Goal: Task Accomplishment & Management: Manage account settings

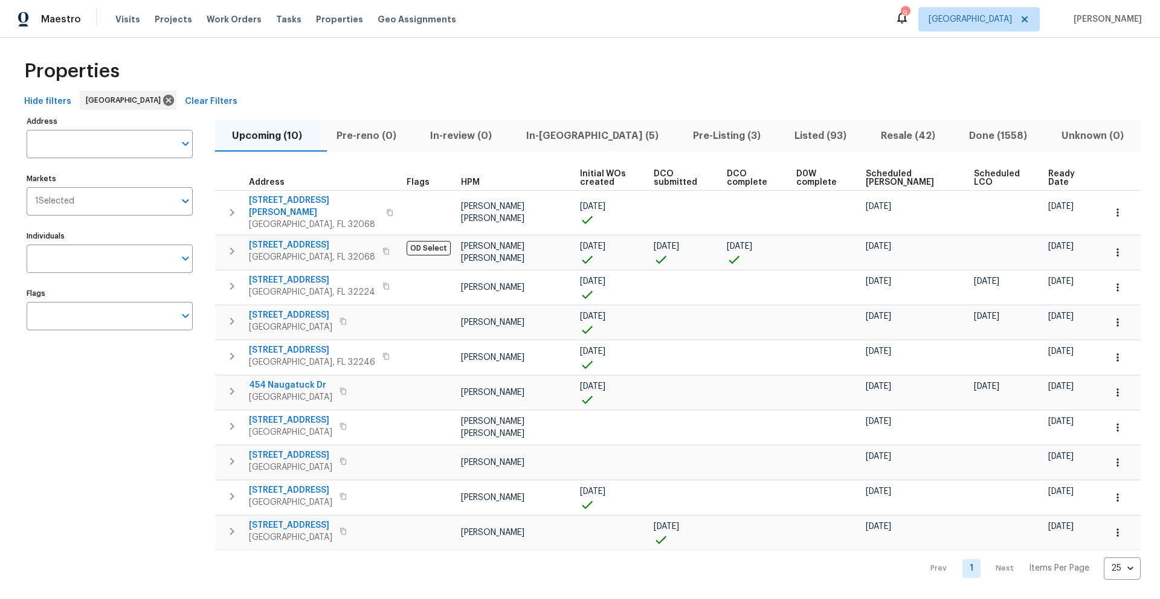
scroll to position [14, 0]
click at [295, 309] on span "[STREET_ADDRESS]" at bounding box center [290, 315] width 83 height 12
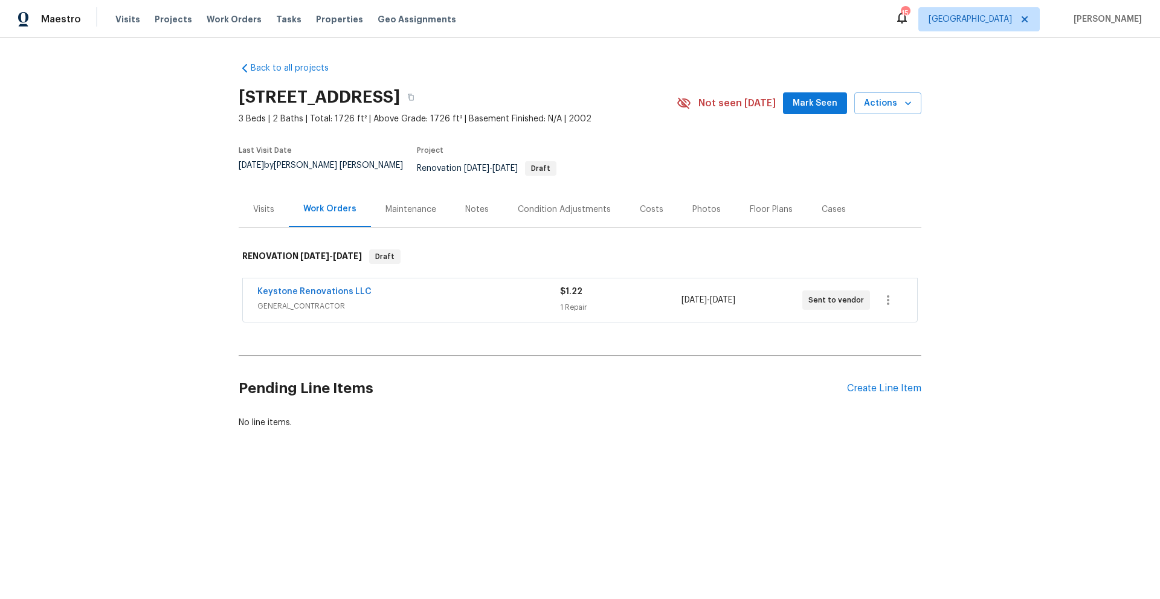
click at [566, 204] on div "Condition Adjustments" at bounding box center [564, 210] width 93 height 12
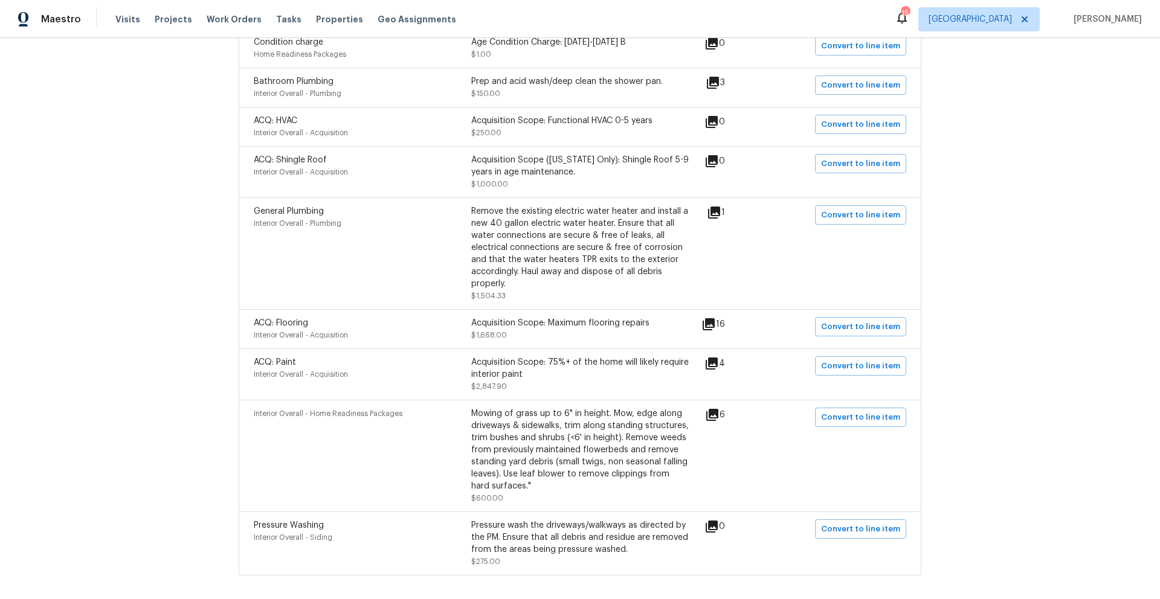
scroll to position [288, 0]
click at [716, 205] on icon at bounding box center [714, 211] width 12 height 12
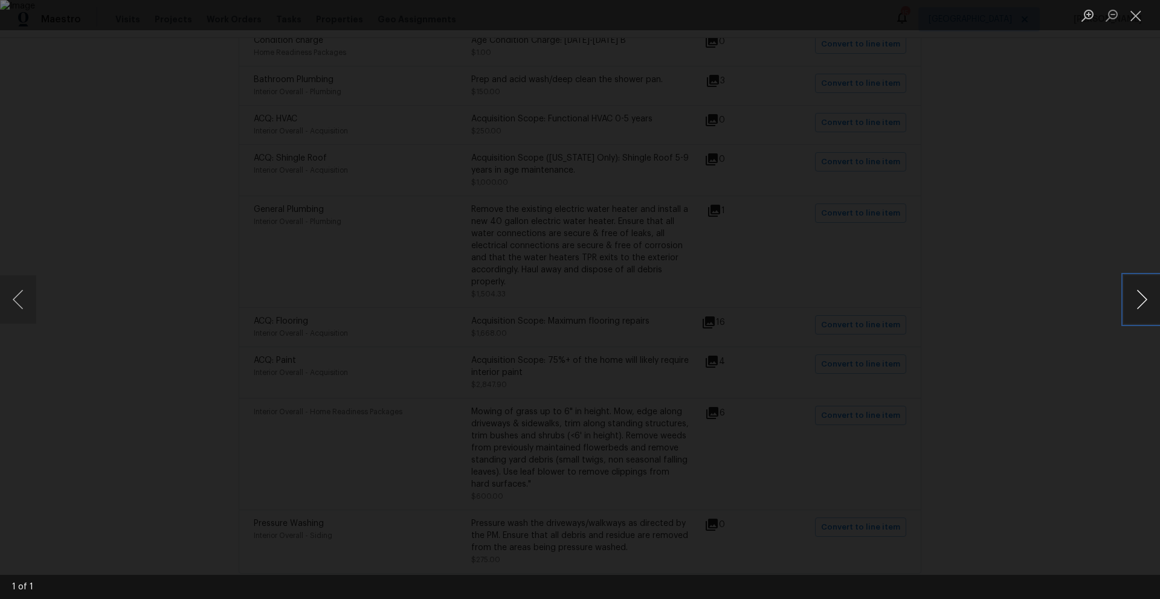
click at [1153, 299] on button "Next image" at bounding box center [1141, 299] width 36 height 48
click at [1134, 20] on button "Close lightbox" at bounding box center [1135, 15] width 24 height 21
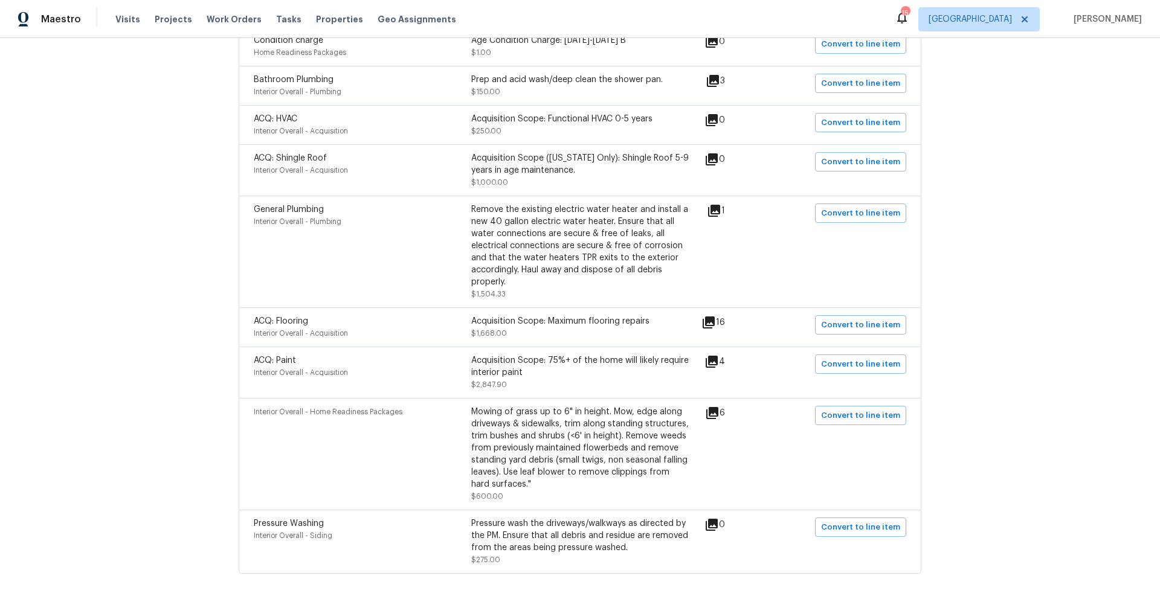
click at [710, 316] on icon at bounding box center [708, 322] width 12 height 12
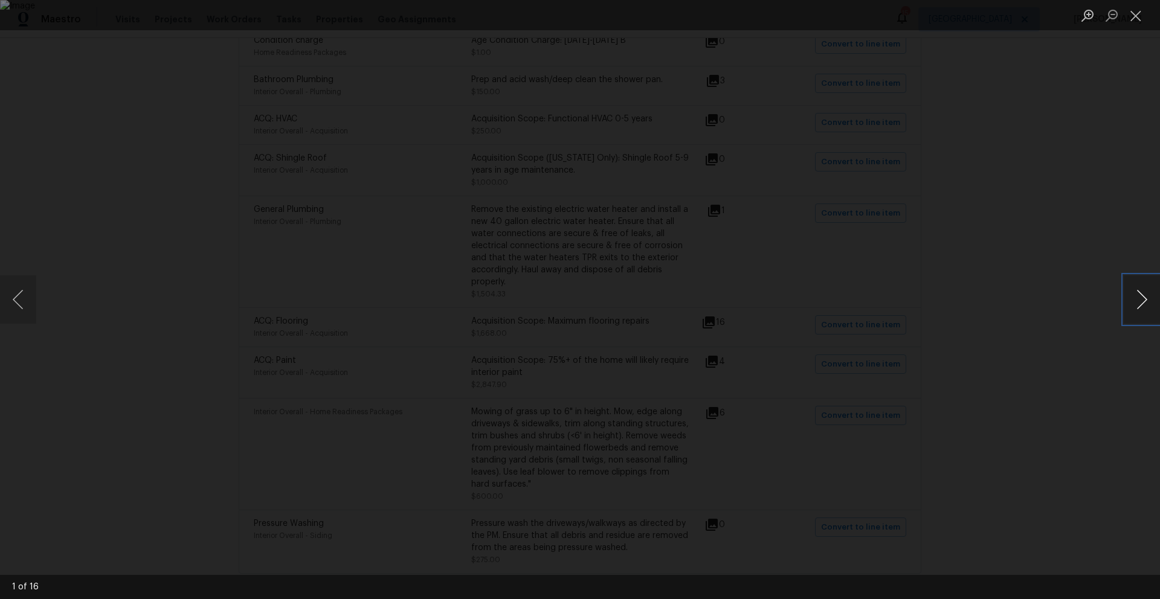
click at [1142, 298] on button "Next image" at bounding box center [1141, 299] width 36 height 48
click at [1134, 306] on button "Next image" at bounding box center [1141, 299] width 36 height 48
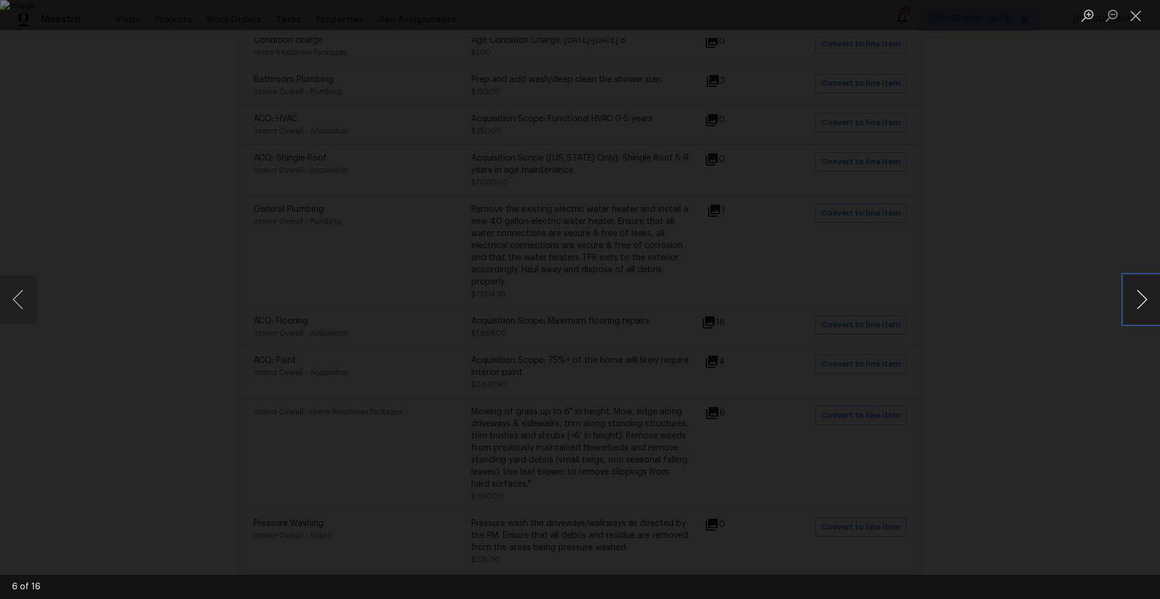
click at [1134, 306] on button "Next image" at bounding box center [1141, 299] width 36 height 48
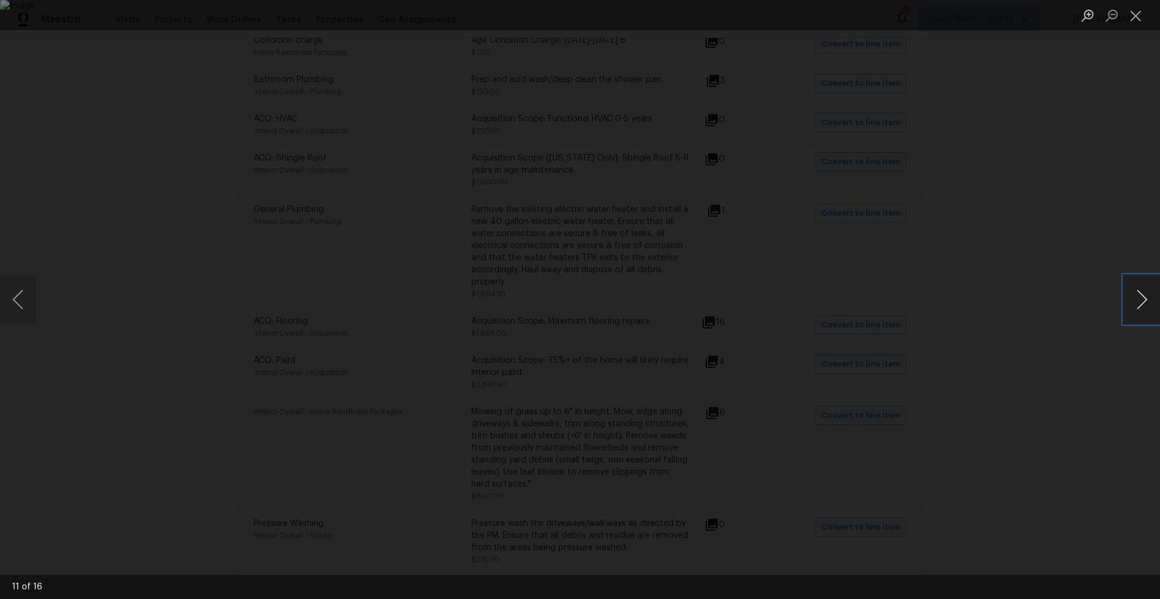
click at [1134, 306] on button "Next image" at bounding box center [1141, 299] width 36 height 48
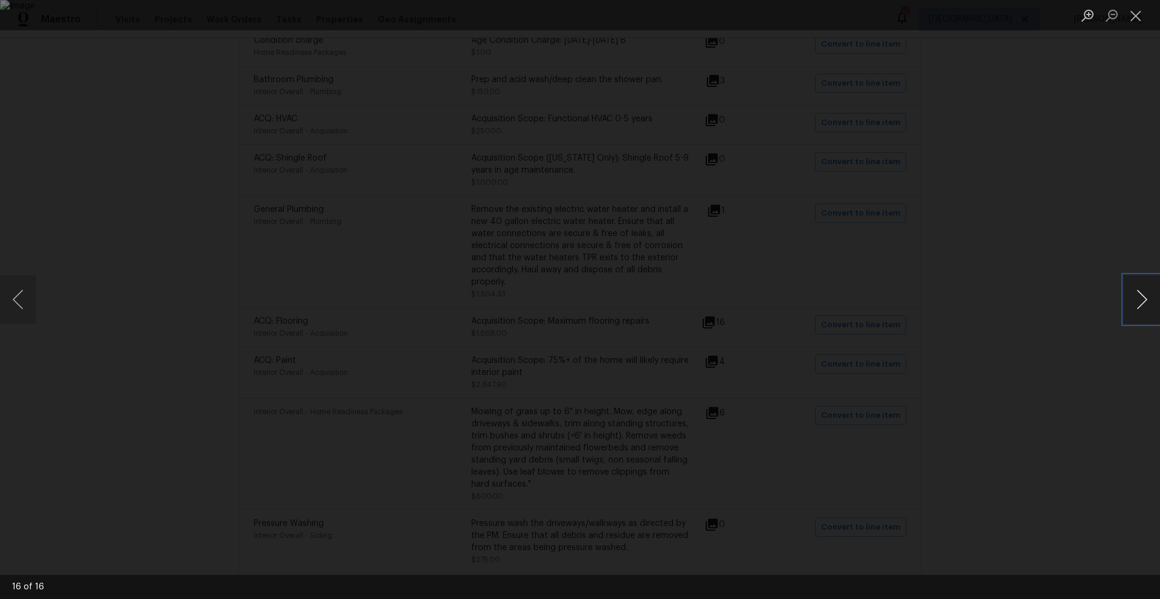
click at [1134, 306] on button "Next image" at bounding box center [1141, 299] width 36 height 48
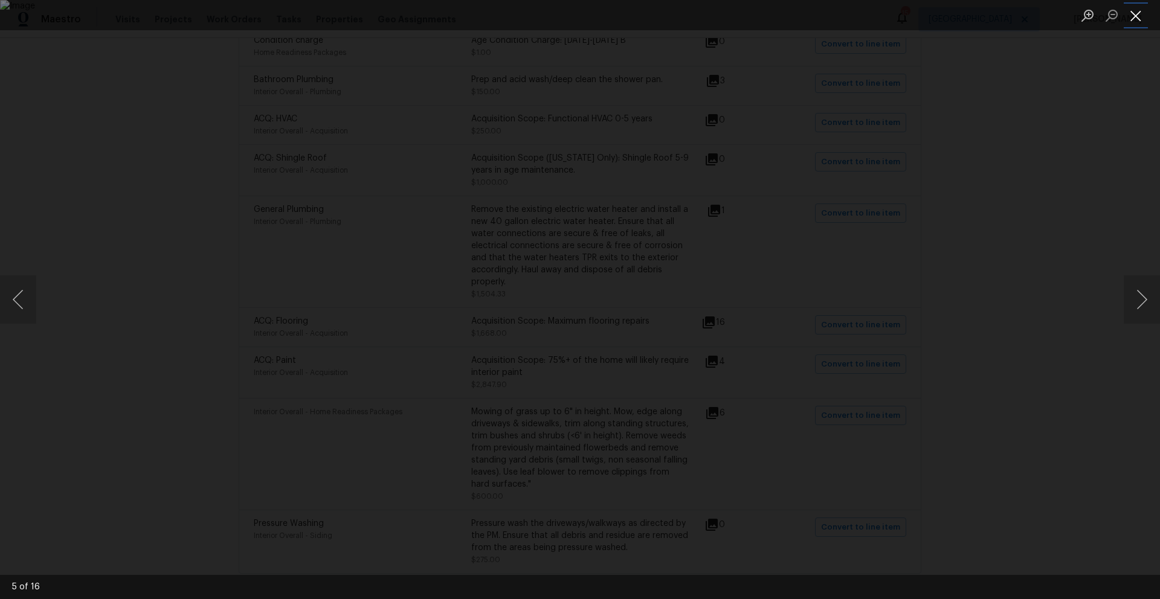
click at [1133, 11] on button "Close lightbox" at bounding box center [1135, 15] width 24 height 21
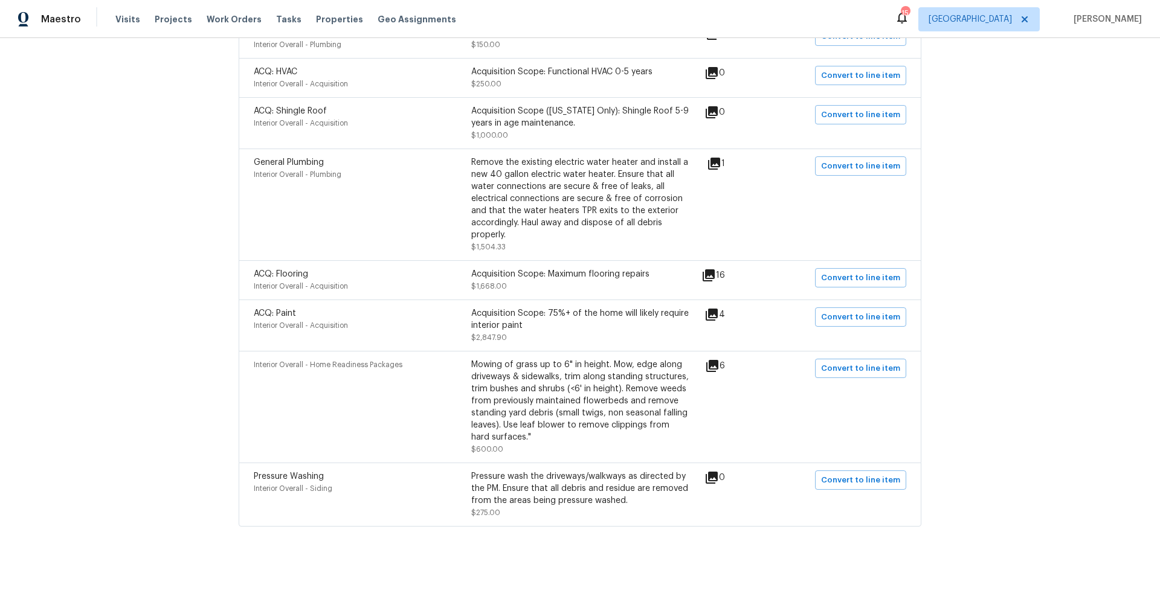
scroll to position [336, 0]
click at [713, 309] on icon at bounding box center [711, 315] width 12 height 12
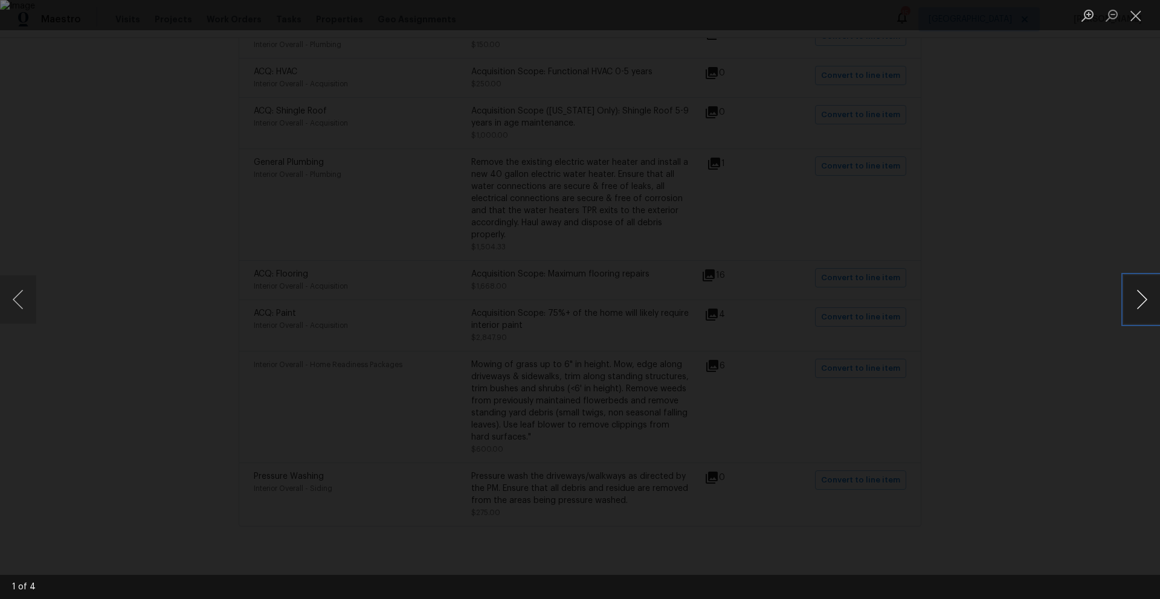
click at [1138, 299] on button "Next image" at bounding box center [1141, 299] width 36 height 48
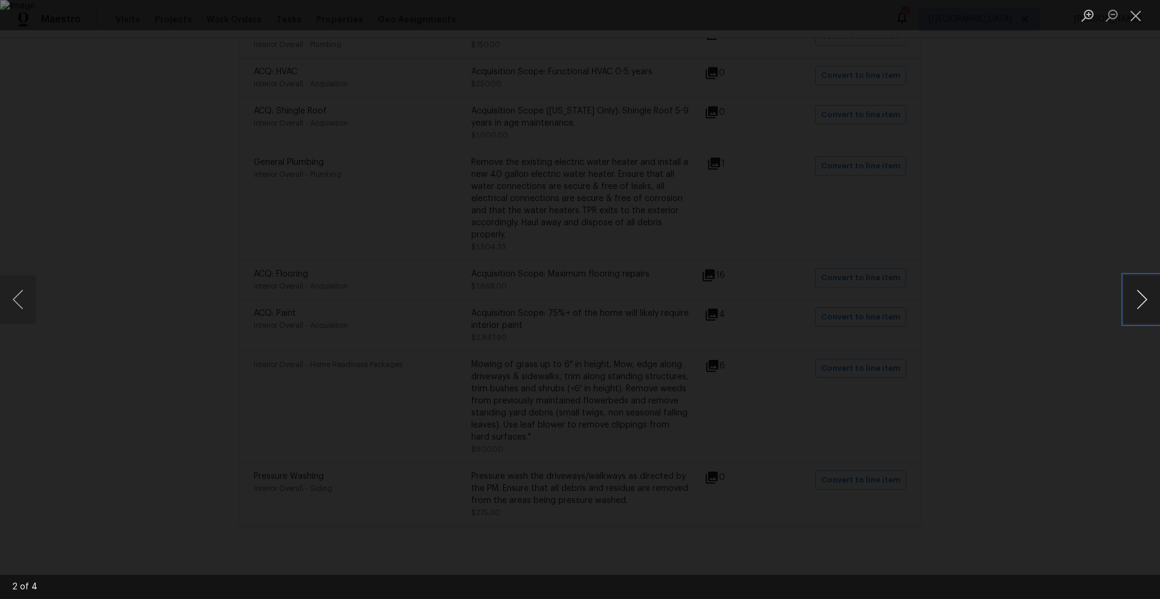
click at [1138, 299] on button "Next image" at bounding box center [1141, 299] width 36 height 48
click at [1134, 16] on button "Close lightbox" at bounding box center [1135, 15] width 24 height 21
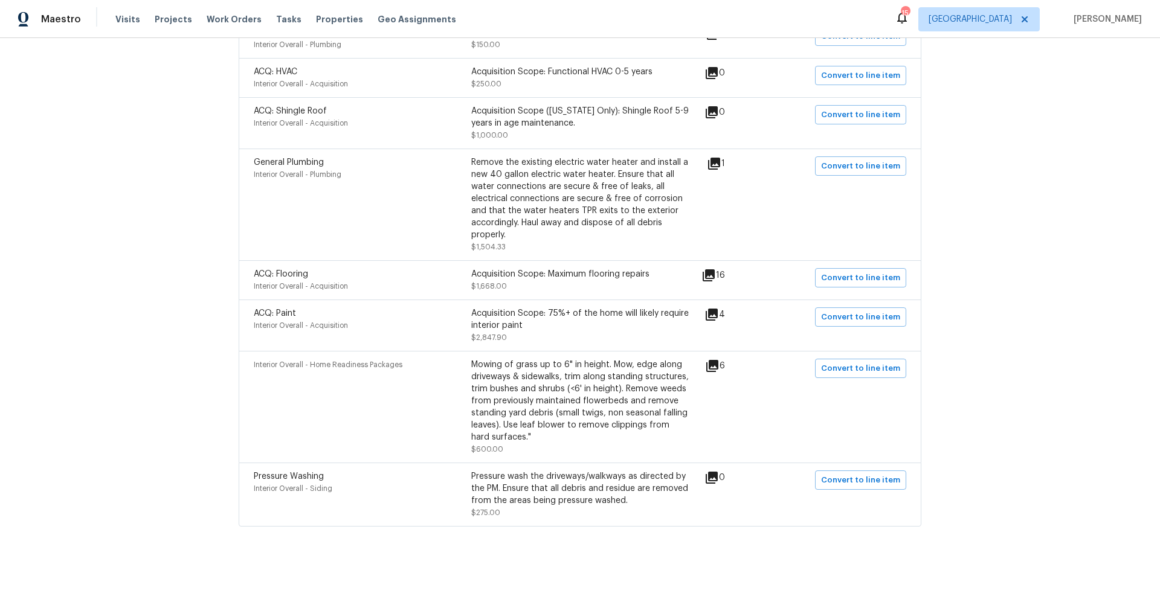
click at [209, 242] on div "Back to all projects 6899 Clinton Corners Dr W, Jacksonville, FL 32222 3 Beds |…" at bounding box center [580, 318] width 1160 height 561
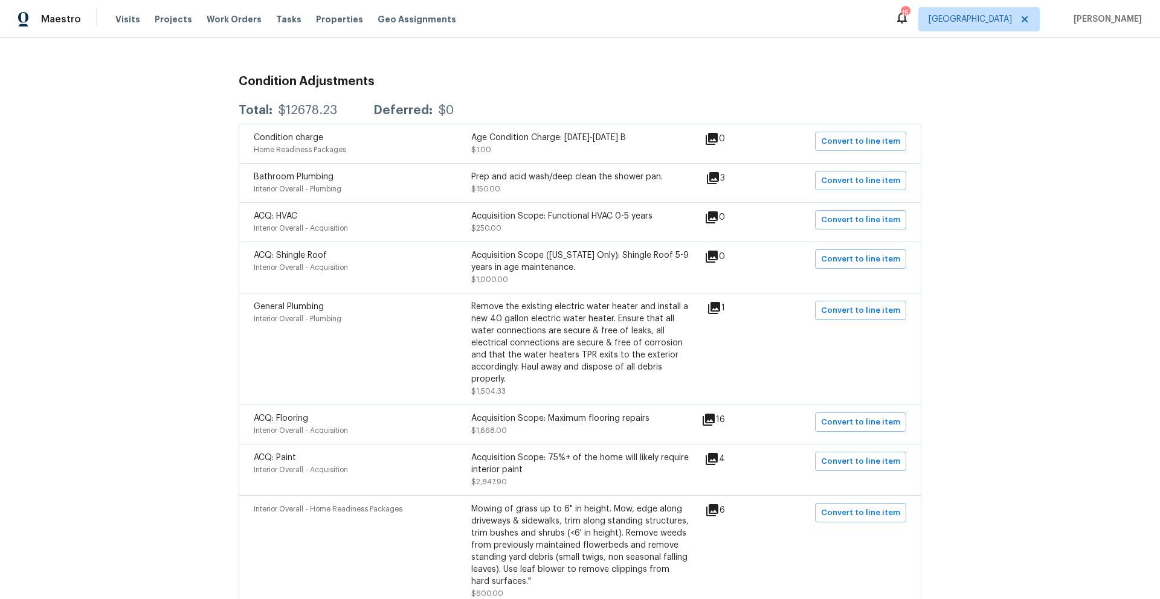
scroll to position [17, 0]
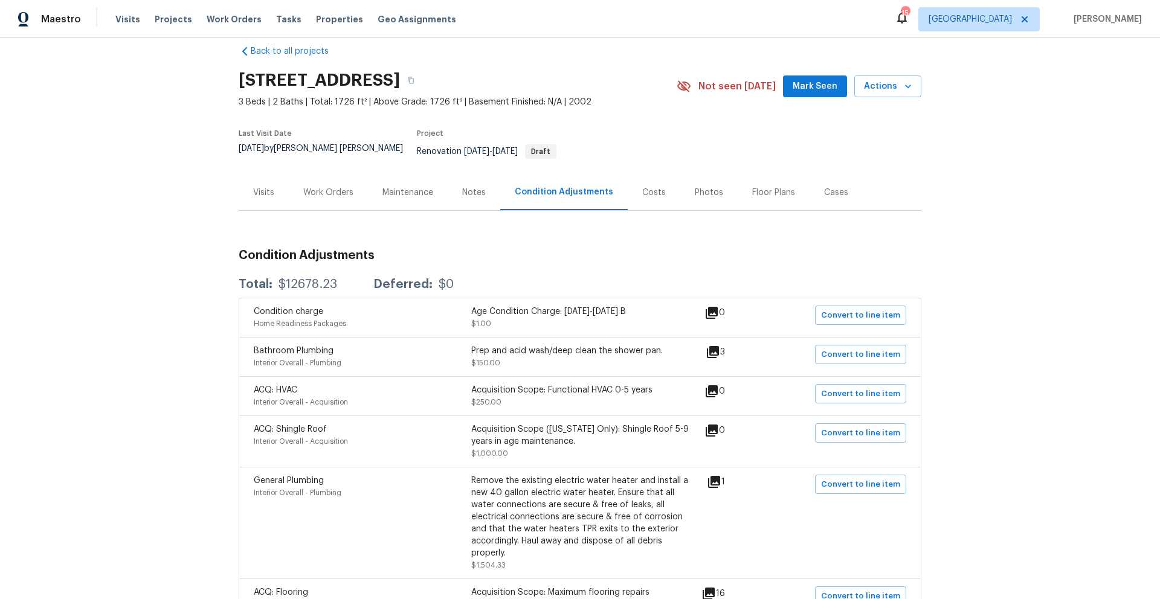
click at [323, 187] on div "Work Orders" at bounding box center [328, 193] width 50 height 12
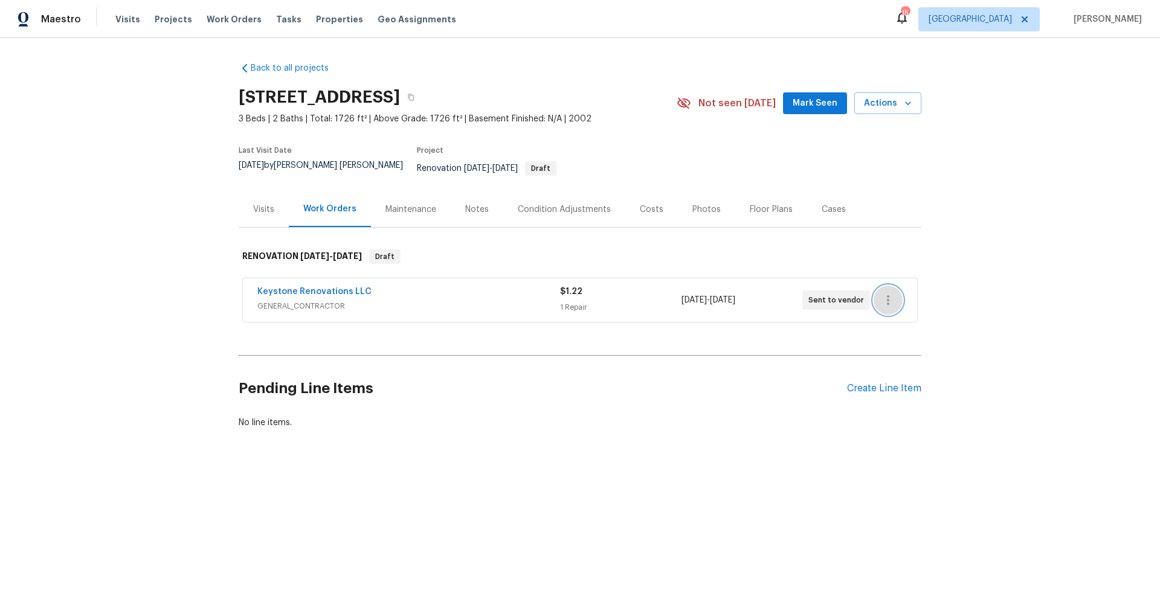
click at [885, 294] on icon "button" at bounding box center [888, 300] width 14 height 14
click at [883, 353] on li "Delete" at bounding box center [934, 352] width 130 height 20
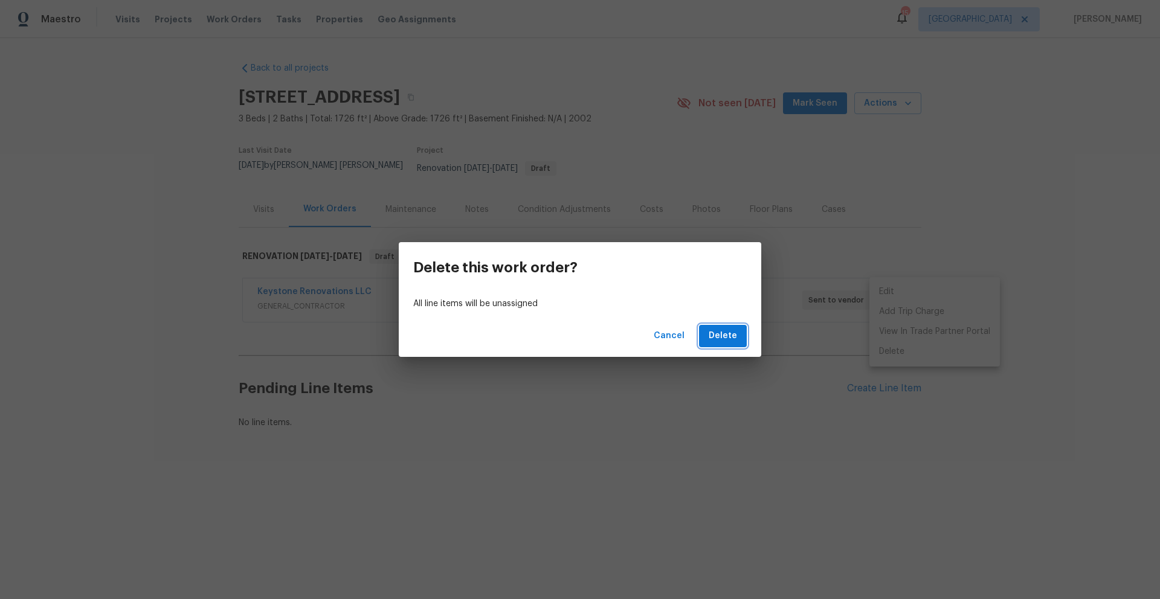
click at [728, 333] on span "Delete" at bounding box center [722, 336] width 28 height 15
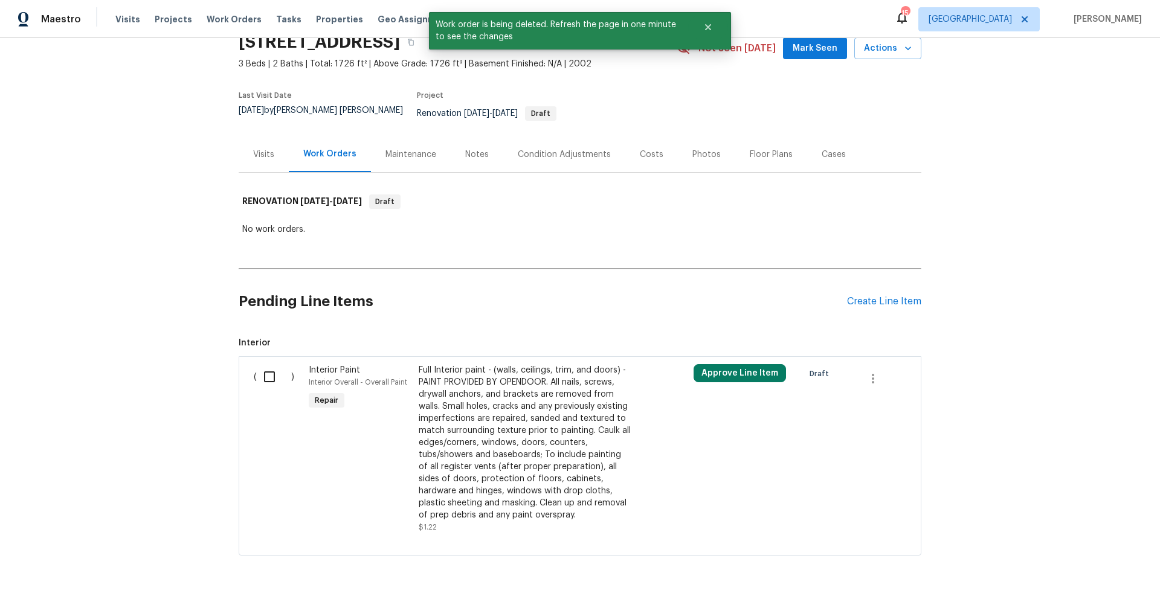
scroll to position [94, 0]
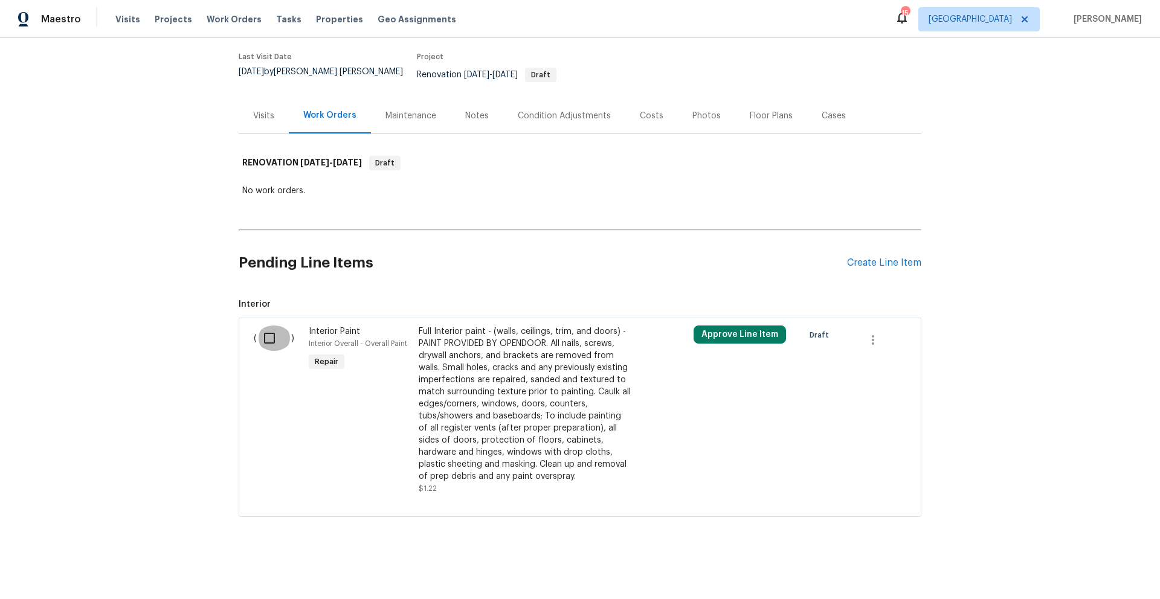
click at [263, 332] on input "checkbox" at bounding box center [274, 338] width 34 height 25
checkbox input "true"
click at [1080, 573] on span "Create Work Order" at bounding box center [1090, 569] width 80 height 15
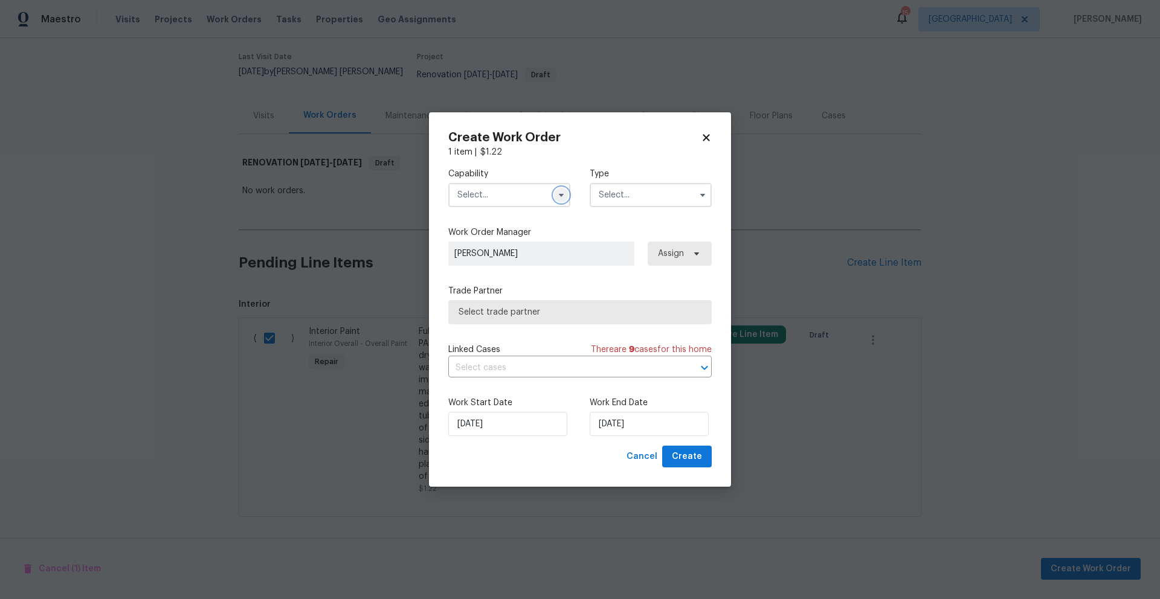
click at [554, 193] on button "button" at bounding box center [561, 195] width 14 height 14
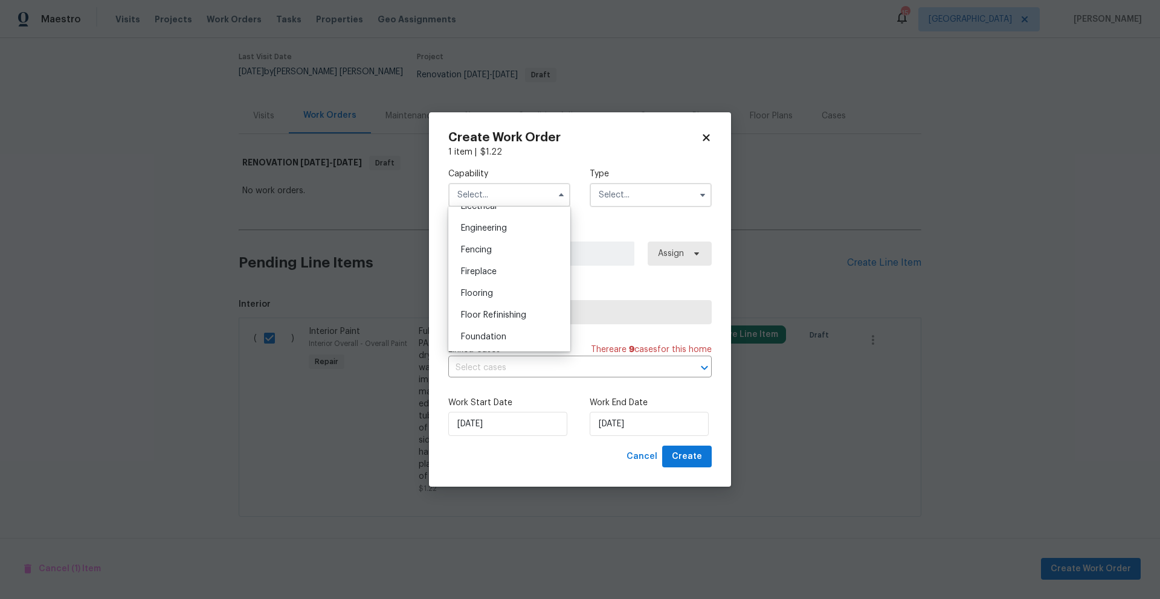
scroll to position [535, 0]
click at [488, 267] on span "General Contractor" at bounding box center [500, 262] width 78 height 8
type input "General Contractor"
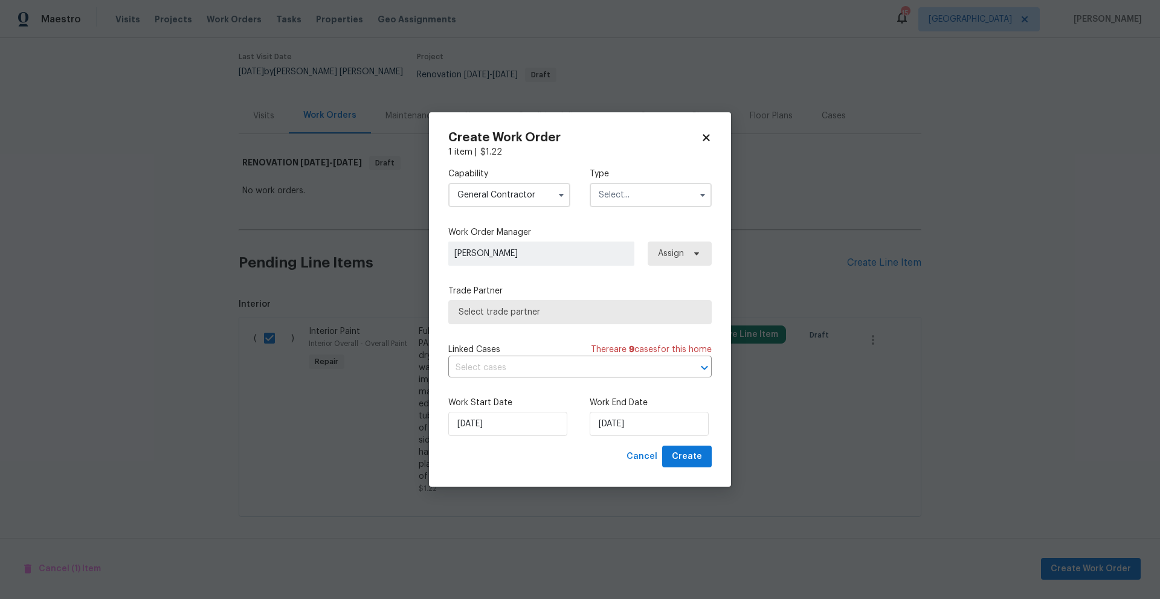
click at [664, 195] on input "text" at bounding box center [650, 195] width 122 height 24
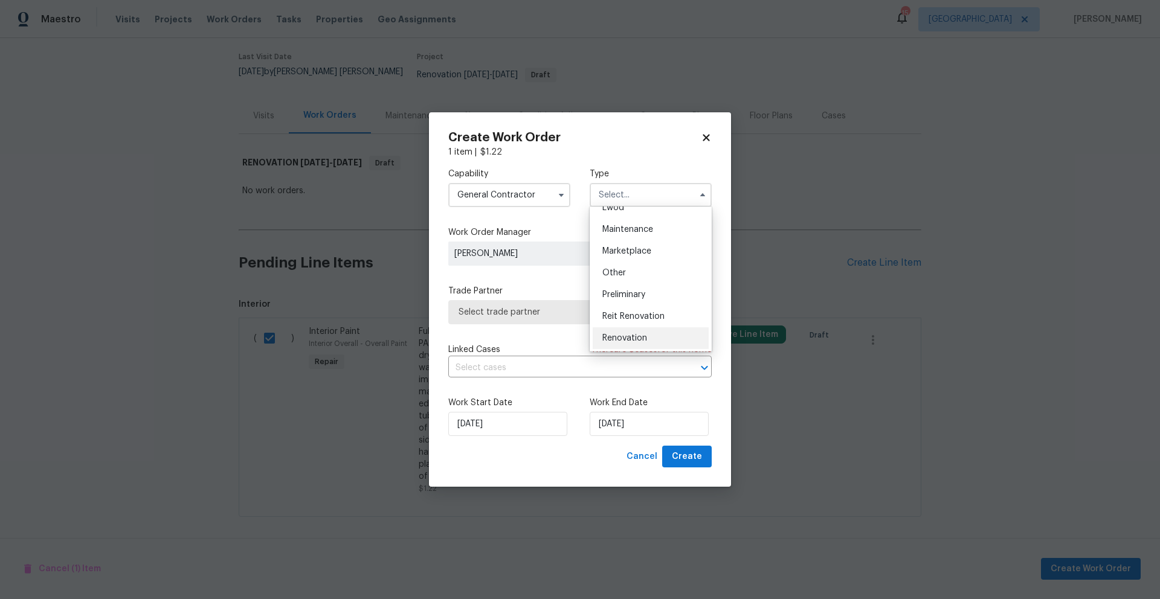
click at [626, 336] on span "Renovation" at bounding box center [624, 338] width 45 height 8
type input "Renovation"
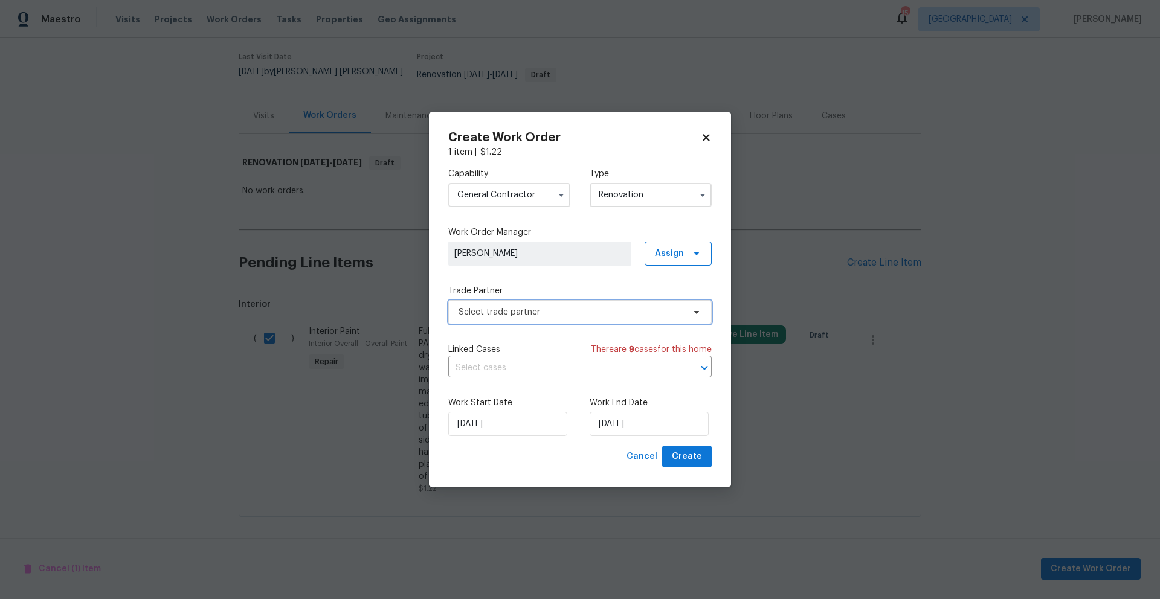
click at [481, 316] on span "Select trade partner" at bounding box center [570, 312] width 225 height 12
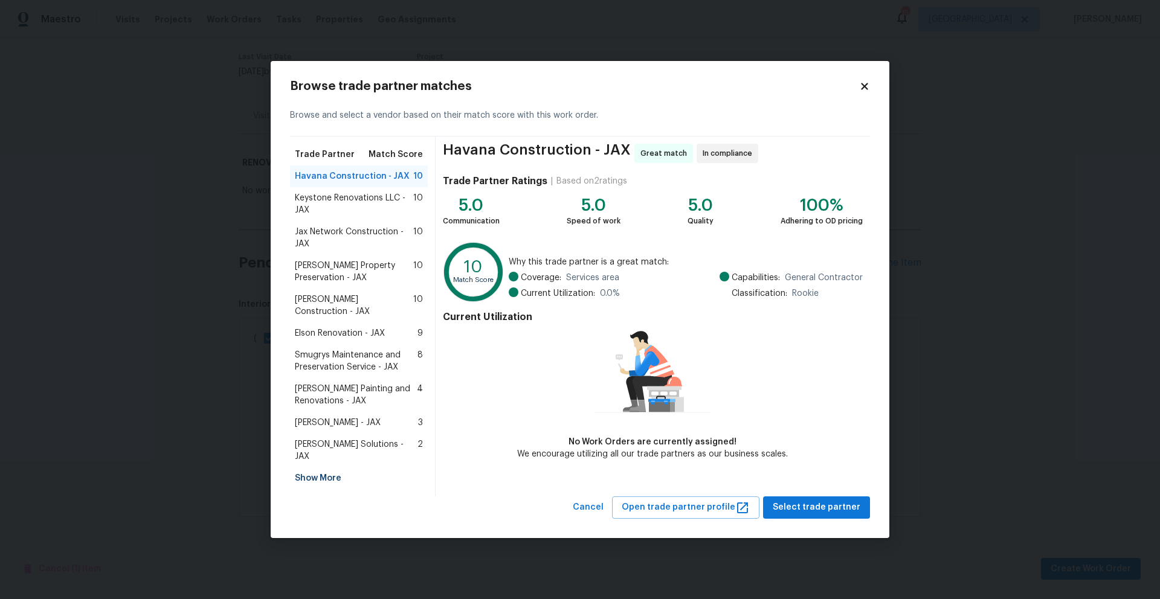
click at [335, 213] on span "Keystone Renovations LLC - JAX" at bounding box center [354, 204] width 118 height 24
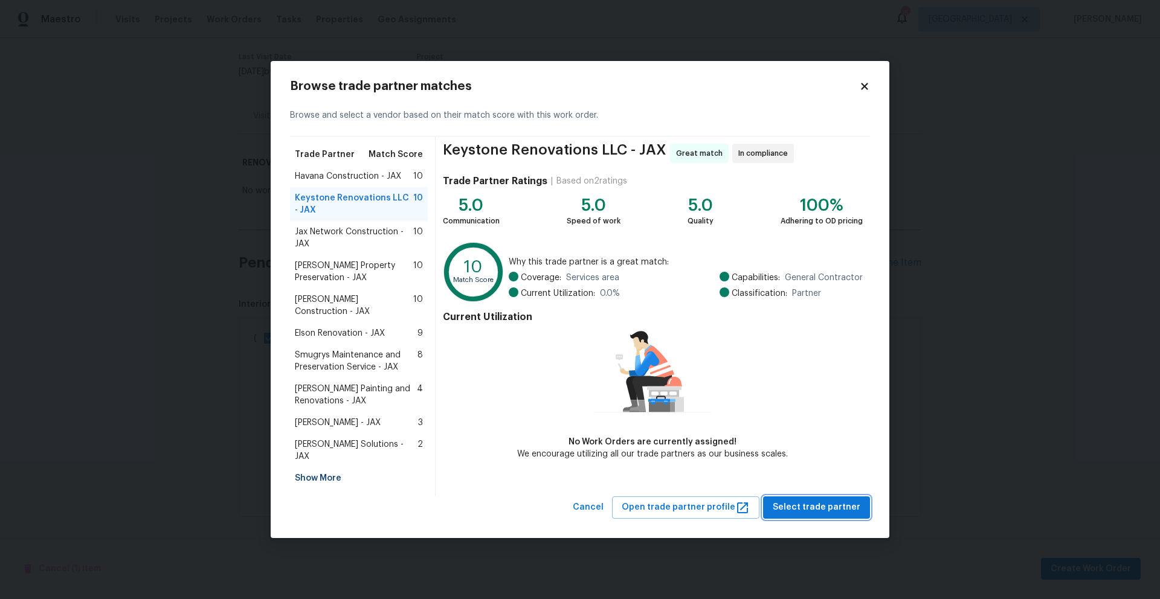
click at [807, 500] on span "Select trade partner" at bounding box center [816, 507] width 88 height 15
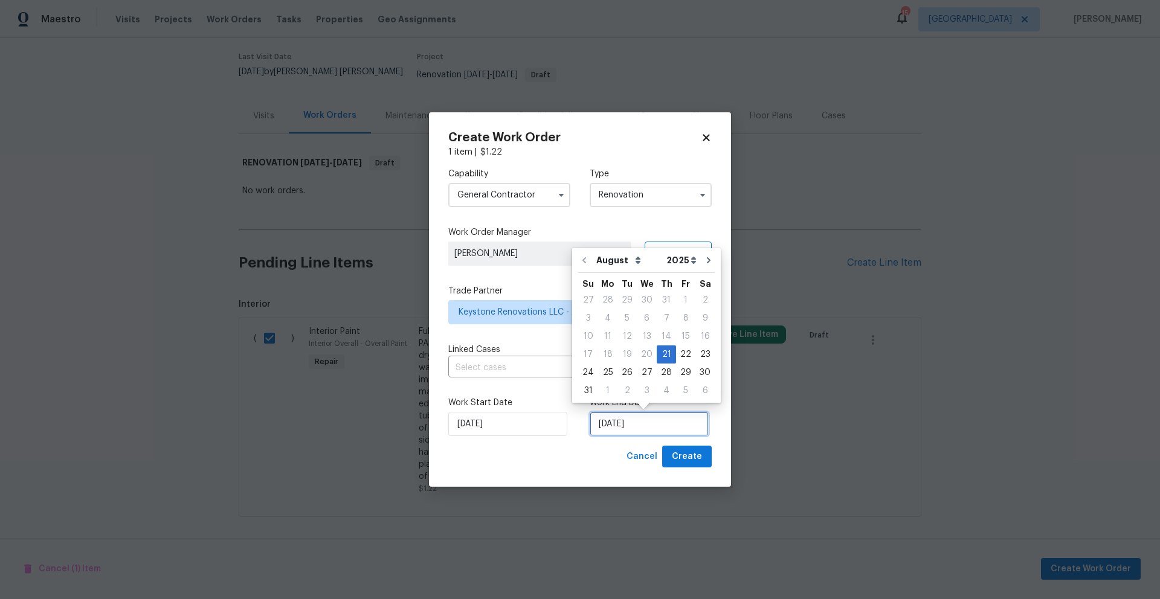
click at [641, 424] on input "8/21/2025" at bounding box center [648, 424] width 119 height 24
click at [623, 388] on div "2" at bounding box center [626, 390] width 19 height 17
type input "9/2/2025"
select select "8"
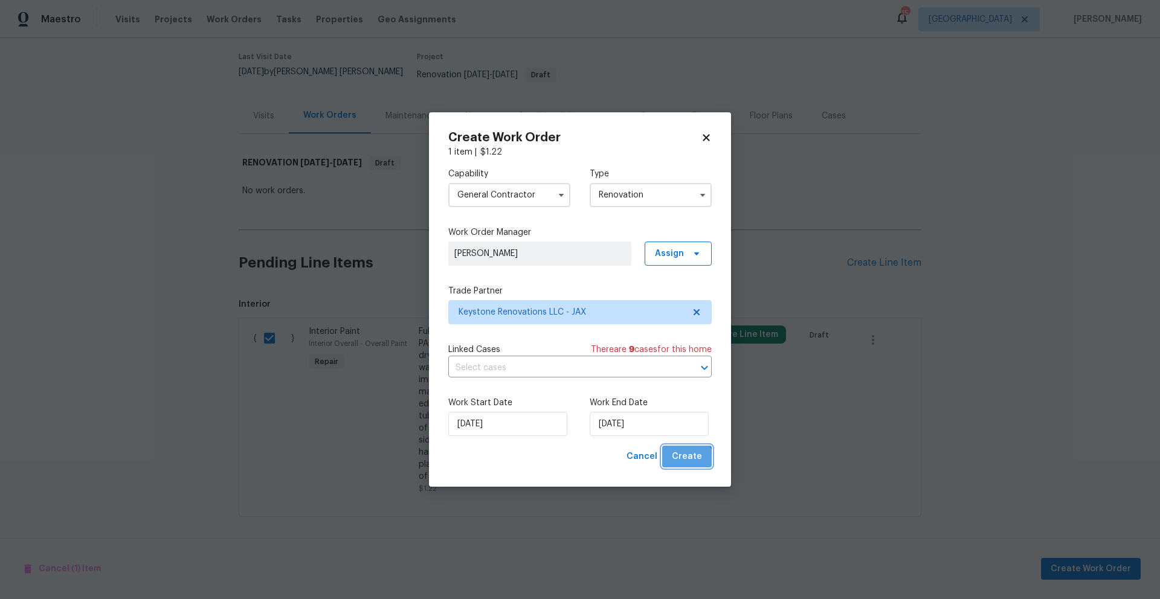
click at [684, 461] on span "Create" at bounding box center [687, 456] width 30 height 15
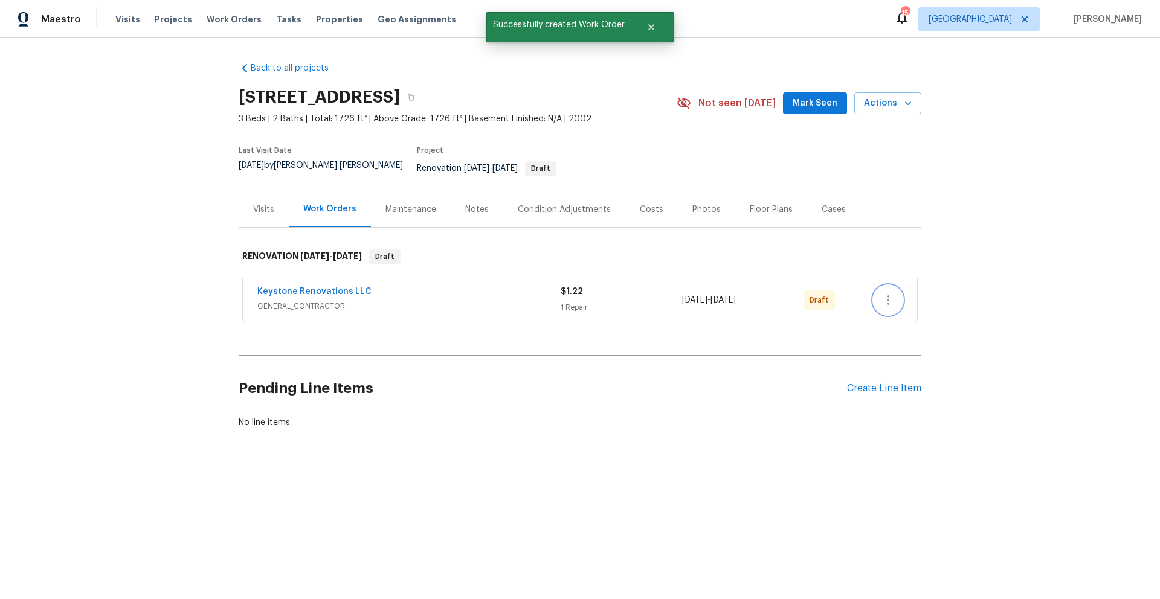
click at [883, 294] on icon "button" at bounding box center [888, 300] width 14 height 14
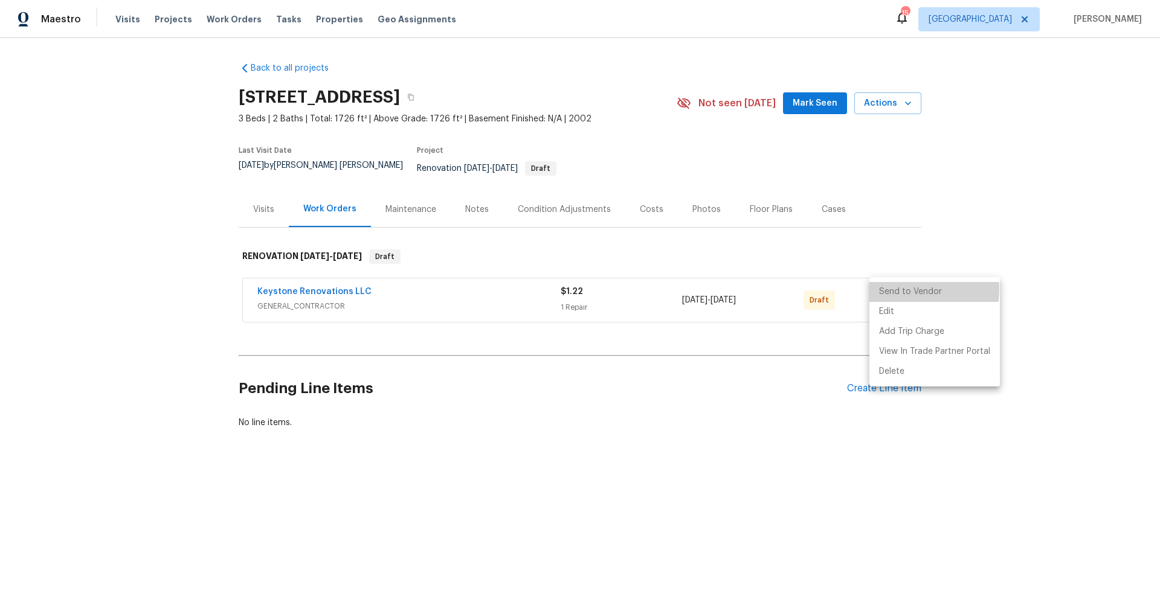
click at [897, 289] on li "Send to Vendor" at bounding box center [934, 292] width 130 height 20
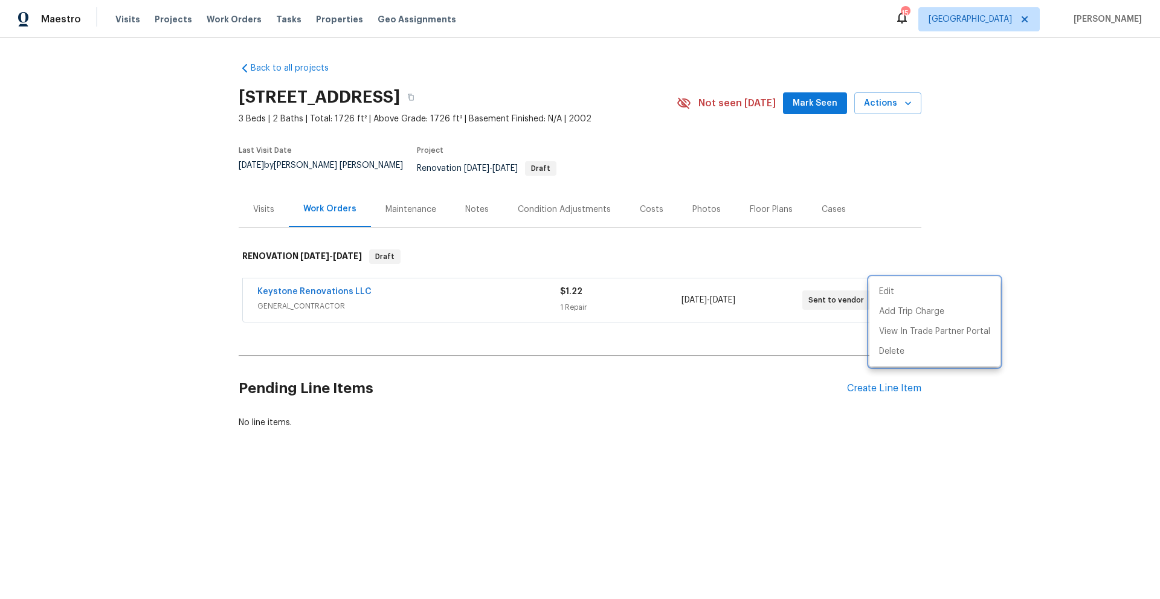
click at [467, 386] on div at bounding box center [580, 299] width 1160 height 599
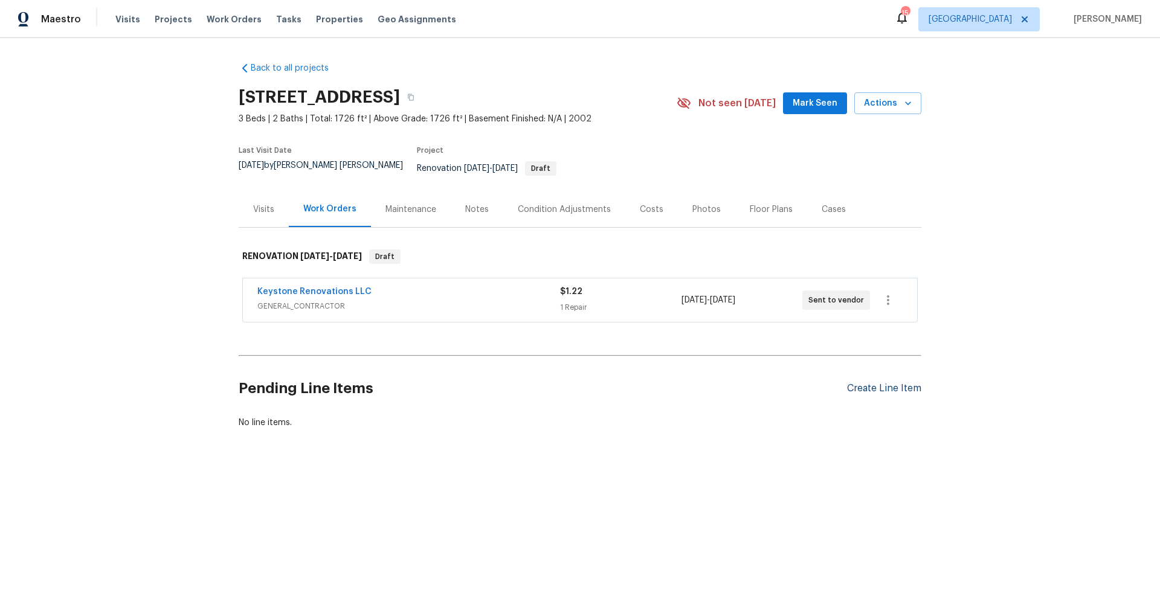
click at [858, 383] on div "Create Line Item" at bounding box center [884, 388] width 74 height 11
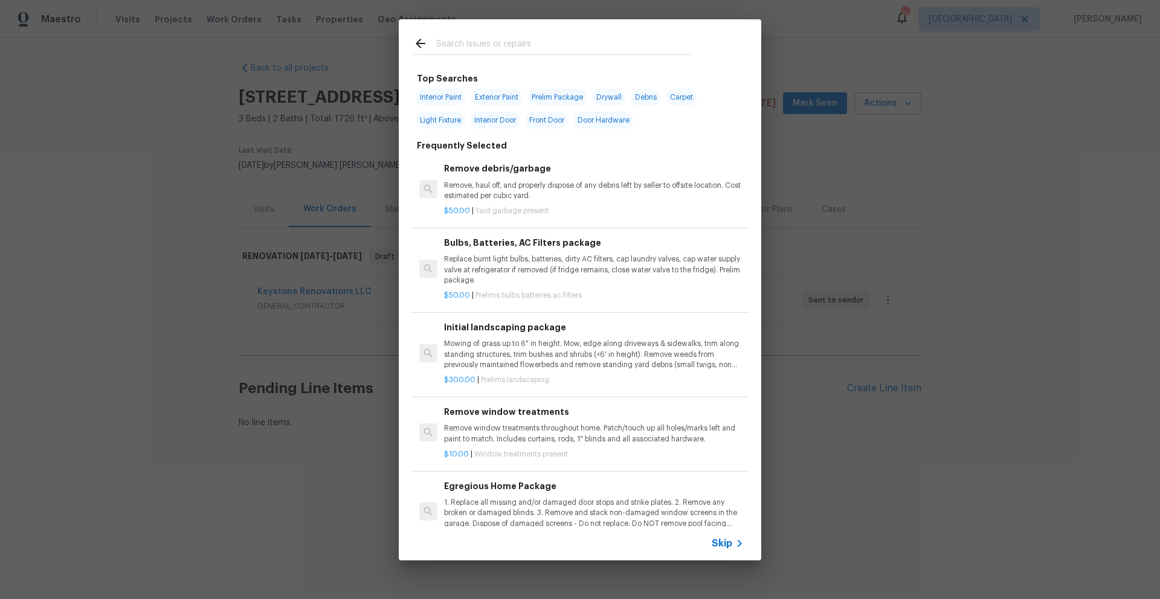
click at [498, 40] on input "text" at bounding box center [564, 45] width 256 height 18
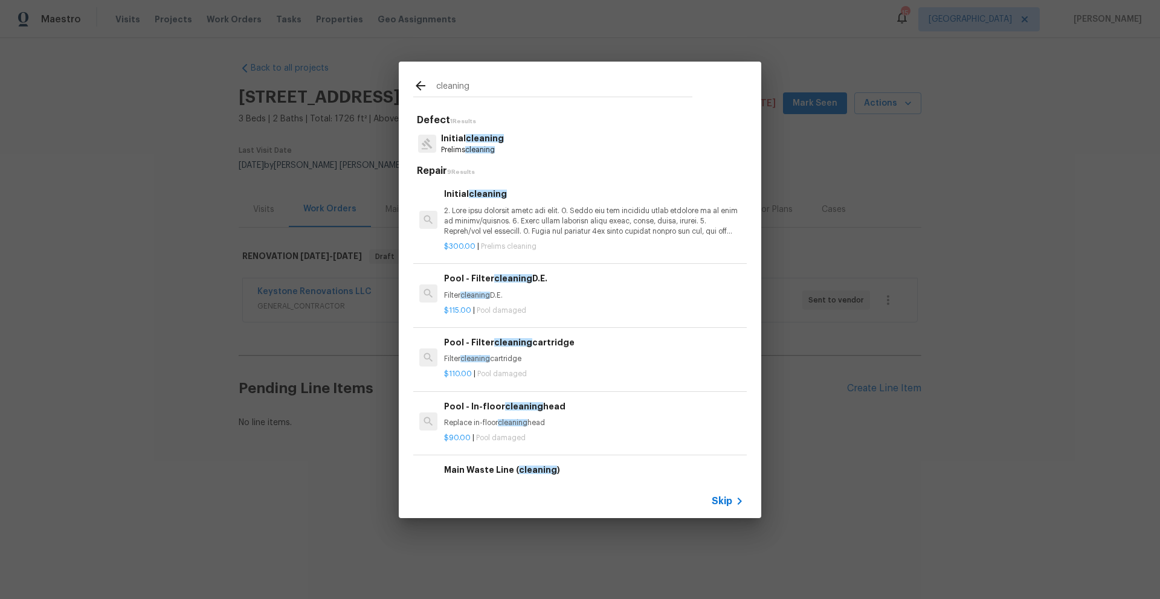
type input "cleaning"
click at [472, 203] on div "Initial cleaning" at bounding box center [594, 212] width 300 height 50
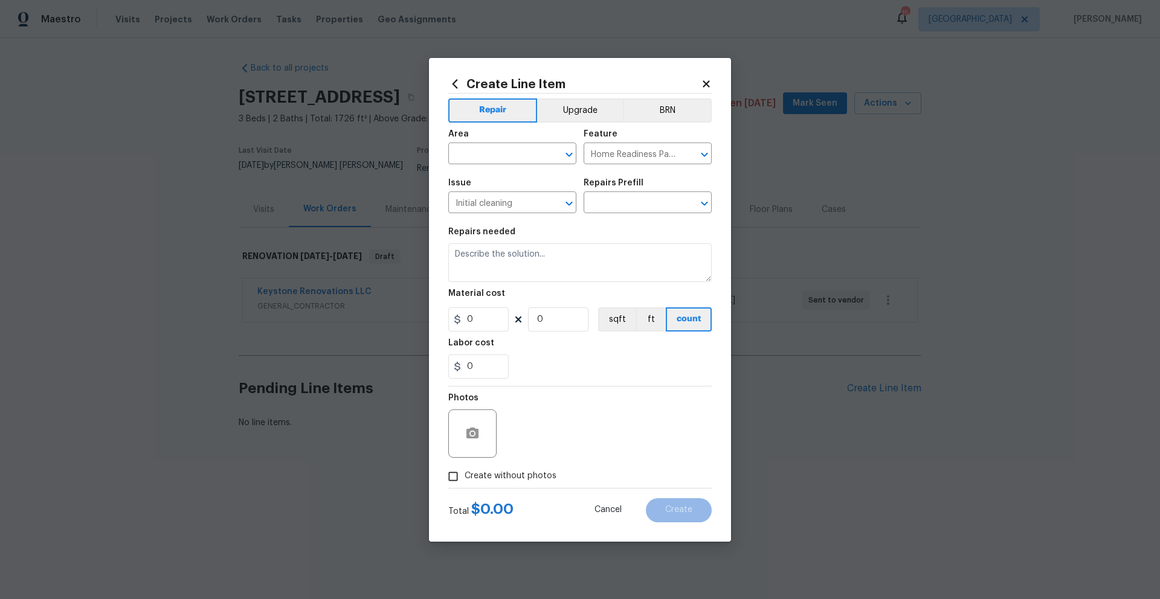
type input "Initial cleaning $300.00"
type textarea "1. Wipe down exterior doors and trim. 2. Clean out all exterior light fixtures …"
type input "300"
type input "1"
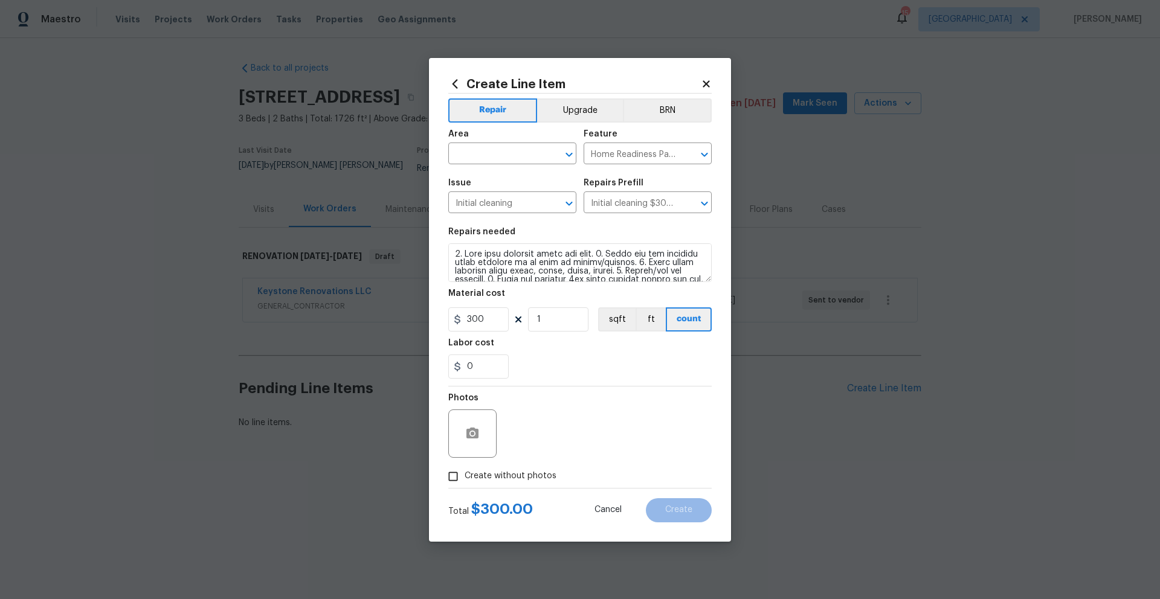
click at [502, 144] on div "Area" at bounding box center [512, 138] width 128 height 16
click at [501, 150] on input "text" at bounding box center [495, 155] width 94 height 19
click at [499, 205] on li "Interior Overall" at bounding box center [512, 201] width 128 height 20
type input "Interior Overall"
click at [472, 429] on icon "button" at bounding box center [472, 433] width 12 height 11
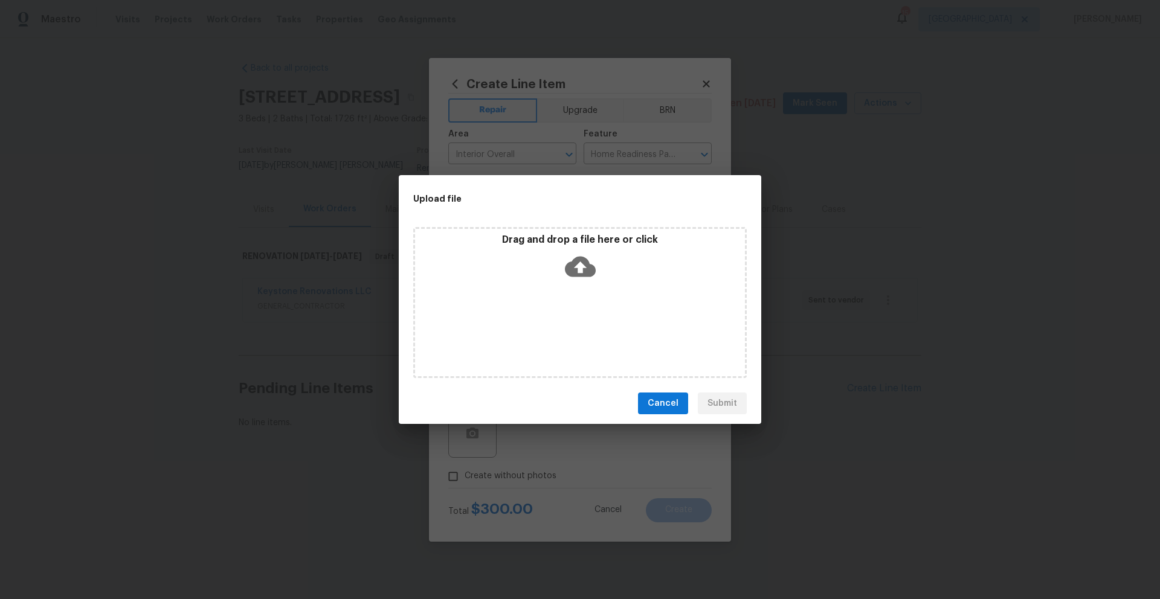
click at [667, 401] on span "Cancel" at bounding box center [662, 403] width 31 height 15
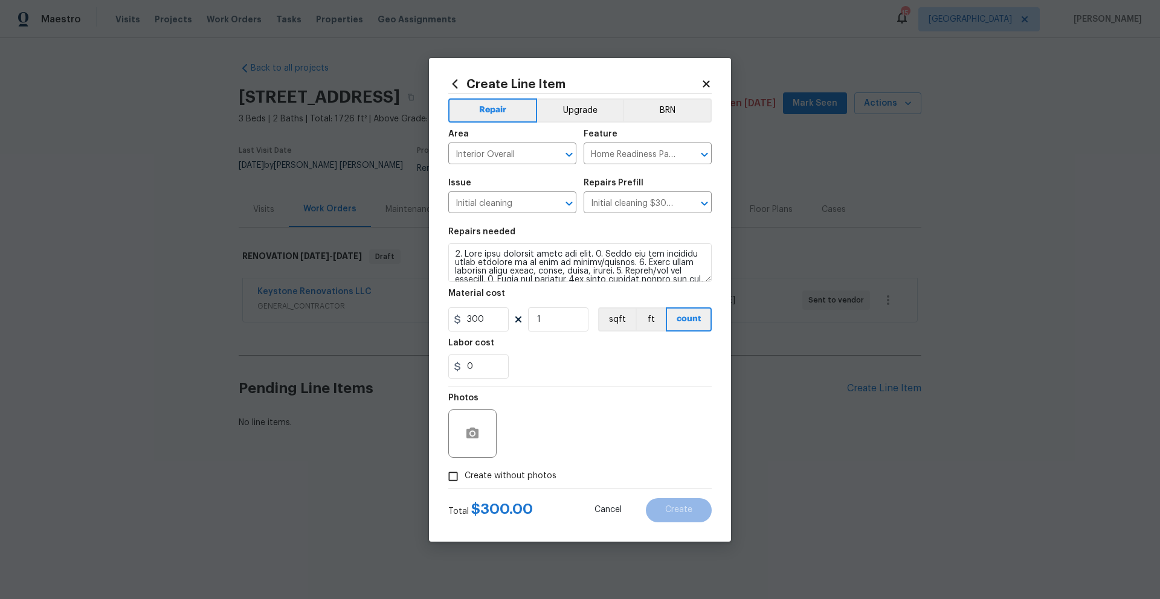
click at [452, 478] on input "Create without photos" at bounding box center [452, 476] width 23 height 23
checkbox input "true"
click at [528, 425] on textarea at bounding box center [608, 433] width 205 height 48
click at [596, 483] on div "Create without photos" at bounding box center [579, 476] width 263 height 23
click at [553, 437] on textarea at bounding box center [608, 433] width 205 height 48
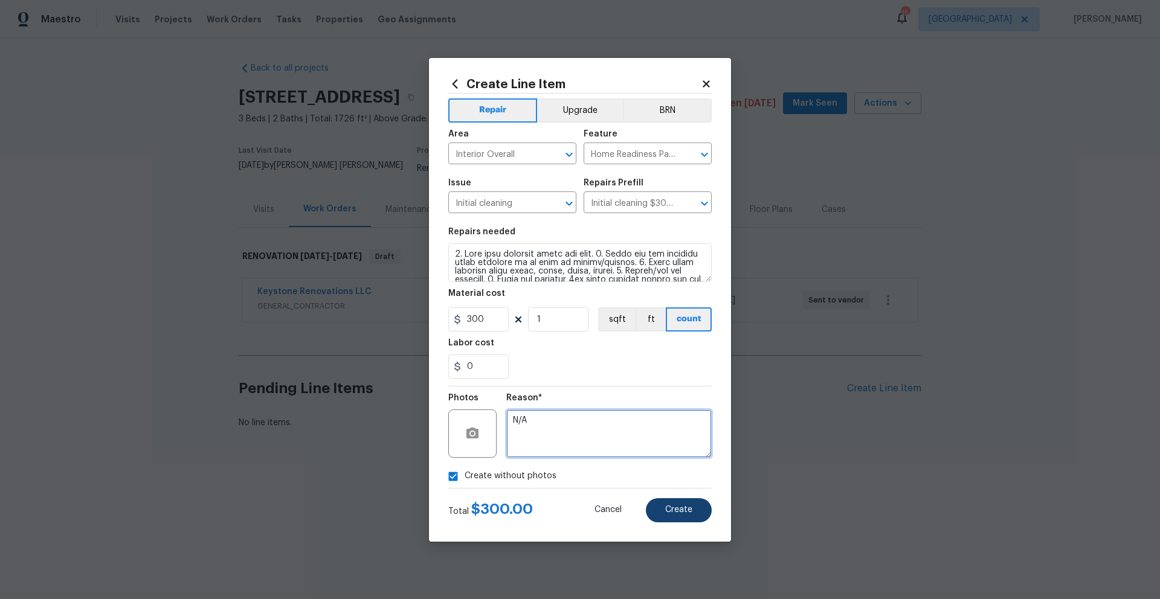
type textarea "N/A"
click at [670, 512] on span "Create" at bounding box center [678, 510] width 27 height 9
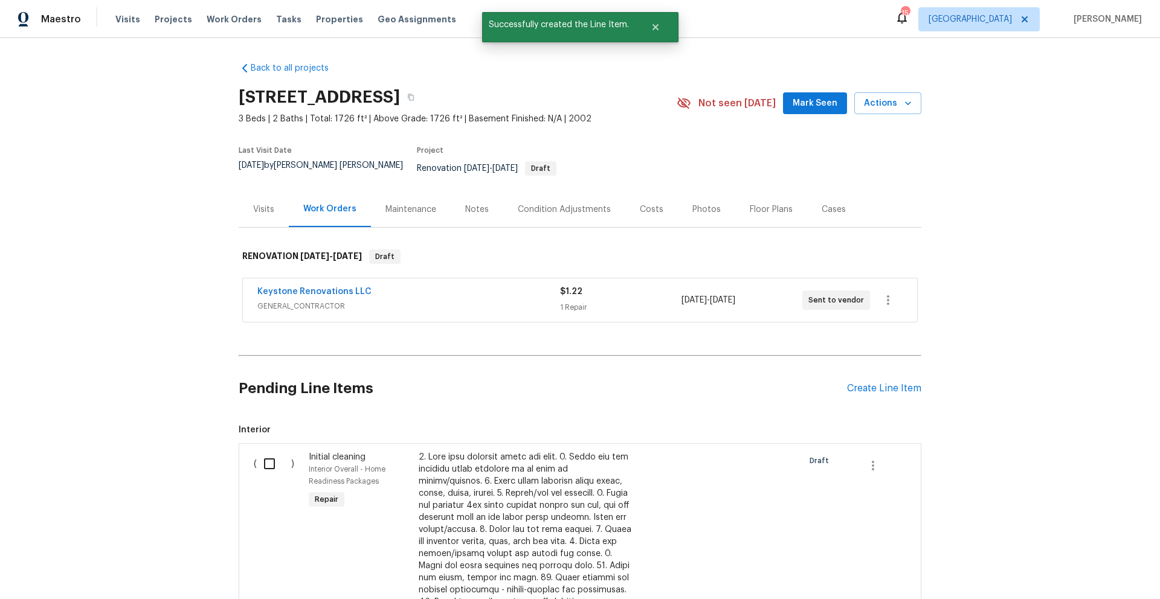
click at [264, 456] on input "checkbox" at bounding box center [274, 463] width 34 height 25
checkbox input "true"
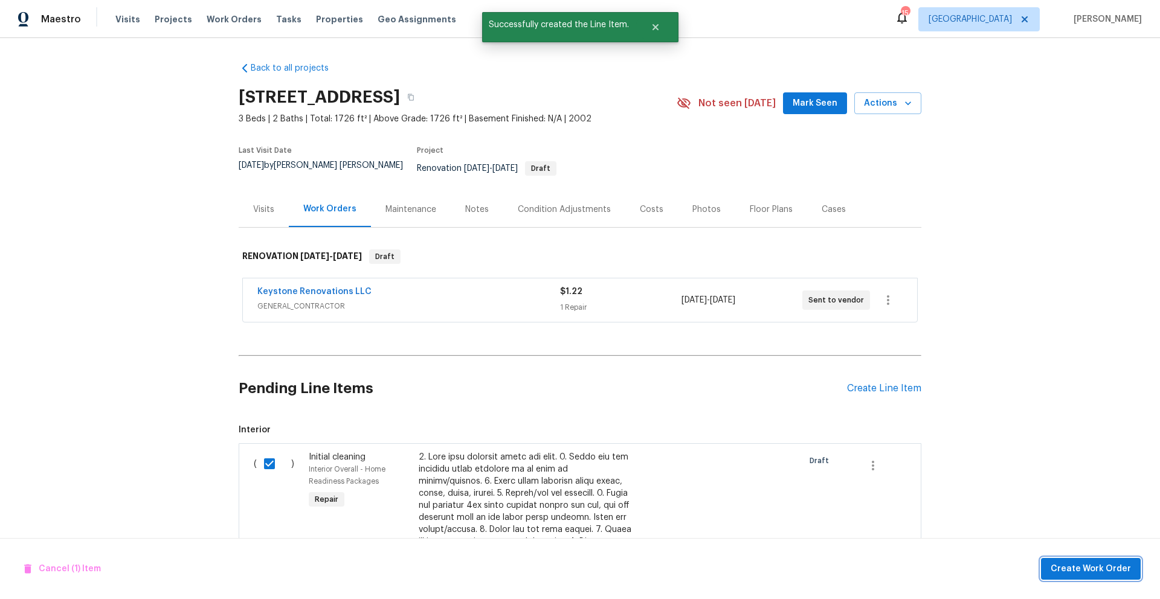
click at [1099, 568] on span "Create Work Order" at bounding box center [1090, 569] width 80 height 15
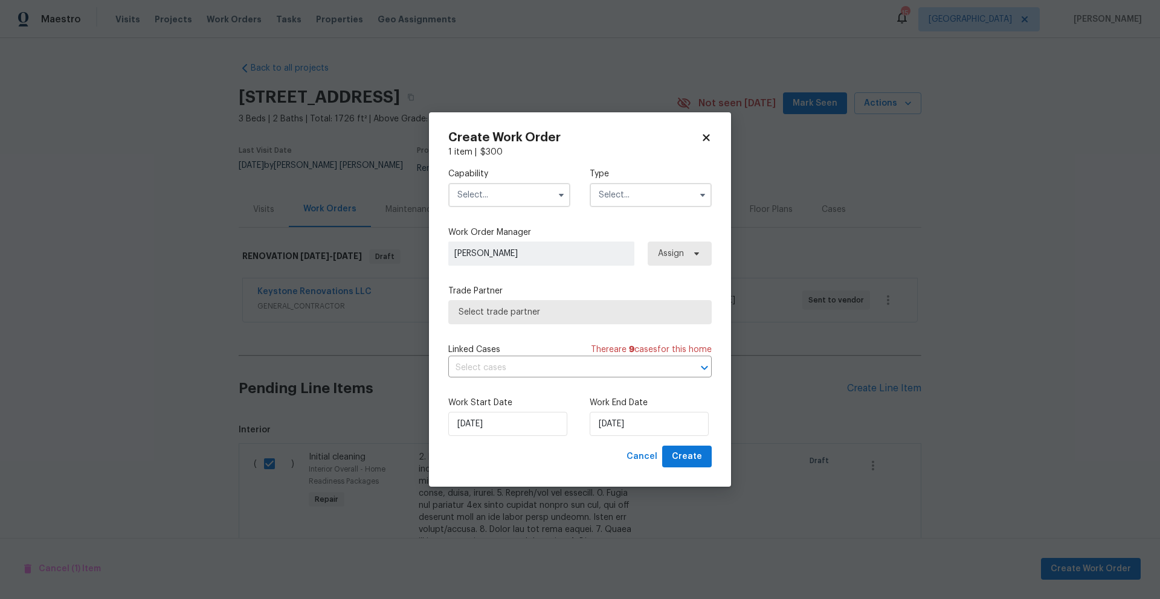
click at [540, 198] on input "text" at bounding box center [509, 195] width 122 height 24
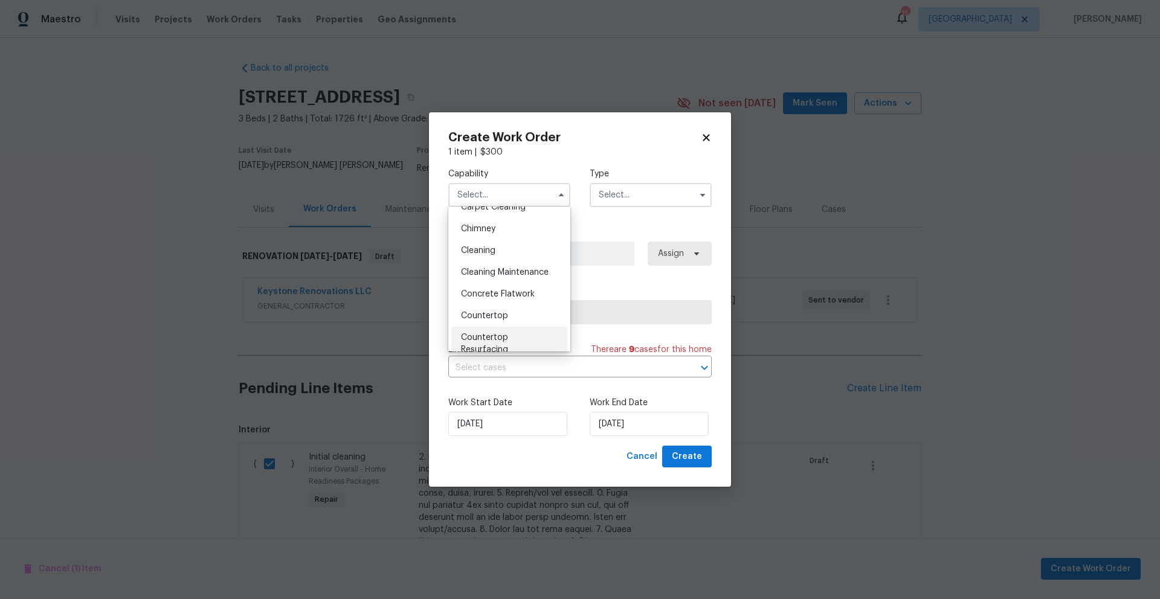
scroll to position [137, 0]
click at [482, 256] on span "Cleaning" at bounding box center [478, 257] width 34 height 8
type input "Cleaning"
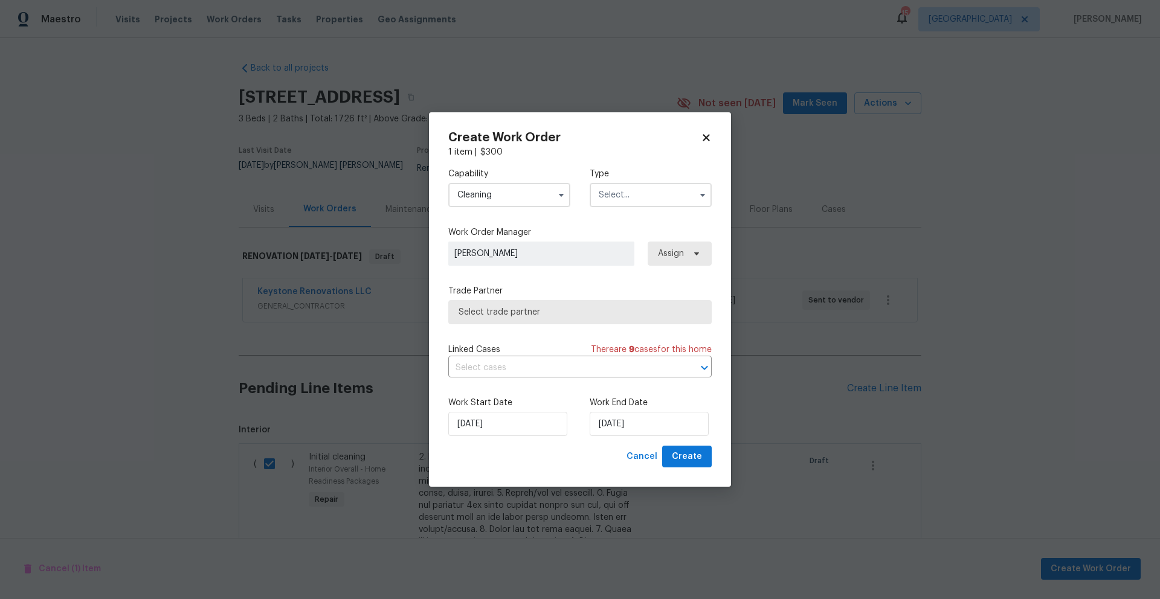
click at [662, 199] on input "text" at bounding box center [650, 195] width 122 height 24
click at [624, 301] on span "Renovation" at bounding box center [624, 302] width 45 height 8
type input "Renovation"
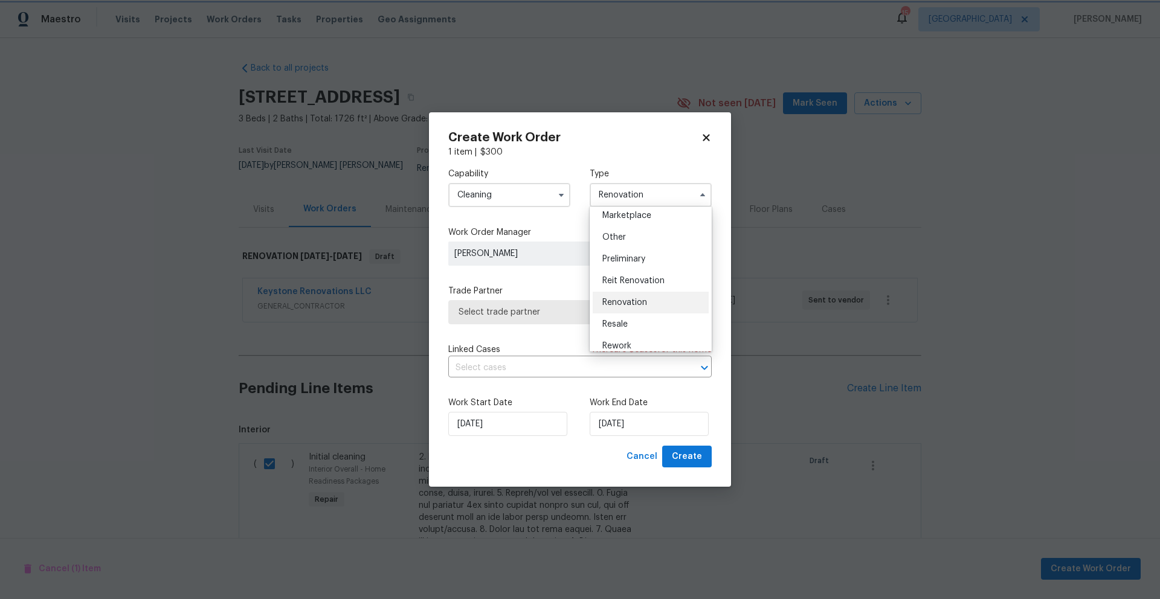
scroll to position [0, 0]
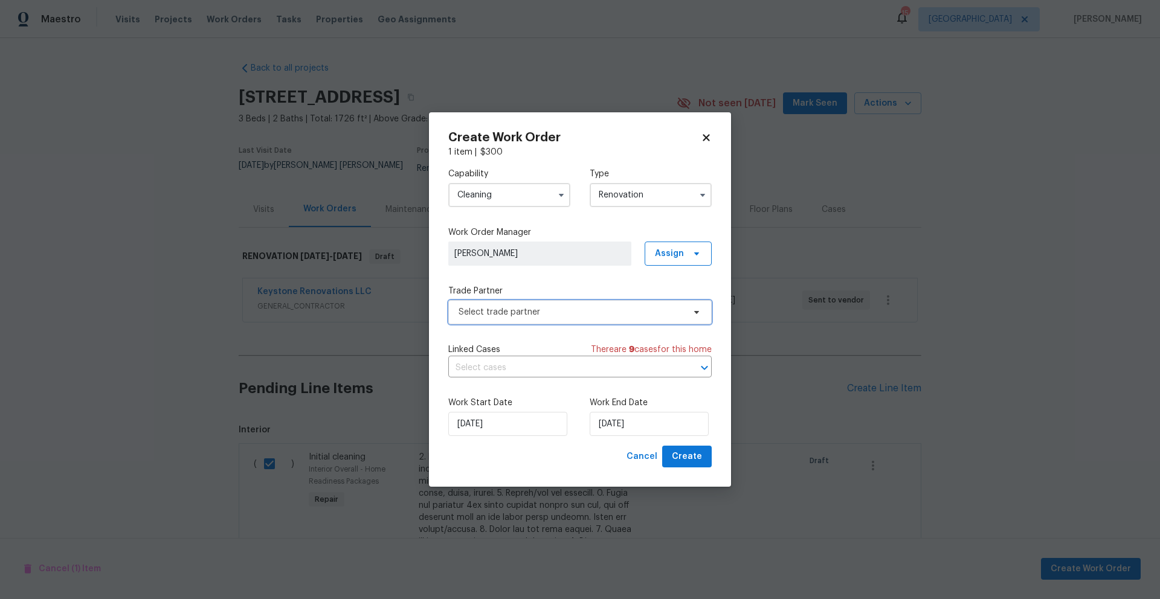
click at [547, 309] on span "Select trade partner" at bounding box center [570, 312] width 225 height 12
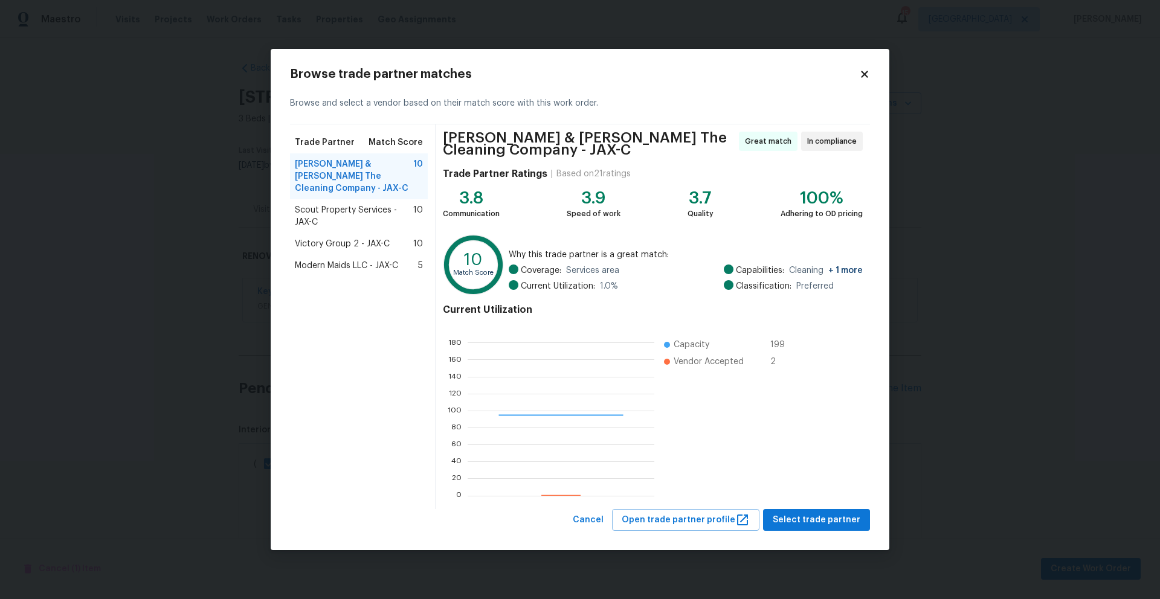
scroll to position [160, 178]
click at [357, 168] on span "Montalvo & Sangalang The Cleaning Company - JAX-C" at bounding box center [354, 176] width 118 height 36
click at [802, 522] on span "Select trade partner" at bounding box center [816, 520] width 88 height 15
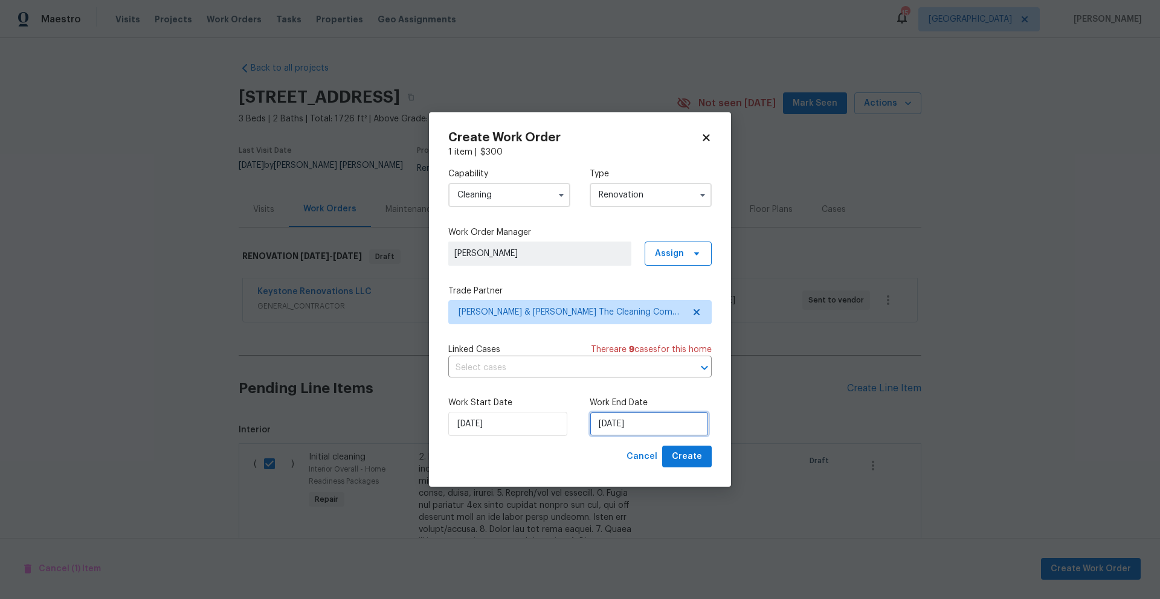
click at [657, 425] on input "8/21/2025" at bounding box center [648, 424] width 119 height 24
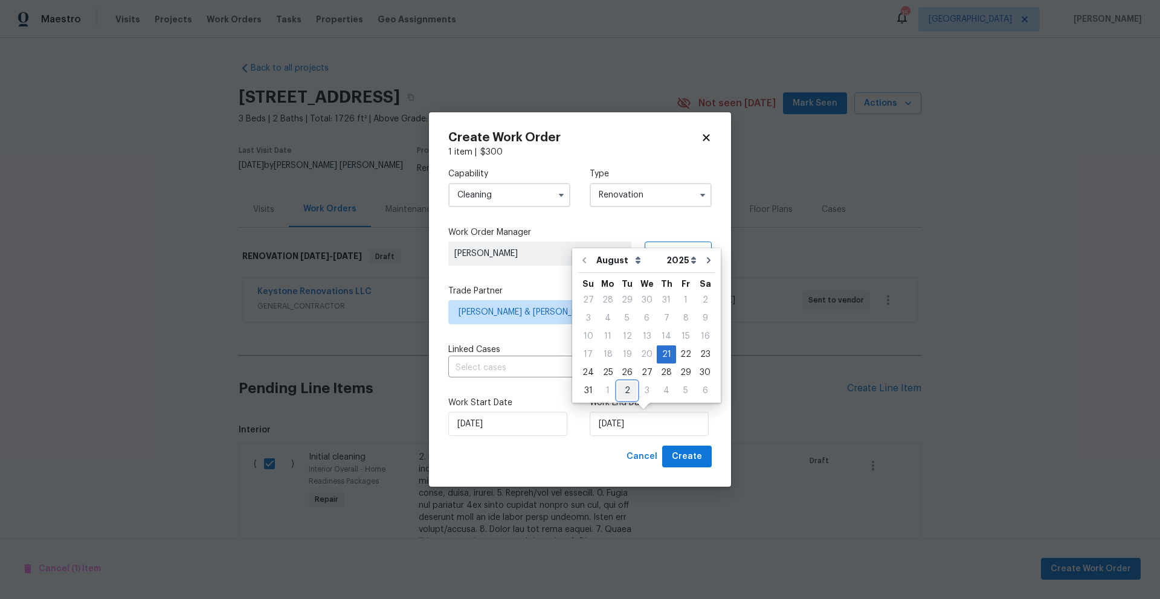
click at [623, 391] on div "2" at bounding box center [626, 390] width 19 height 17
type input "9/2/2025"
select select "8"
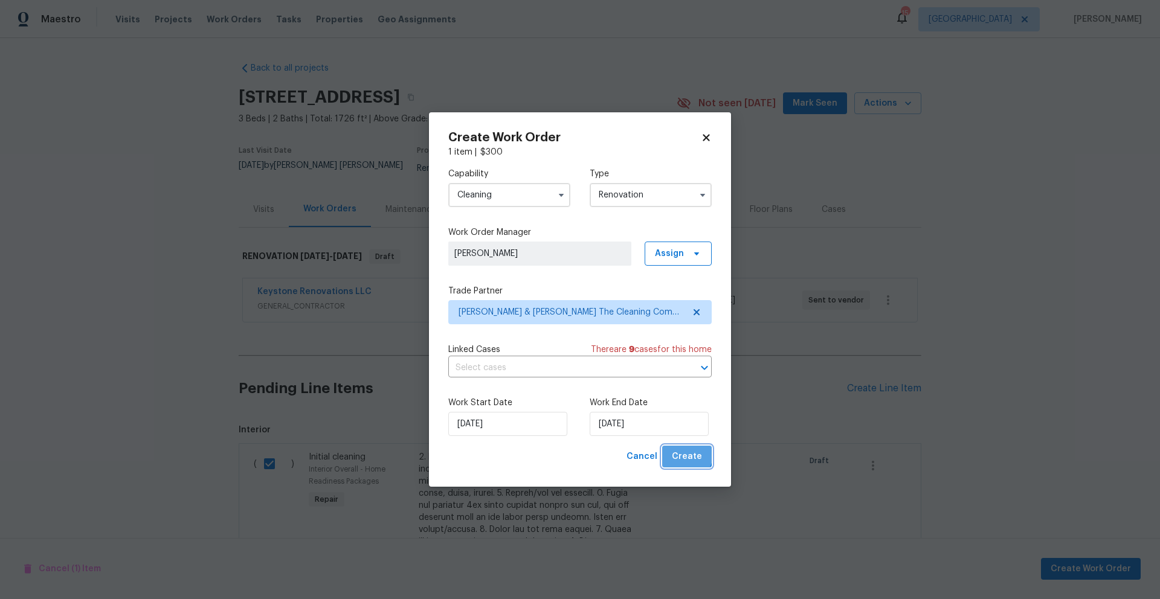
click at [685, 454] on span "Create" at bounding box center [687, 456] width 30 height 15
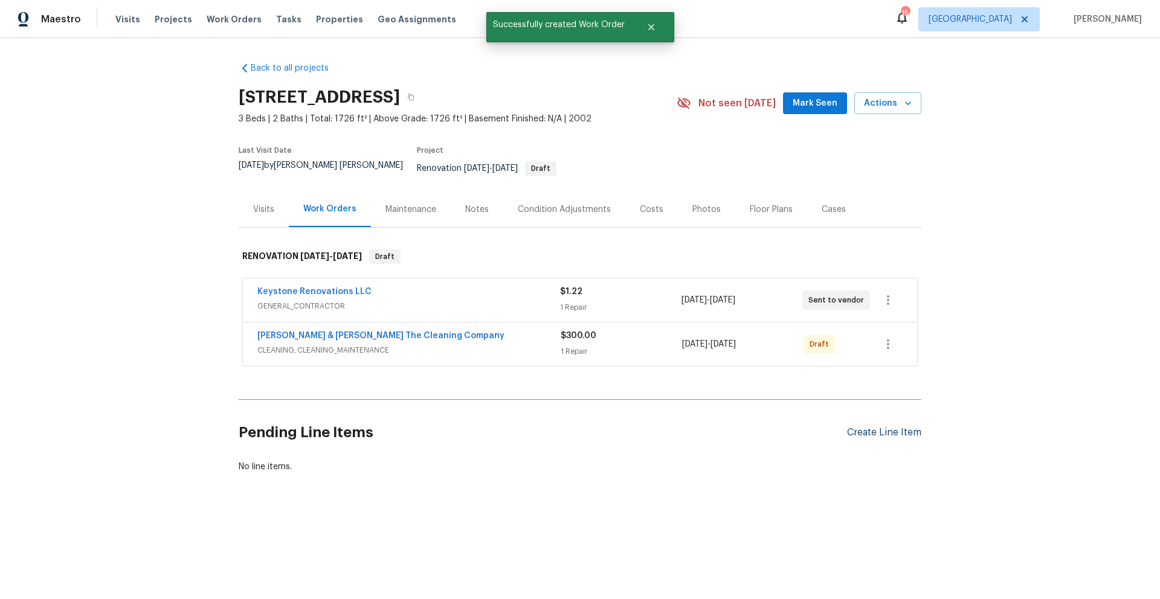
click at [868, 427] on div "Create Line Item" at bounding box center [884, 432] width 74 height 11
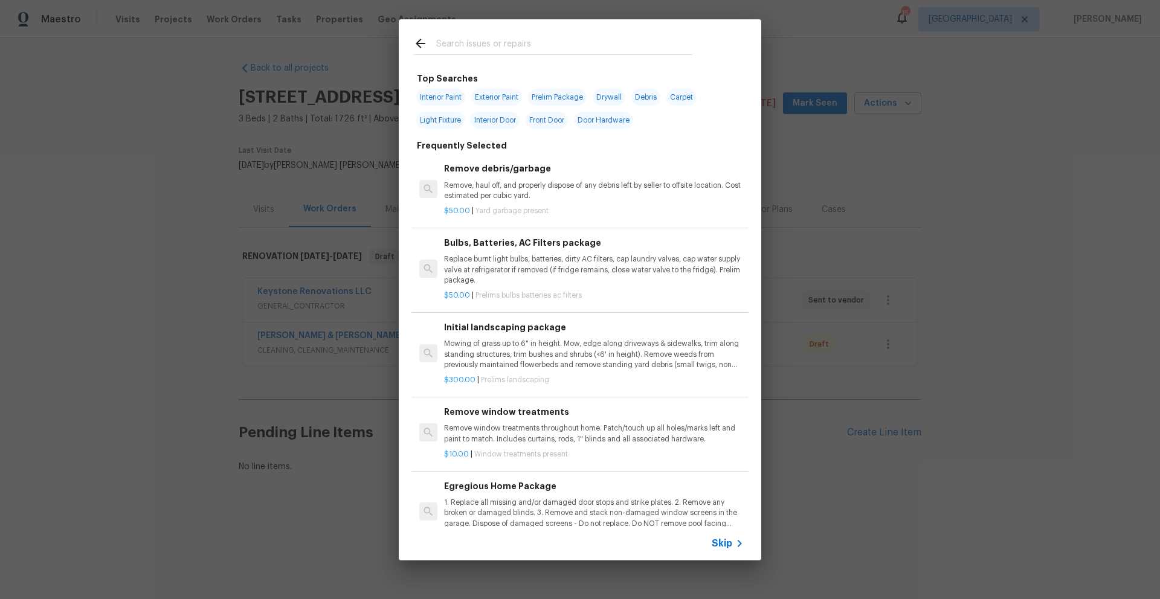
click at [330, 502] on div "Top Searches Interior Paint Exterior Paint Prelim Package Drywall Debris Carpet…" at bounding box center [580, 290] width 1160 height 580
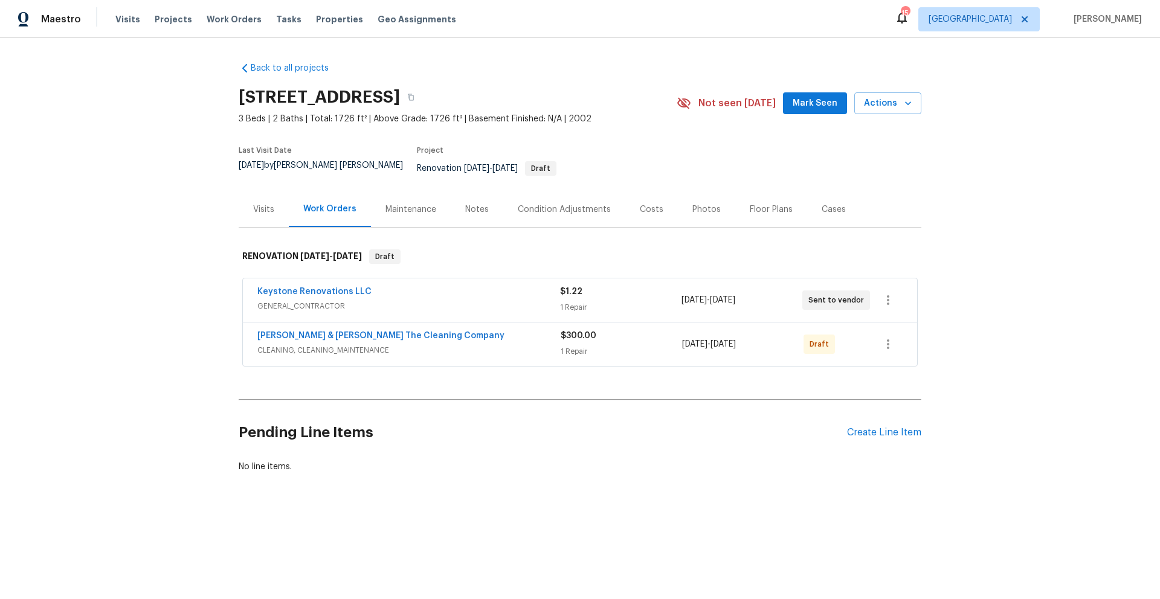
click at [411, 204] on div "Maintenance" at bounding box center [410, 210] width 51 height 12
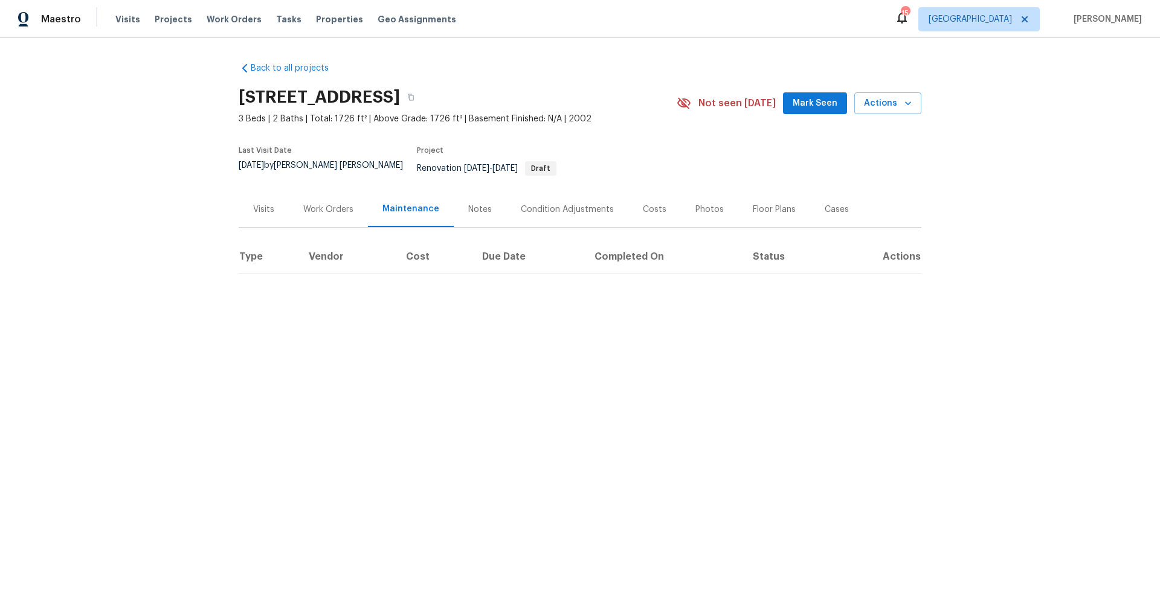
click at [468, 205] on div "Notes" at bounding box center [480, 210] width 24 height 12
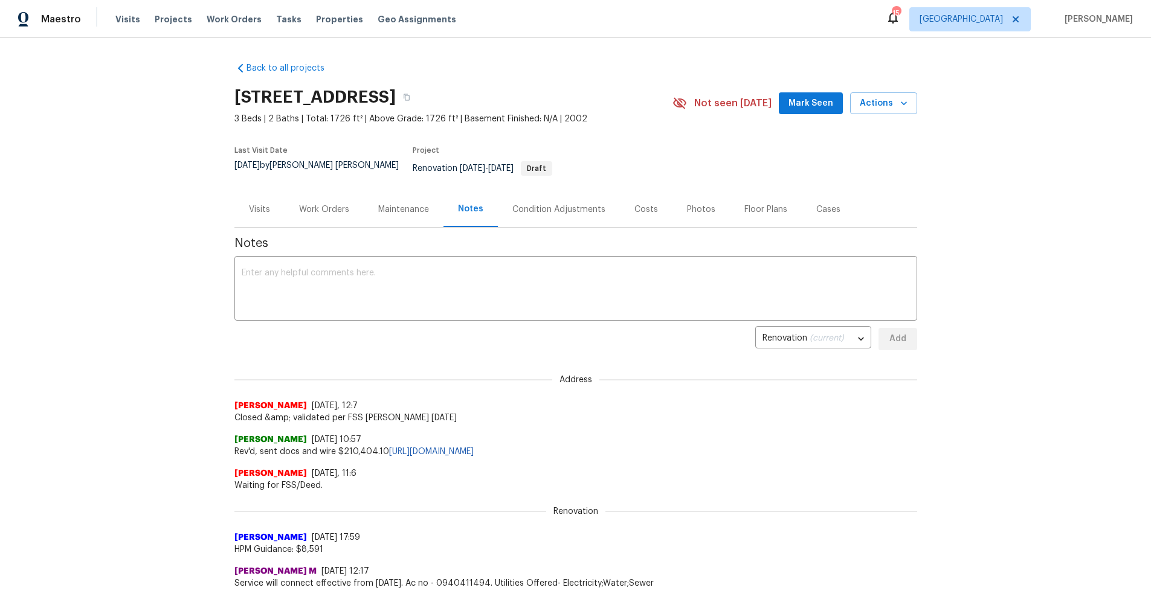
click at [530, 204] on div "Condition Adjustments" at bounding box center [558, 210] width 93 height 12
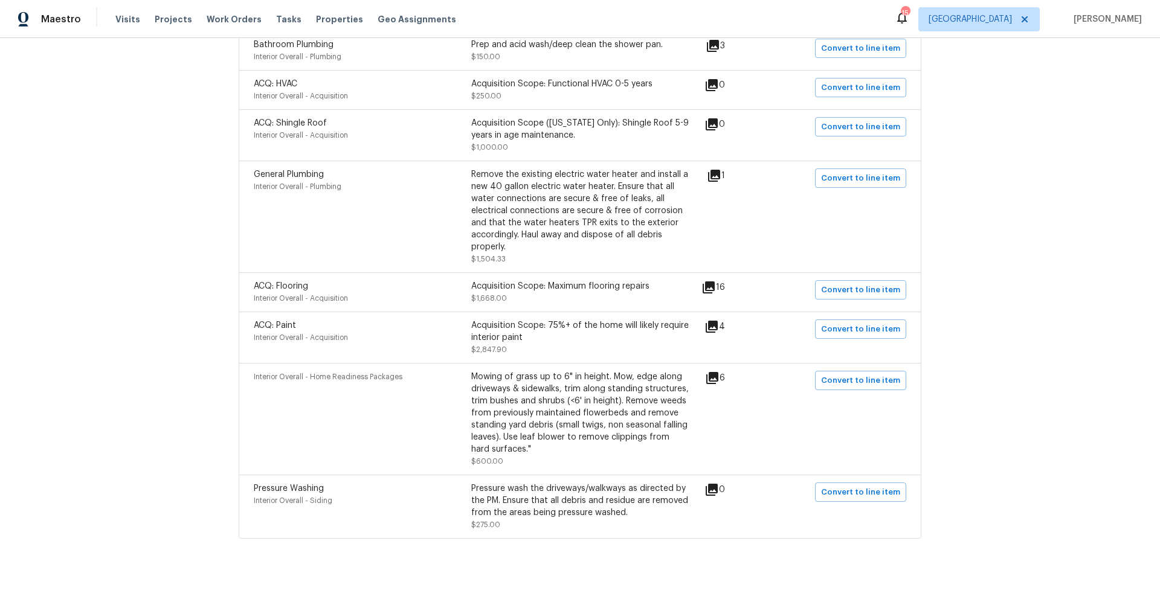
scroll to position [336, 0]
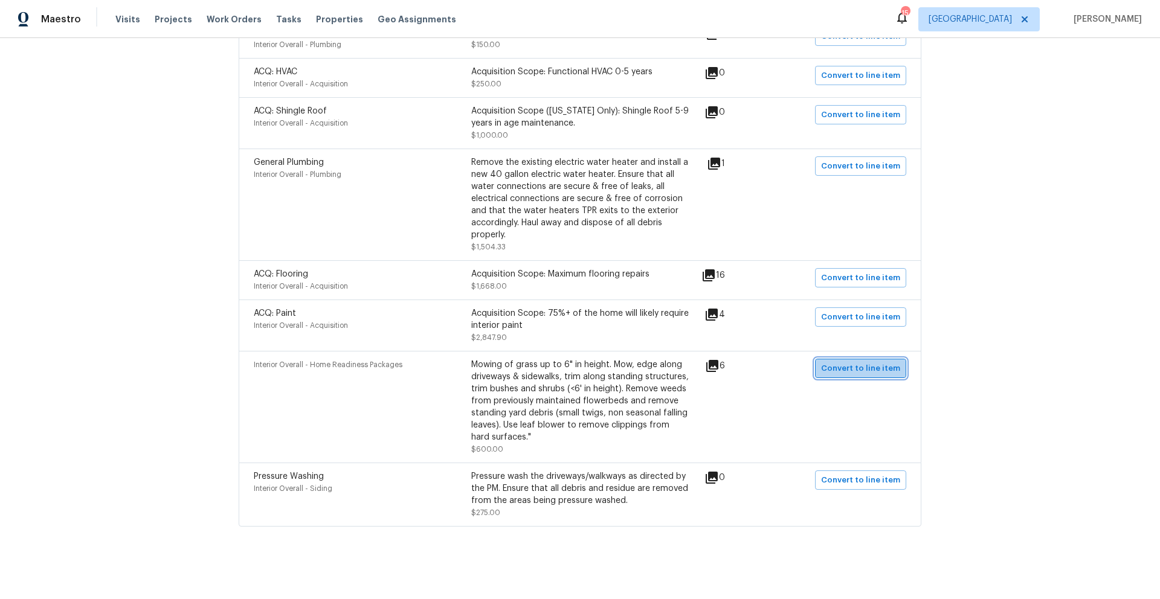
click at [882, 362] on span "Convert to line item" at bounding box center [860, 369] width 79 height 14
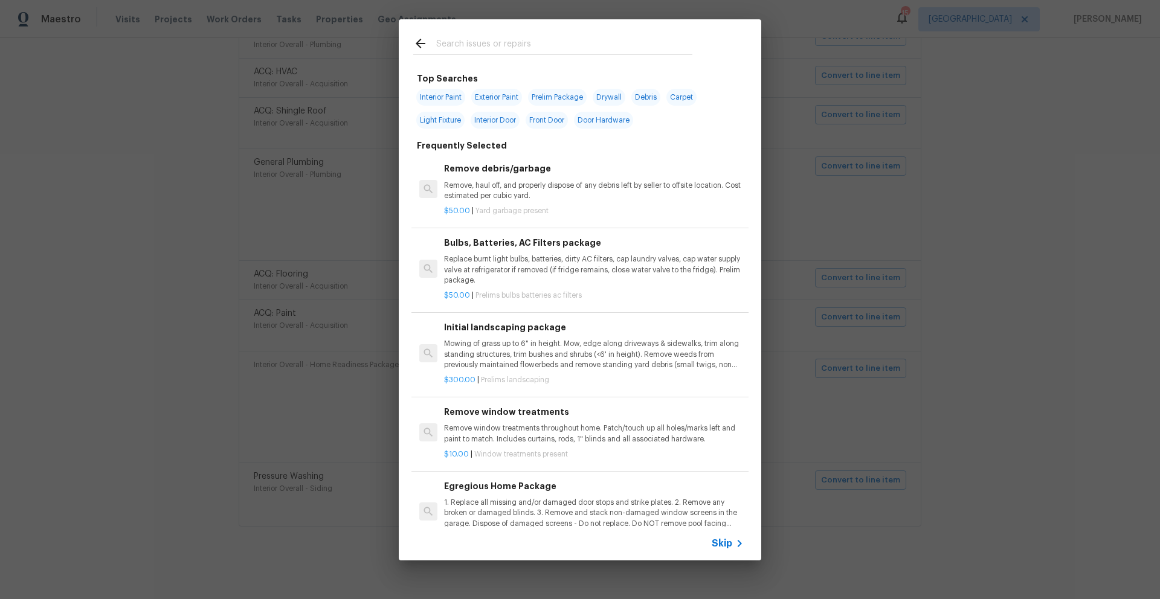
click at [722, 541] on span "Skip" at bounding box center [721, 544] width 21 height 12
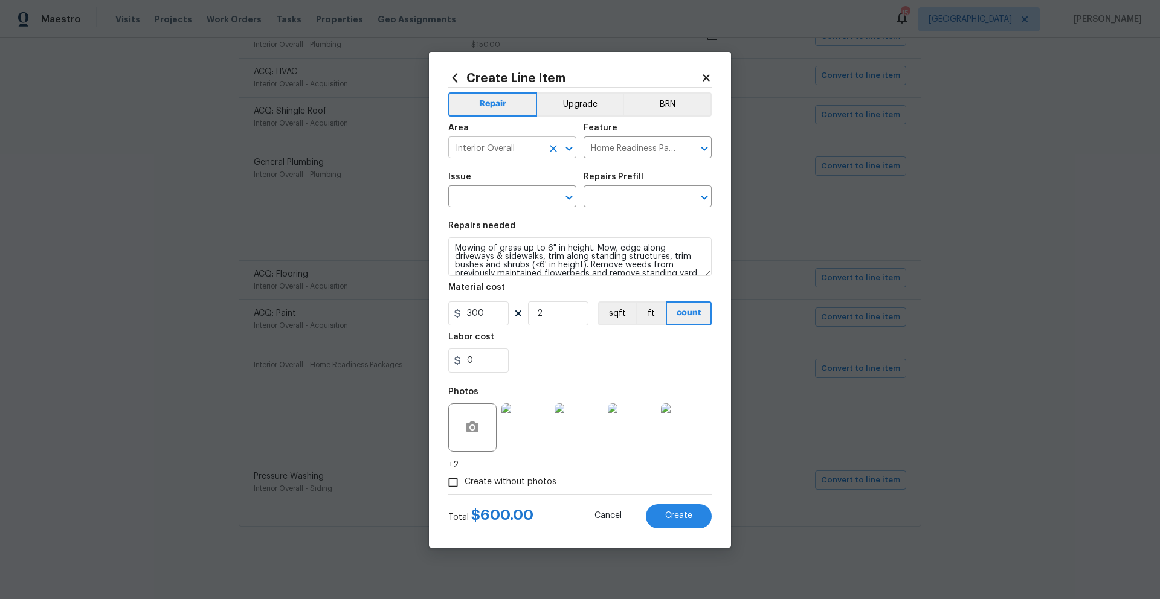
click at [551, 150] on icon "Clear" at bounding box center [553, 148] width 7 height 7
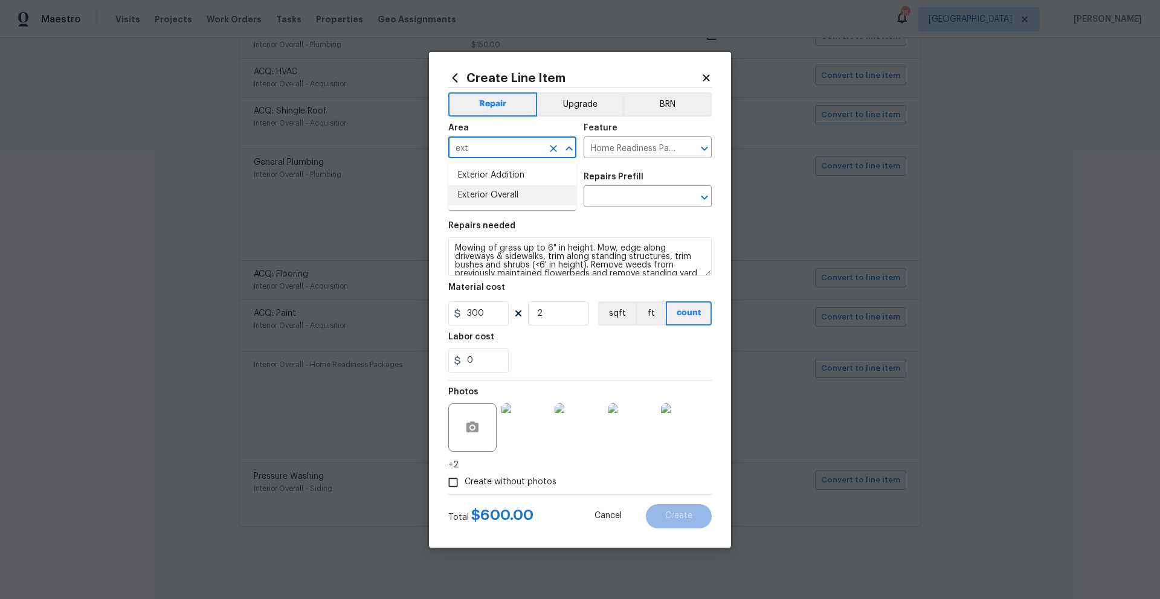
click at [459, 197] on li "Exterior Overall" at bounding box center [512, 195] width 128 height 20
type input "Exterior Overall"
click at [523, 198] on input "text" at bounding box center [495, 197] width 94 height 19
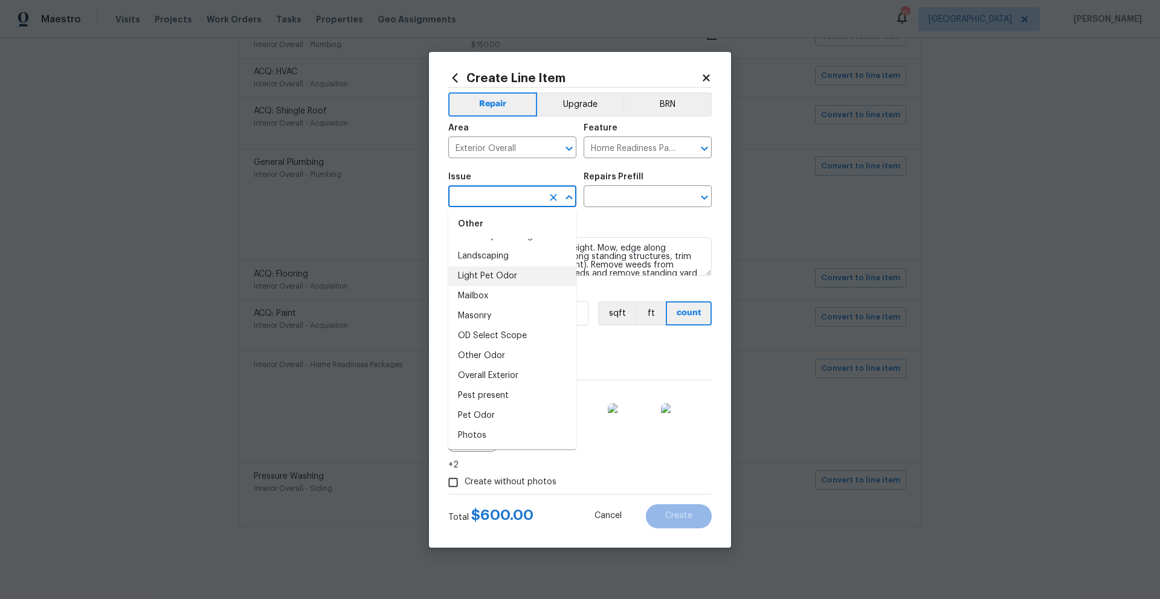
scroll to position [1779, 0]
click at [495, 249] on li "Landscape Package" at bounding box center [512, 239] width 128 height 20
type input "Landscape Package"
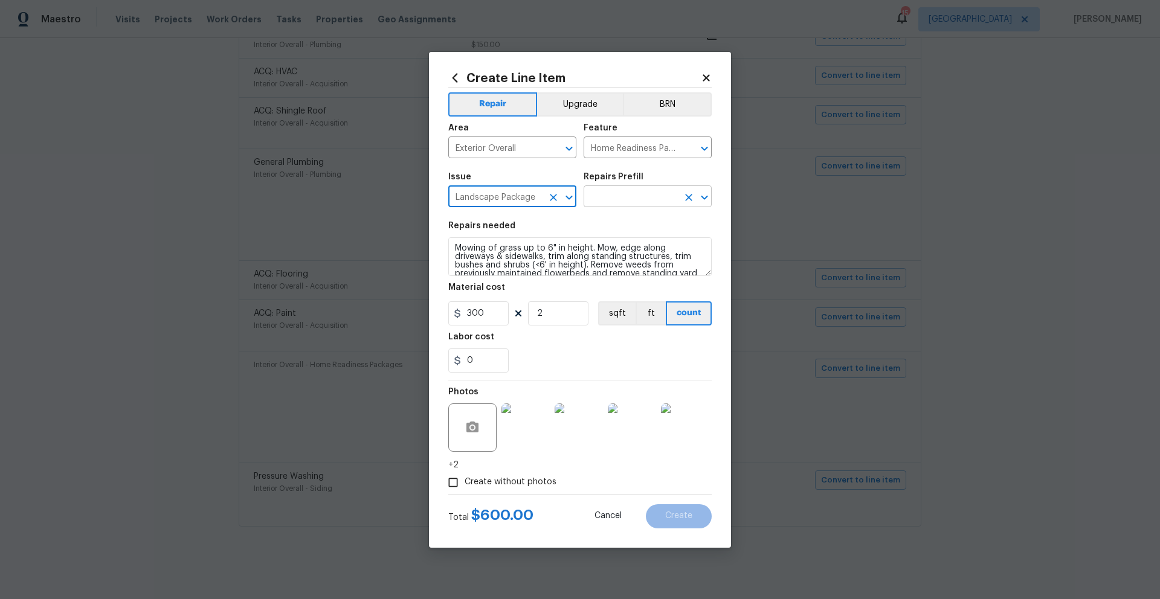
click at [637, 196] on input "text" at bounding box center [630, 197] width 94 height 19
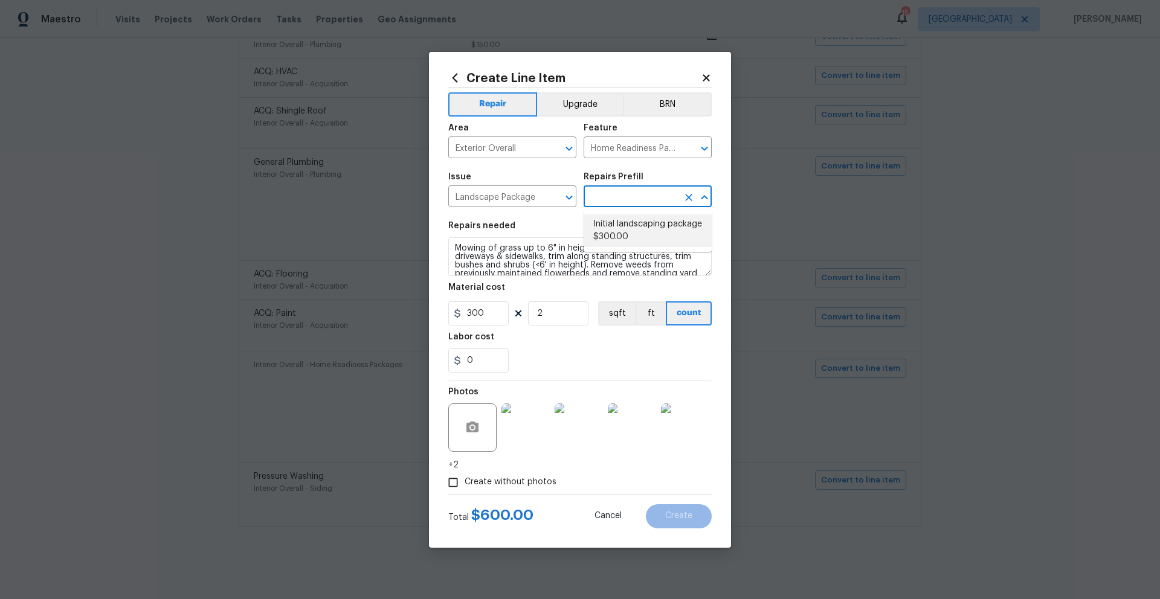
click at [638, 225] on li "Initial landscaping package $300.00" at bounding box center [647, 230] width 128 height 33
type input "Initial landscaping package $300.00"
click at [553, 316] on input "2" at bounding box center [558, 313] width 60 height 24
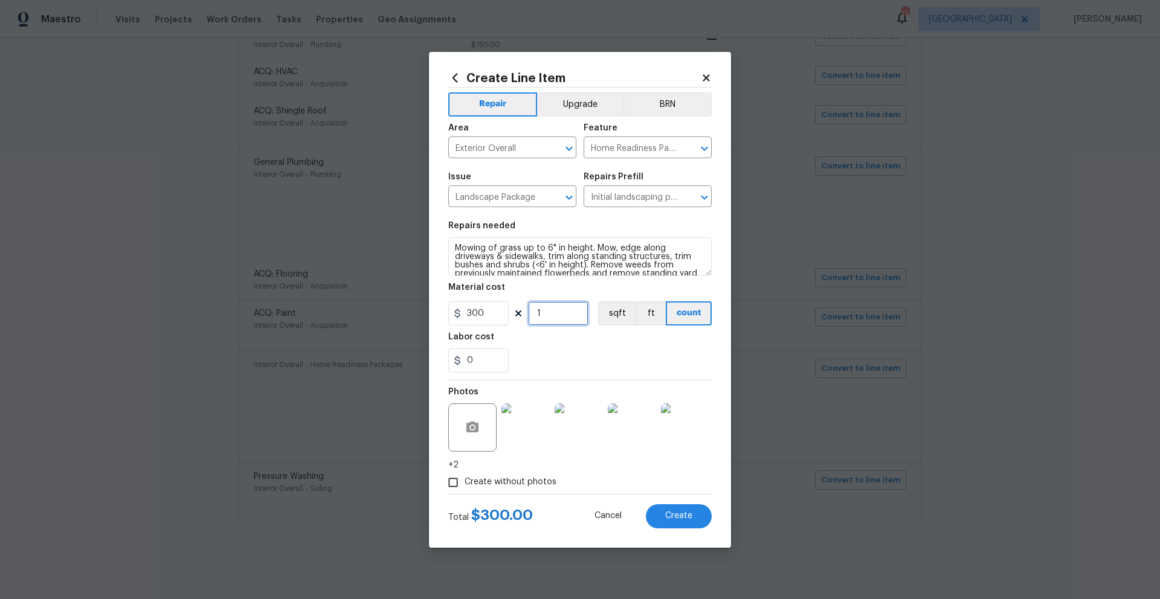
type input "1"
click at [609, 367] on div "0" at bounding box center [579, 360] width 263 height 24
click at [673, 520] on span "Create" at bounding box center [678, 516] width 27 height 9
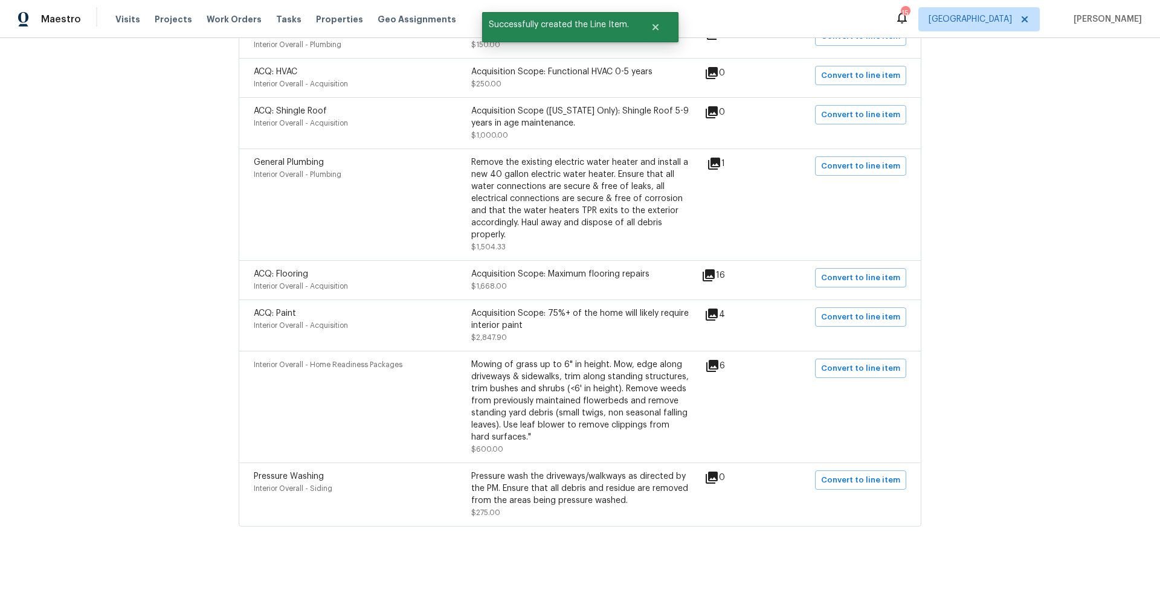
scroll to position [333, 0]
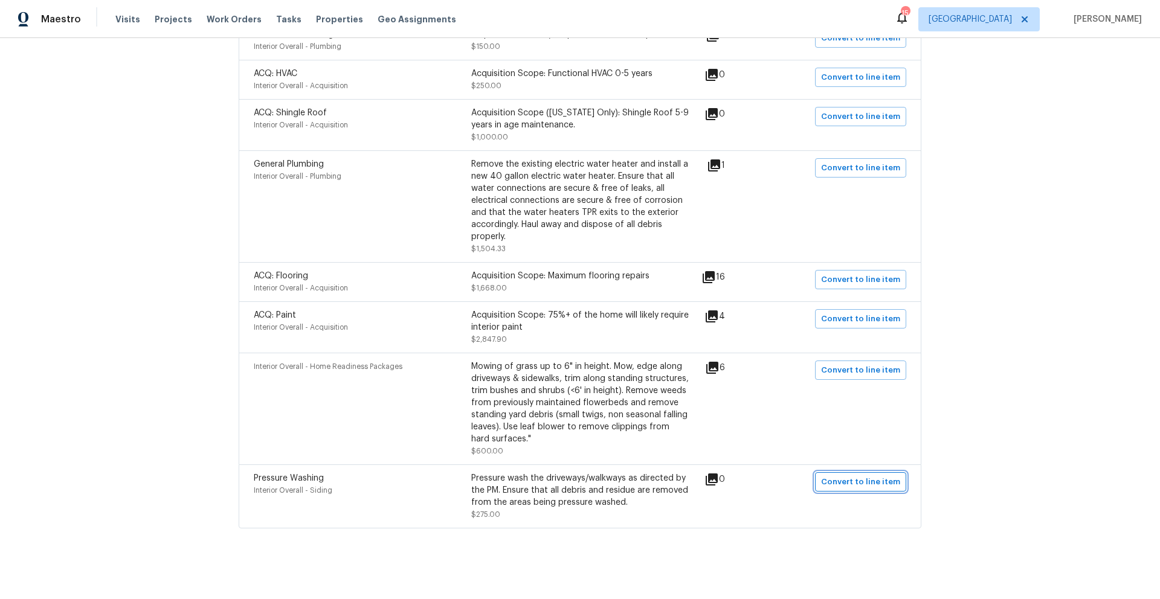
click at [838, 476] on span "Convert to line item" at bounding box center [860, 482] width 79 height 14
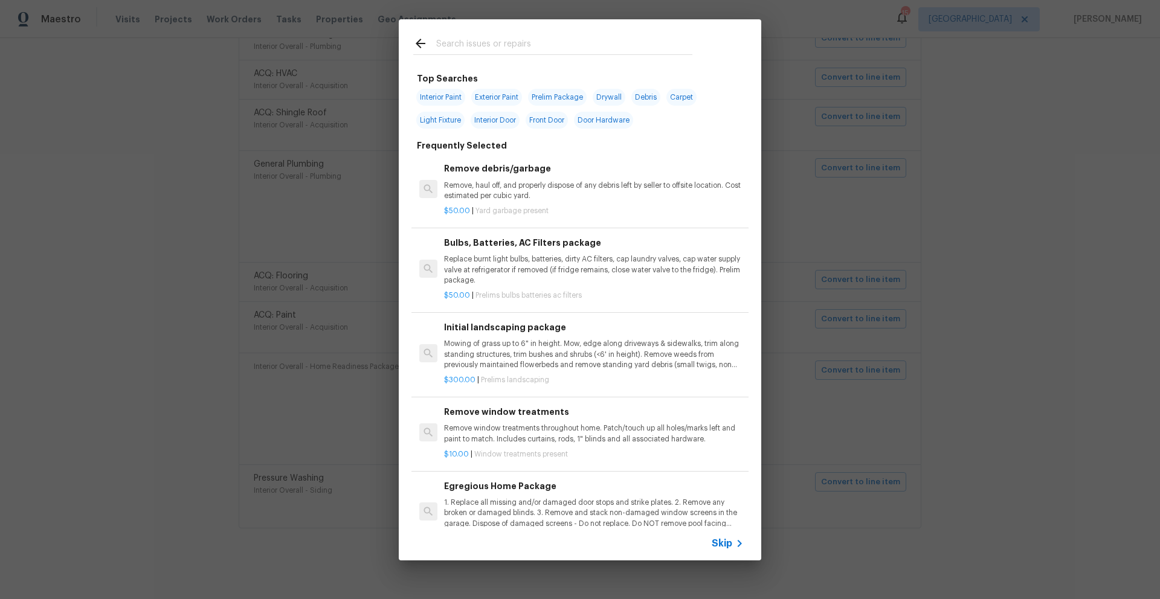
click at [722, 542] on span "Skip" at bounding box center [721, 544] width 21 height 12
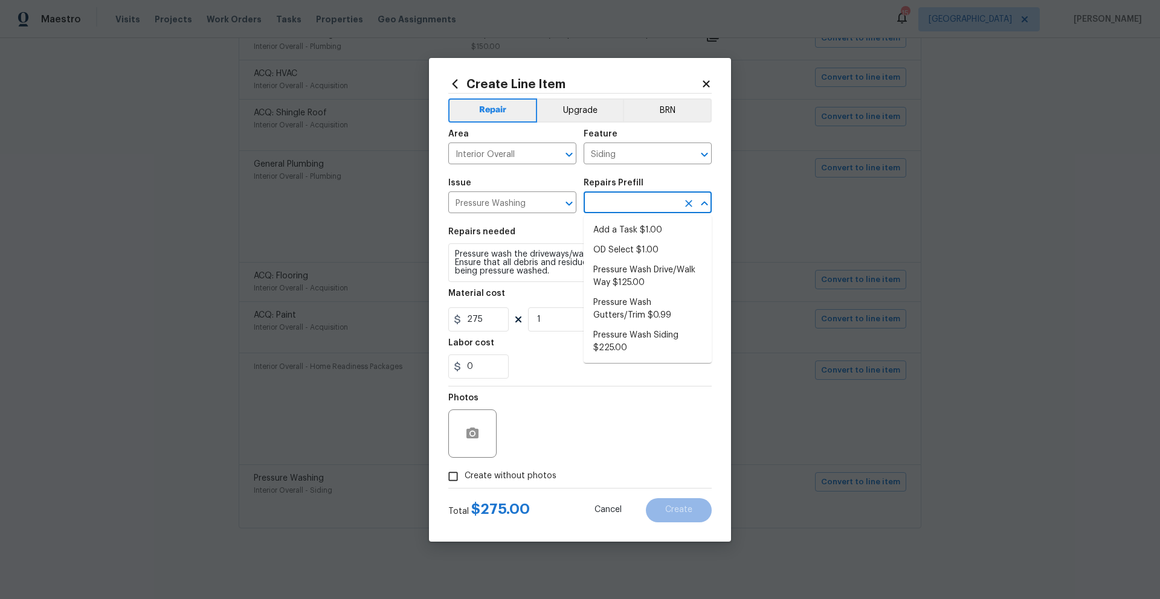
click at [629, 204] on input "text" at bounding box center [630, 203] width 94 height 19
click at [606, 342] on li "Pressure Wash Siding $225.00" at bounding box center [647, 342] width 128 height 33
type input "Pressure Wash Siding $225.00"
type textarea "Protect areas as needed for pressure washing. Pressure wash the siding on the h…"
type input "225"
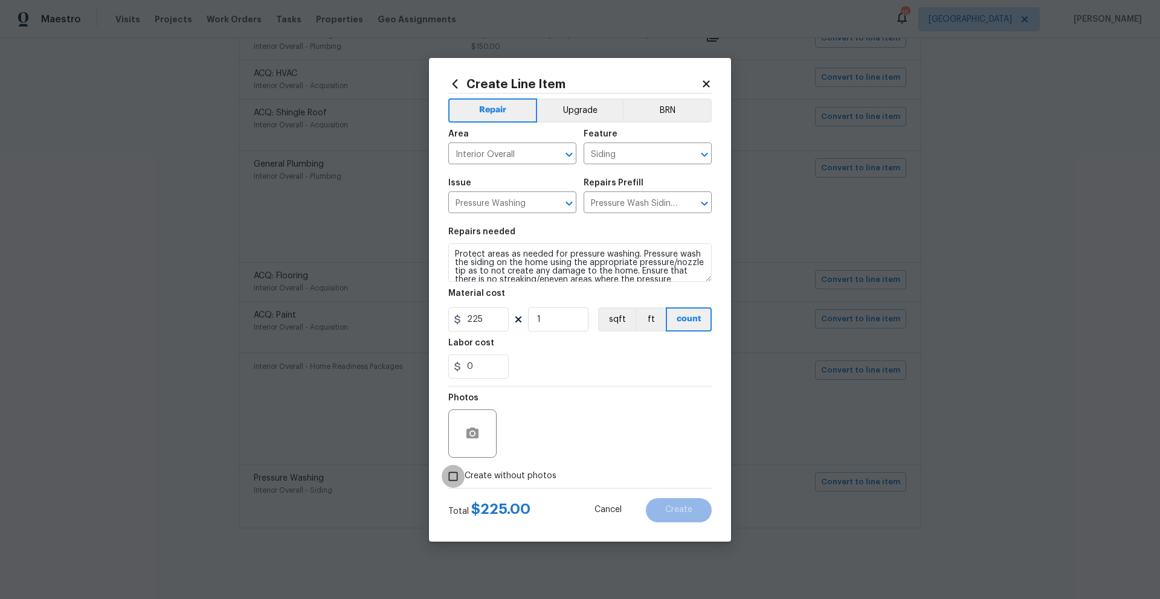
click at [456, 478] on input "Create without photos" at bounding box center [452, 476] width 23 height 23
checkbox input "true"
click at [565, 438] on textarea at bounding box center [608, 433] width 205 height 48
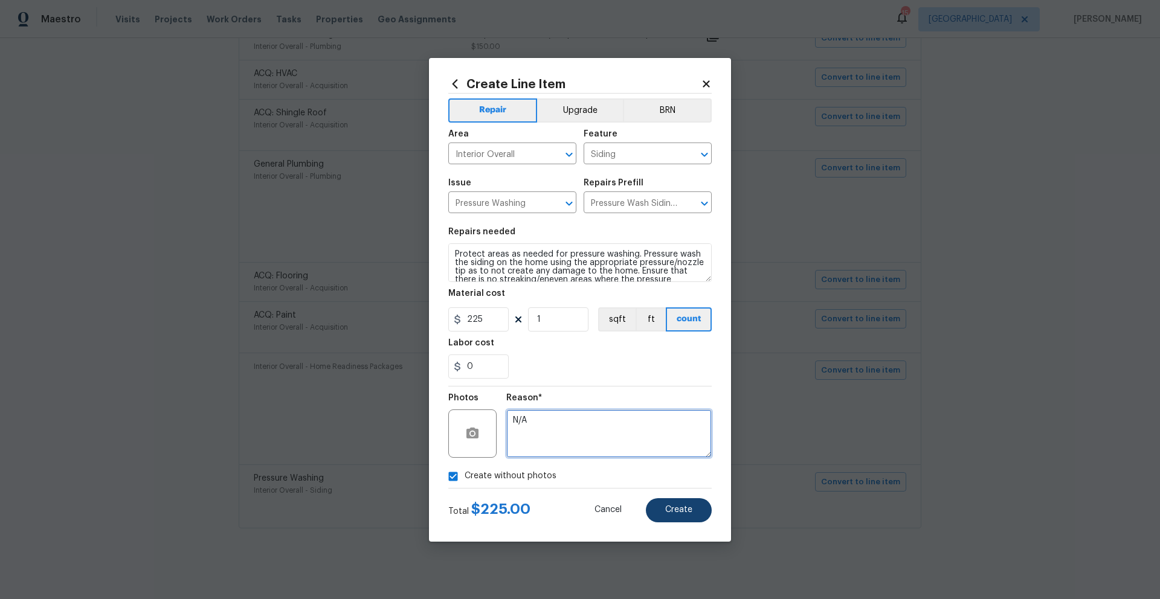
type textarea "N/A"
click at [682, 513] on span "Create" at bounding box center [678, 510] width 27 height 9
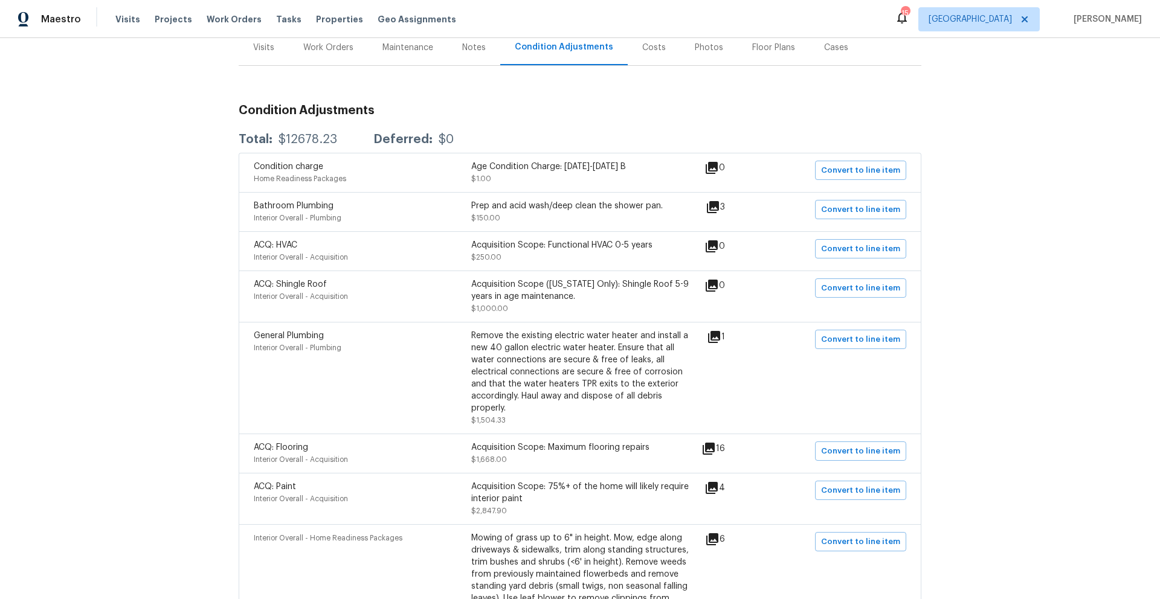
scroll to position [161, 0]
click at [721, 201] on div "3" at bounding box center [734, 208] width 58 height 14
click at [716, 202] on icon at bounding box center [713, 208] width 12 height 12
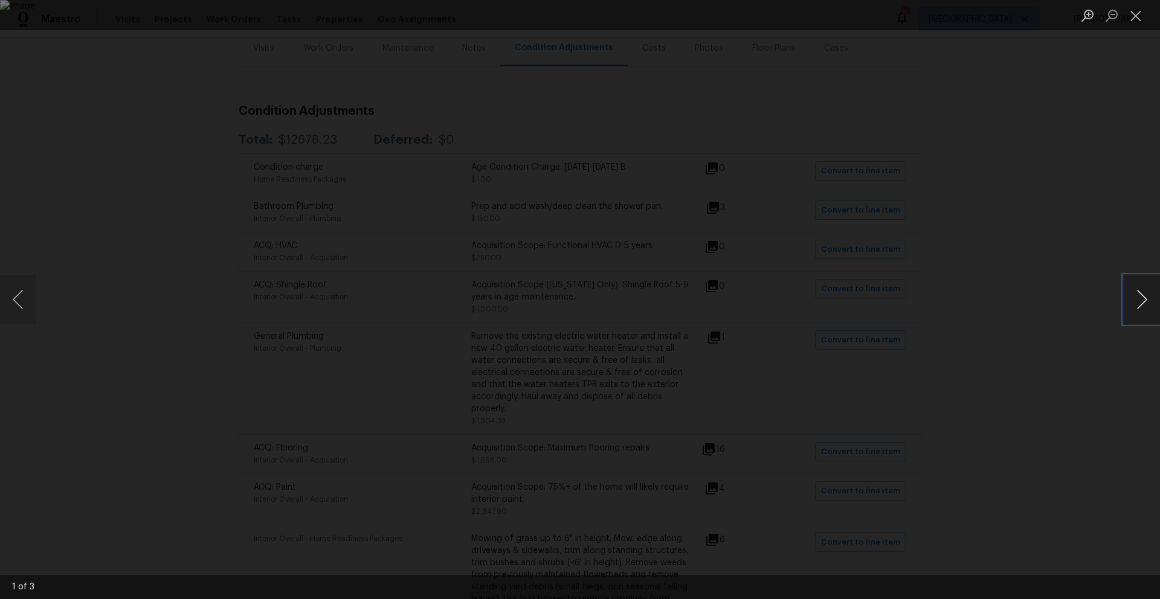
click at [1138, 304] on button "Next image" at bounding box center [1141, 299] width 36 height 48
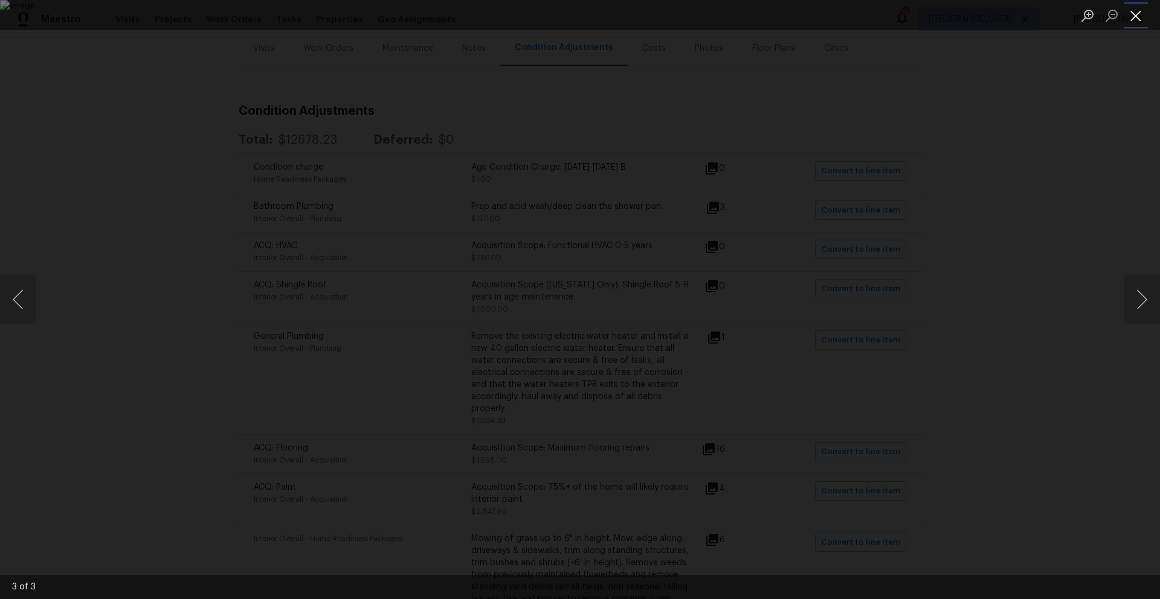
click at [1129, 15] on button "Close lightbox" at bounding box center [1135, 15] width 24 height 21
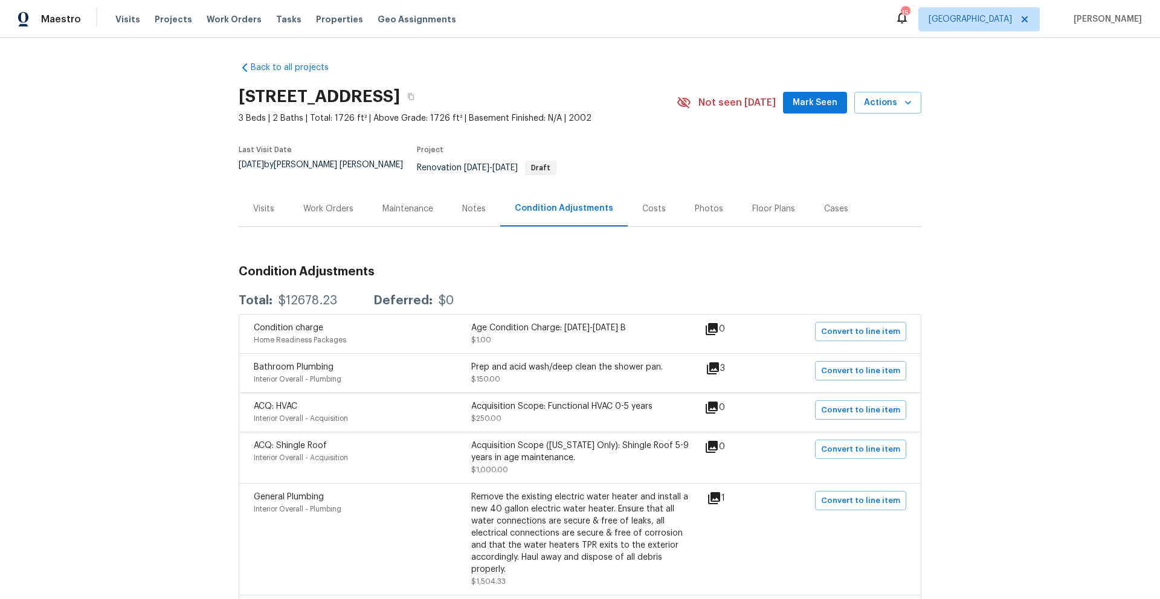
scroll to position [0, 0]
click at [266, 204] on div "Visits" at bounding box center [263, 210] width 21 height 12
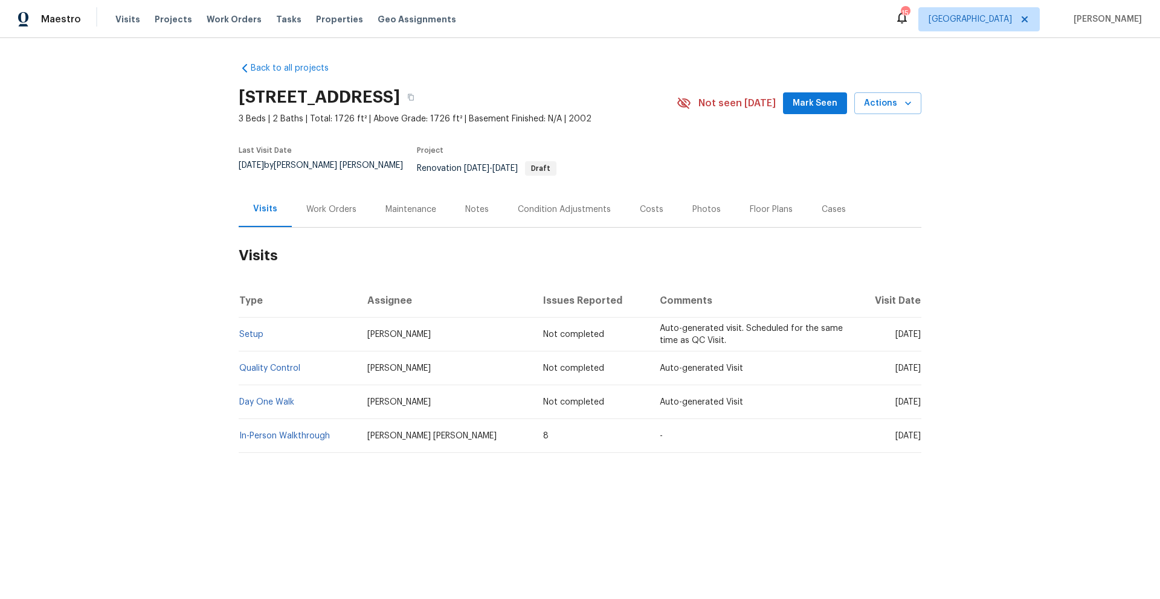
click at [297, 432] on td "In-Person Walkthrough" at bounding box center [298, 436] width 119 height 34
click at [303, 432] on link "In-Person Walkthrough" at bounding box center [284, 436] width 91 height 8
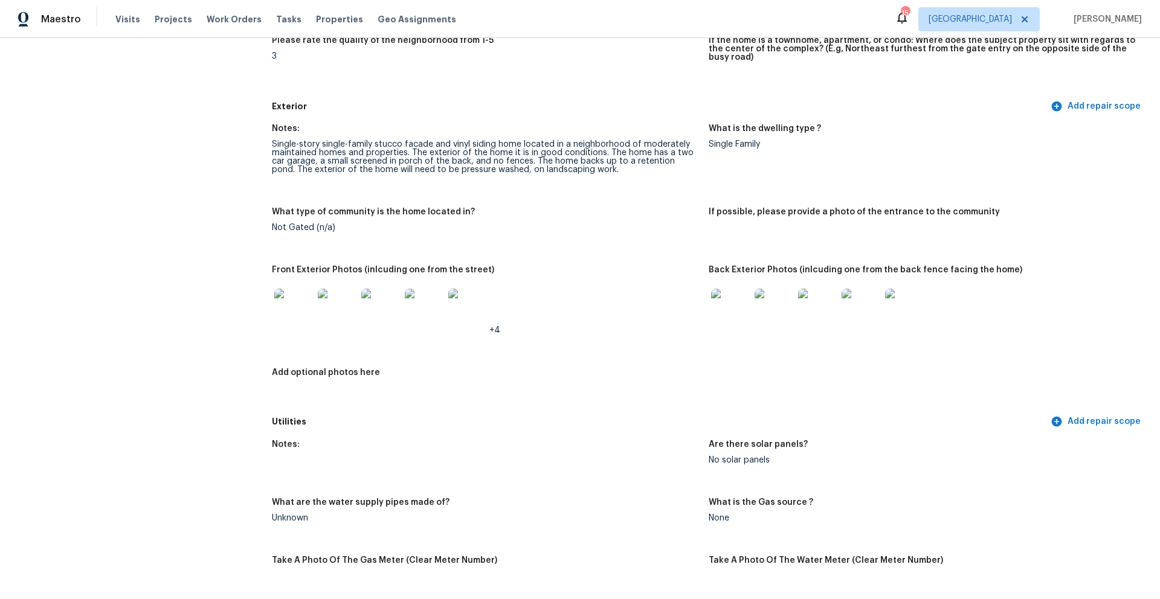
scroll to position [382, 0]
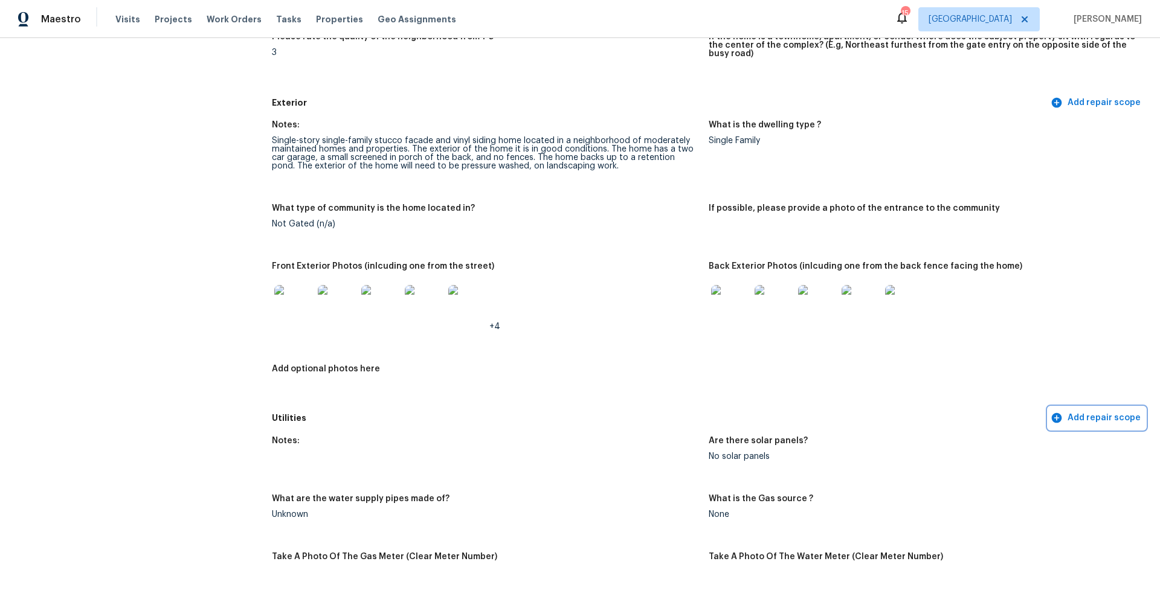
click at [1051, 413] on icon "button" at bounding box center [1056, 418] width 10 height 10
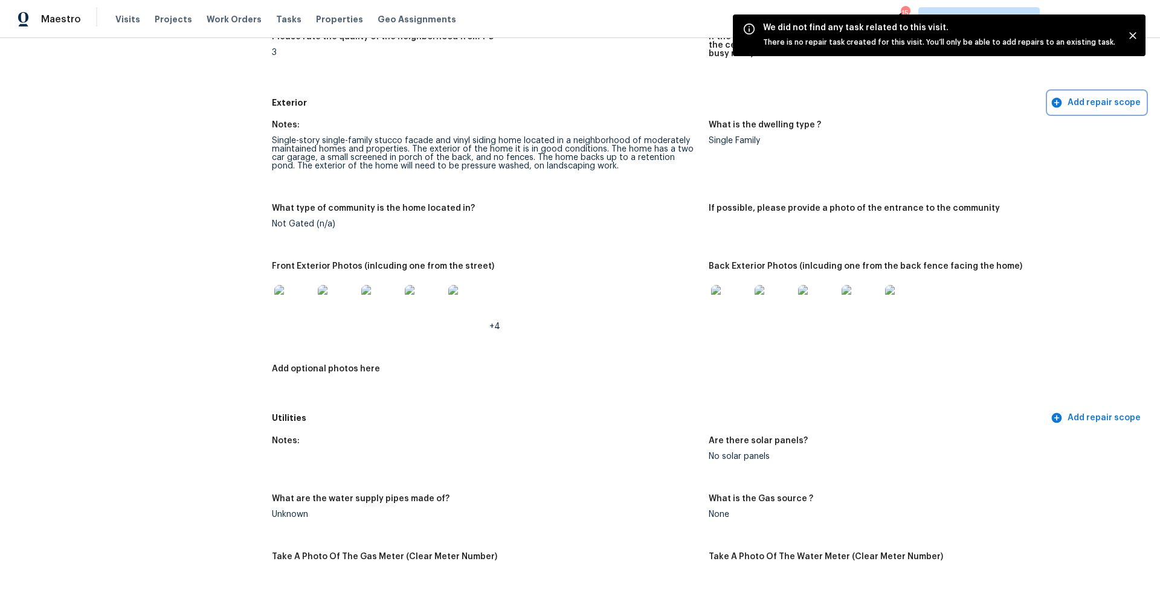
click at [1051, 97] on icon "button" at bounding box center [1056, 102] width 10 height 10
click at [1138, 37] on button "Close" at bounding box center [1133, 36] width 16 height 16
click at [1132, 35] on icon "Close" at bounding box center [1132, 35] width 7 height 7
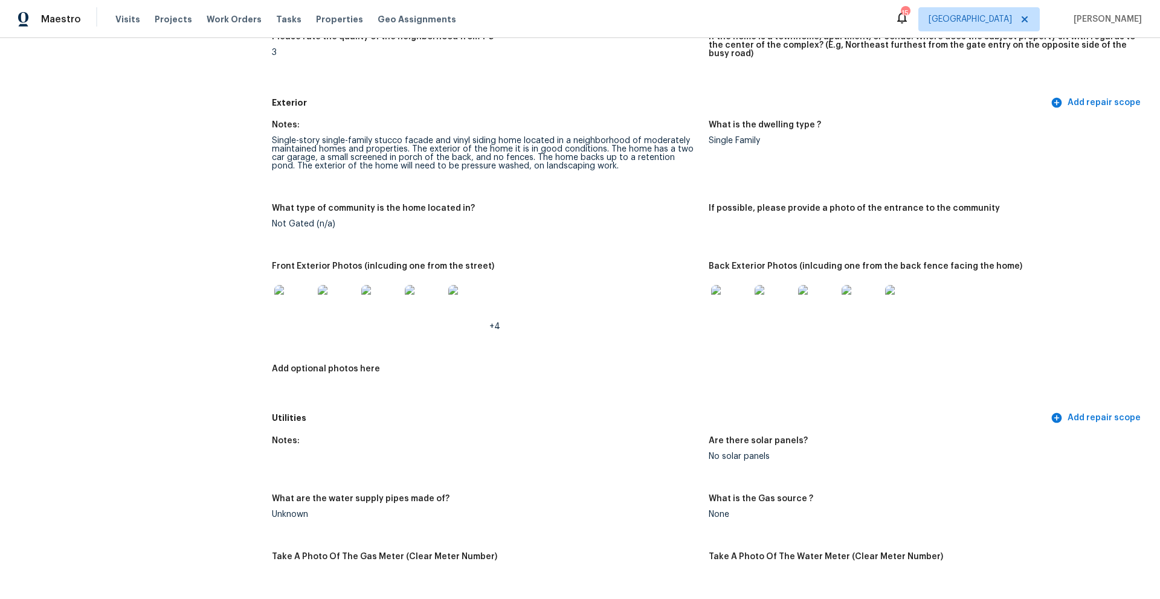
click at [294, 300] on img at bounding box center [293, 304] width 39 height 39
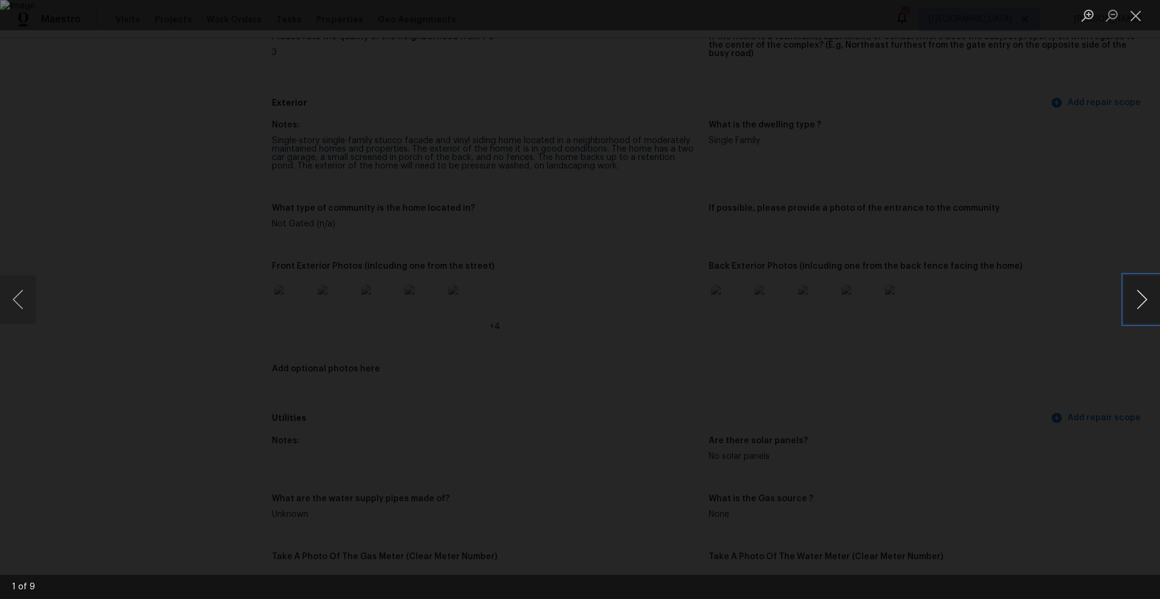
click at [1141, 297] on button "Next image" at bounding box center [1141, 299] width 36 height 48
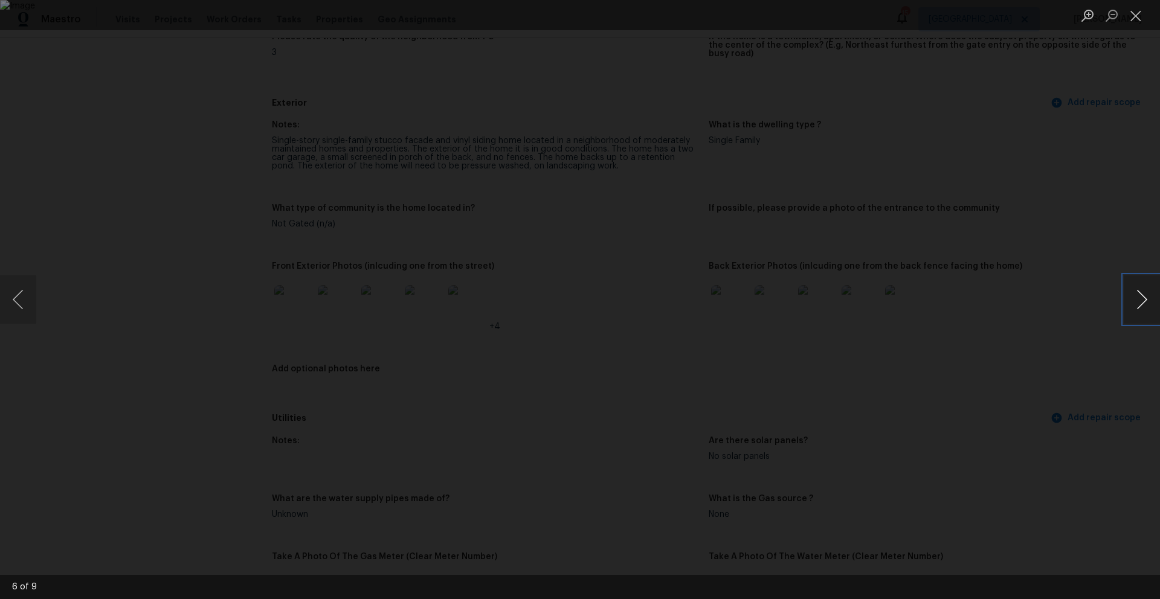
click at [1141, 297] on button "Next image" at bounding box center [1141, 299] width 36 height 48
click at [1131, 15] on button "Close lightbox" at bounding box center [1135, 15] width 24 height 21
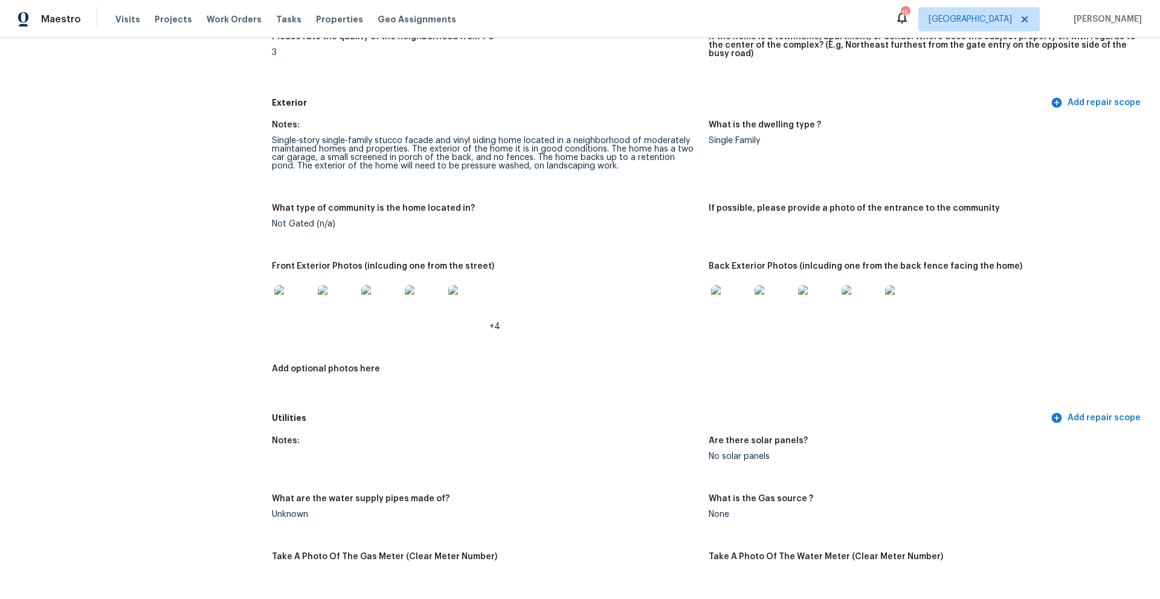
click at [740, 298] on img at bounding box center [730, 304] width 39 height 39
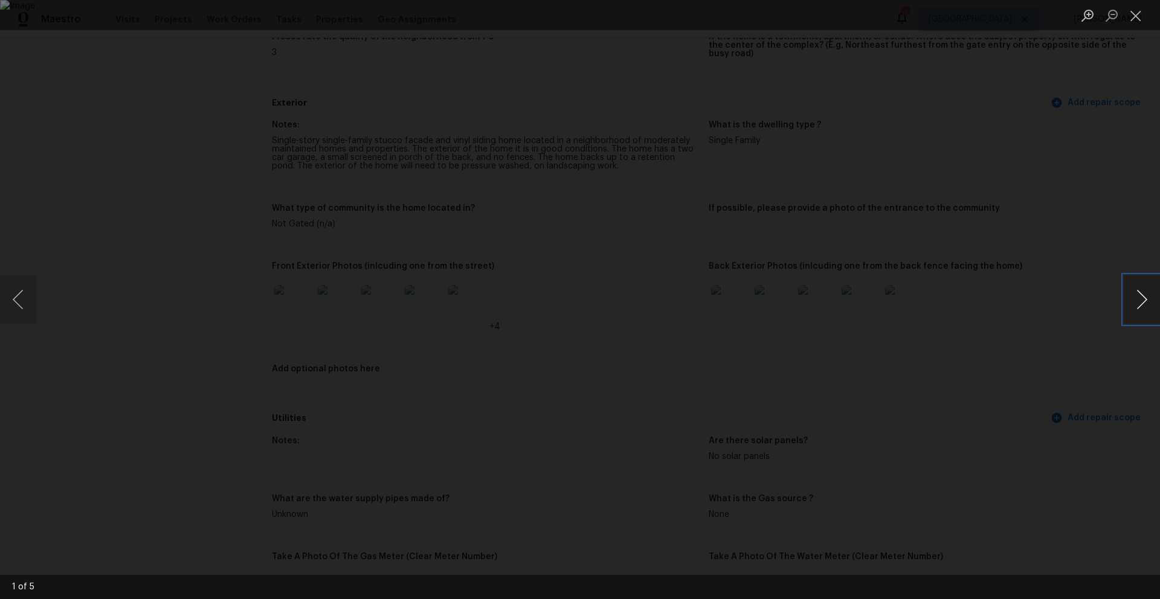
click at [1148, 294] on button "Next image" at bounding box center [1141, 299] width 36 height 48
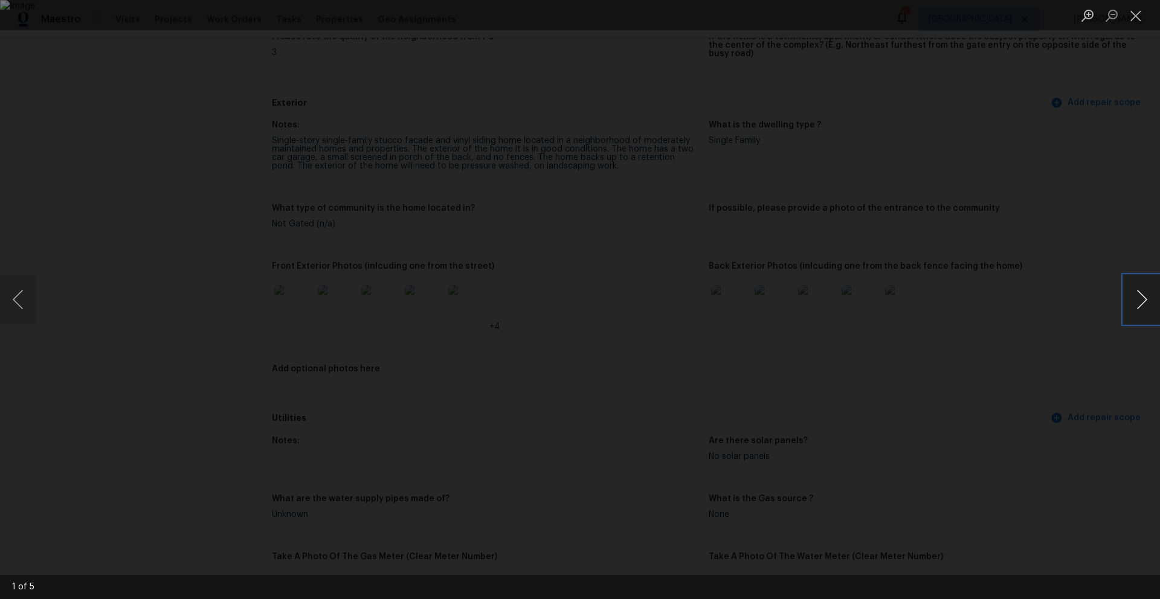
click at [1148, 294] on button "Next image" at bounding box center [1141, 299] width 36 height 48
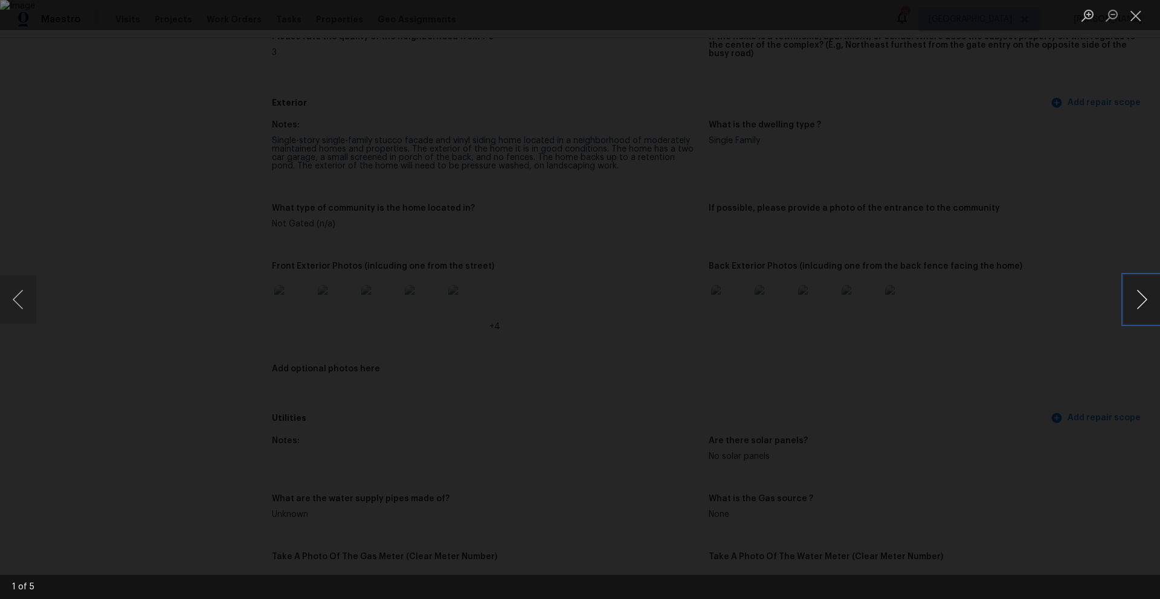
click at [1148, 294] on button "Next image" at bounding box center [1141, 299] width 36 height 48
click at [1142, 18] on button "Close lightbox" at bounding box center [1135, 15] width 24 height 21
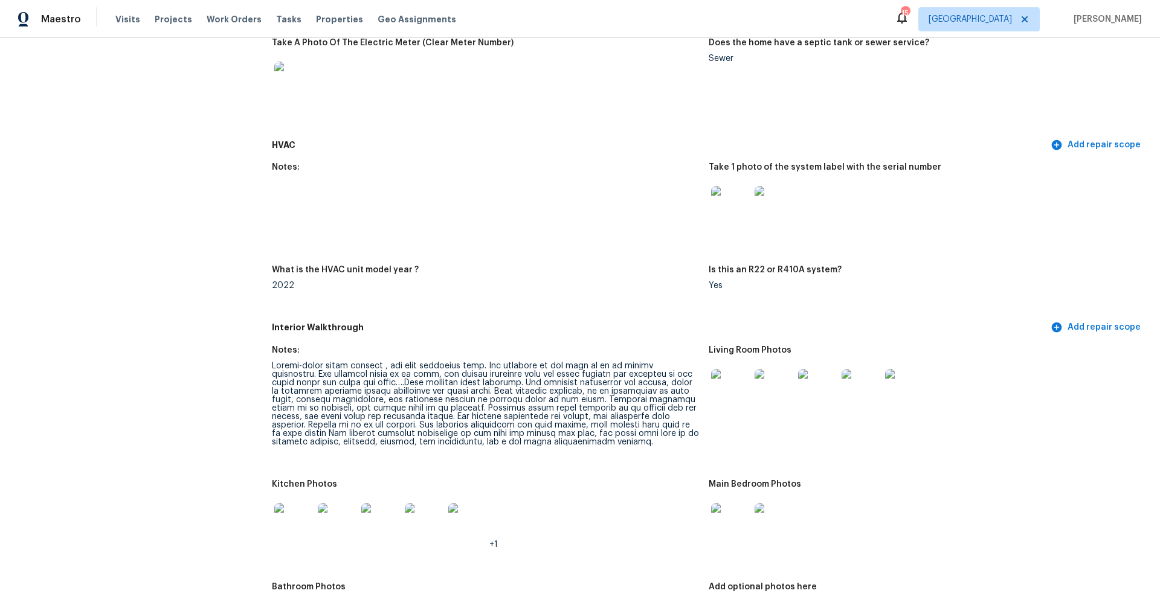
scroll to position [945, 0]
click at [734, 199] on img at bounding box center [730, 206] width 39 height 39
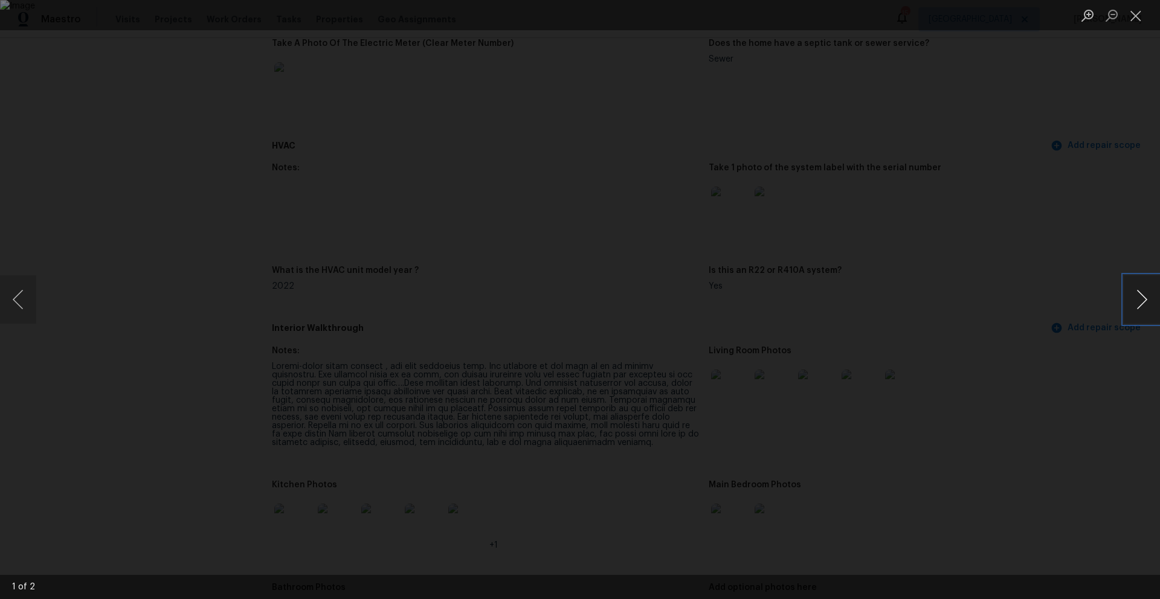
click at [1141, 295] on button "Next image" at bounding box center [1141, 299] width 36 height 48
click at [1137, 19] on button "Close lightbox" at bounding box center [1135, 15] width 24 height 21
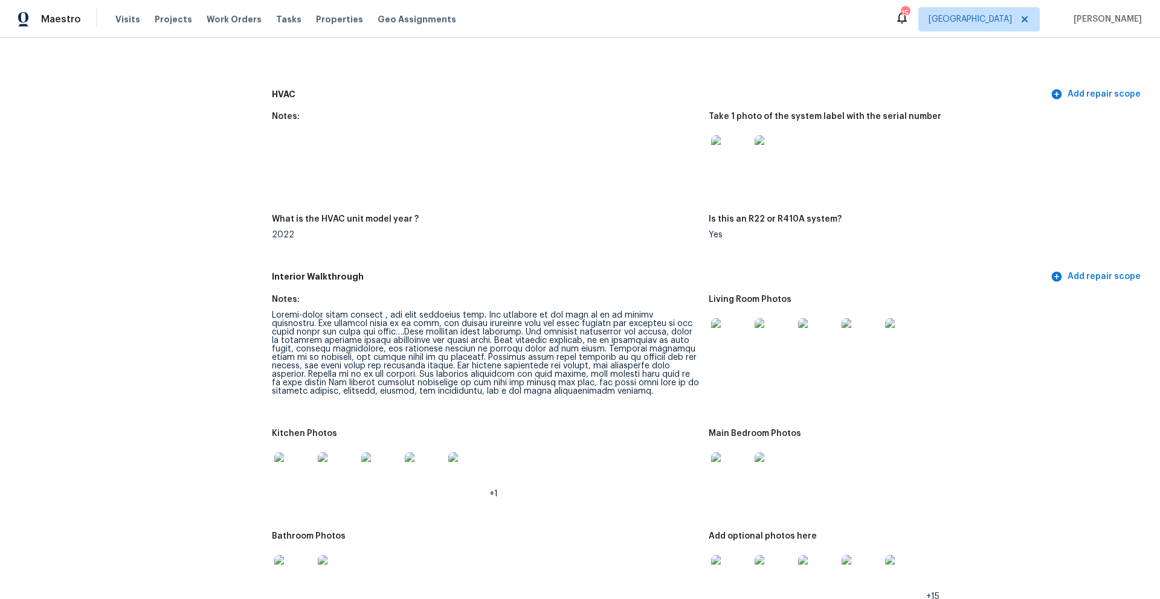
scroll to position [1007, 0]
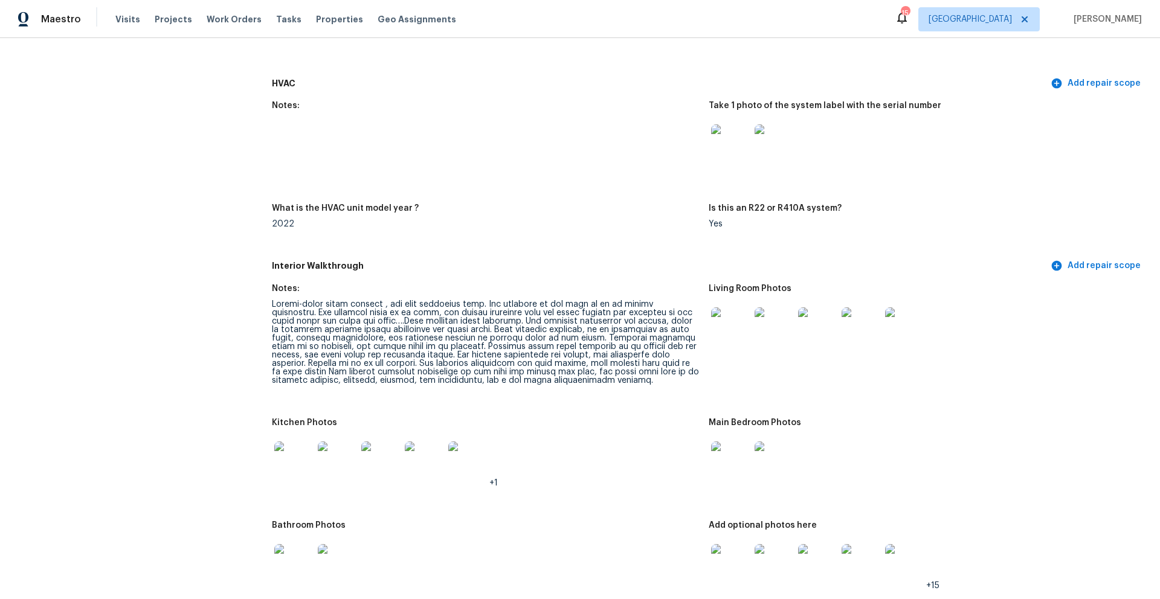
click at [722, 316] on img at bounding box center [730, 326] width 39 height 39
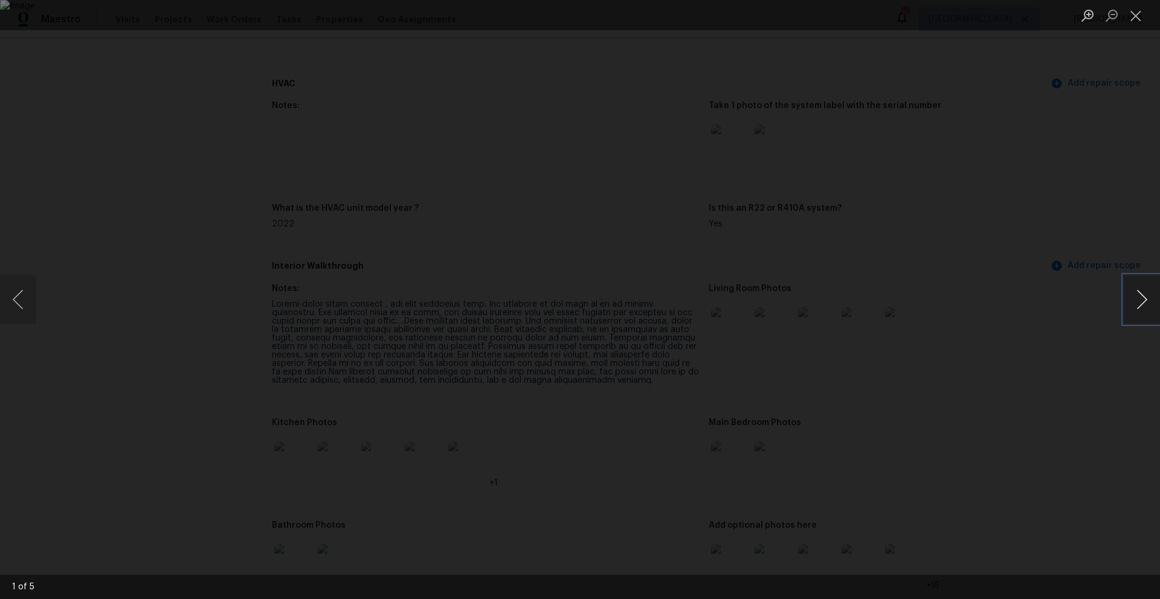
click at [1146, 299] on button "Next image" at bounding box center [1141, 299] width 36 height 48
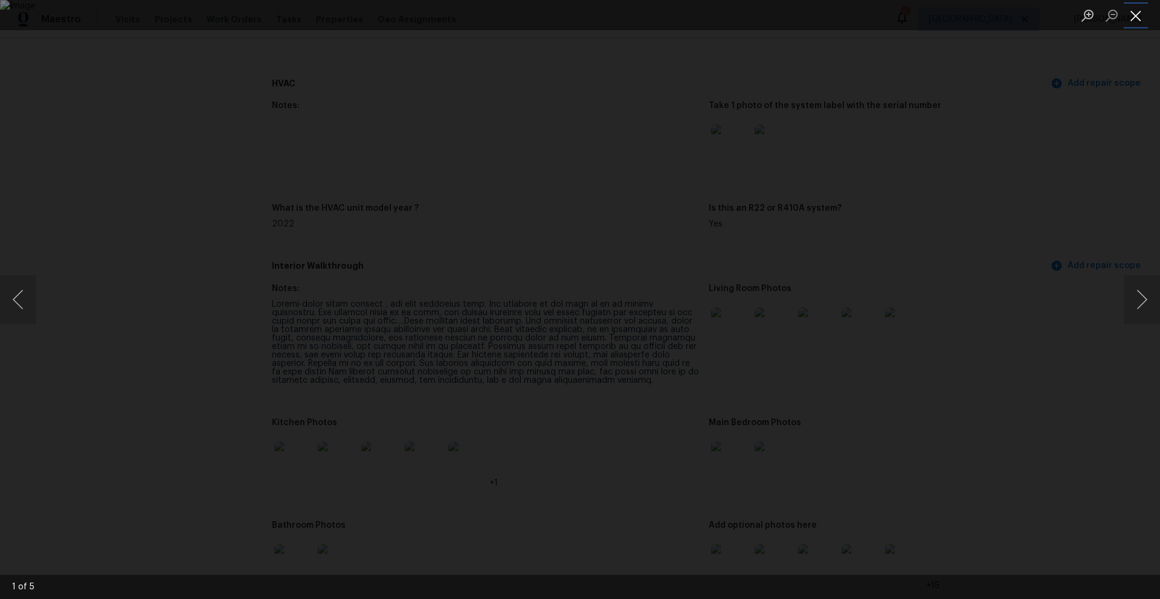
click at [1135, 21] on button "Close lightbox" at bounding box center [1135, 15] width 24 height 21
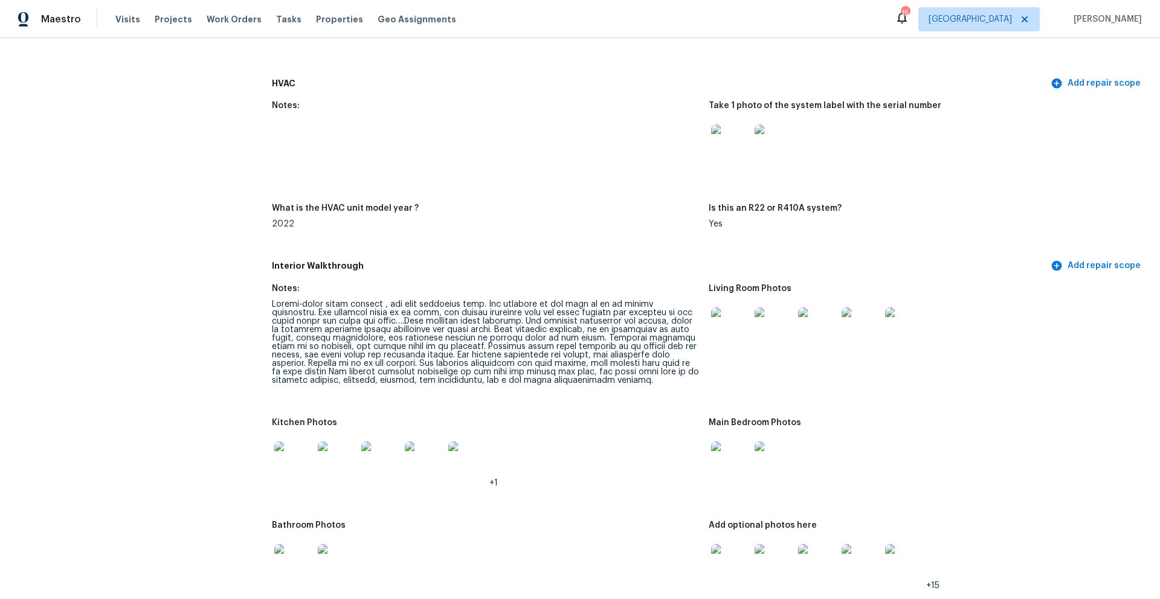
click at [296, 456] on img at bounding box center [293, 460] width 39 height 39
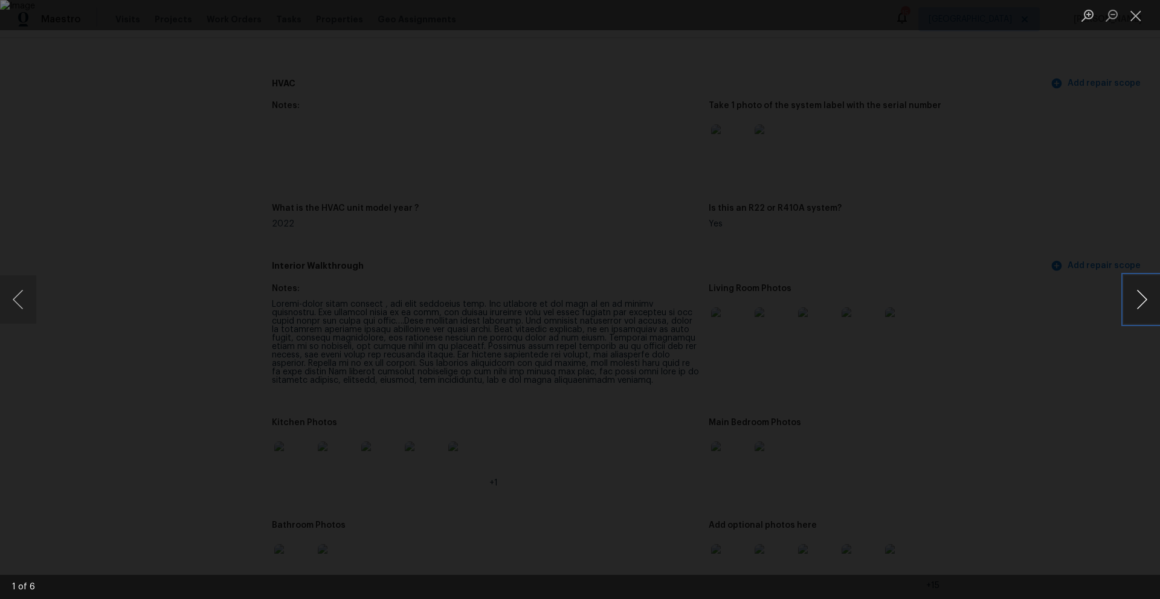
click at [1145, 298] on button "Next image" at bounding box center [1141, 299] width 36 height 48
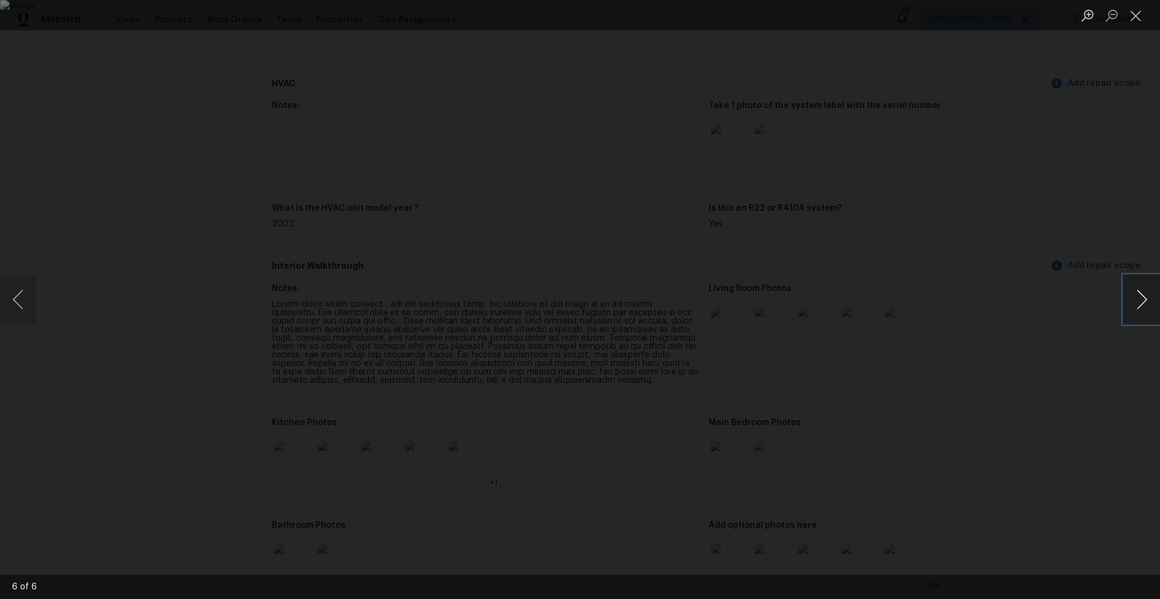
click at [1145, 298] on button "Next image" at bounding box center [1141, 299] width 36 height 48
click at [1129, 18] on button "Close lightbox" at bounding box center [1135, 15] width 24 height 21
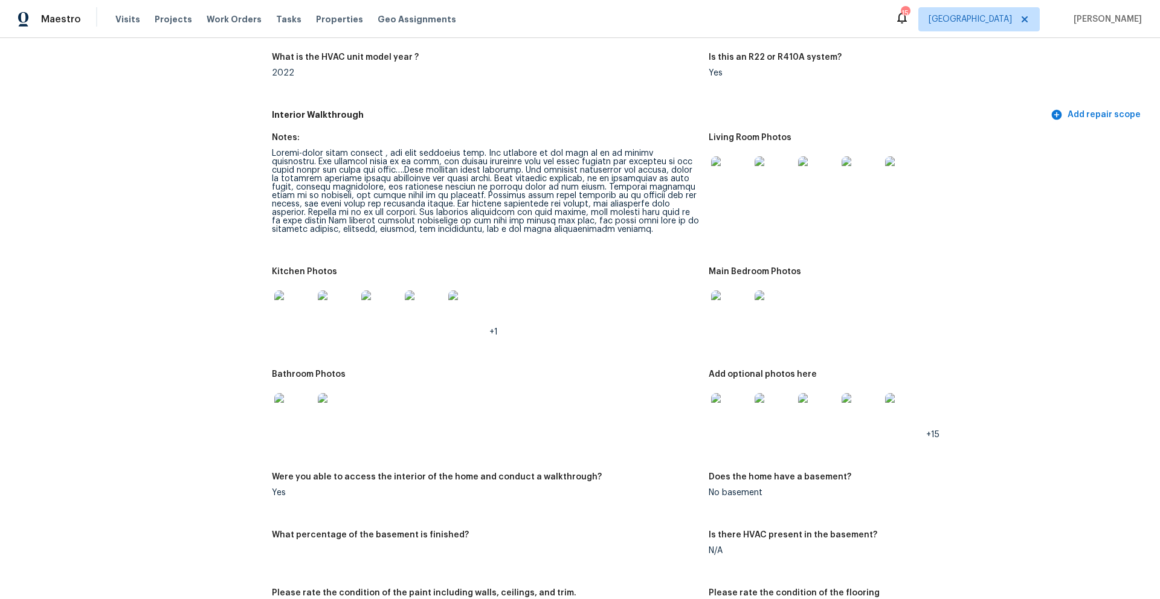
scroll to position [1167, 0]
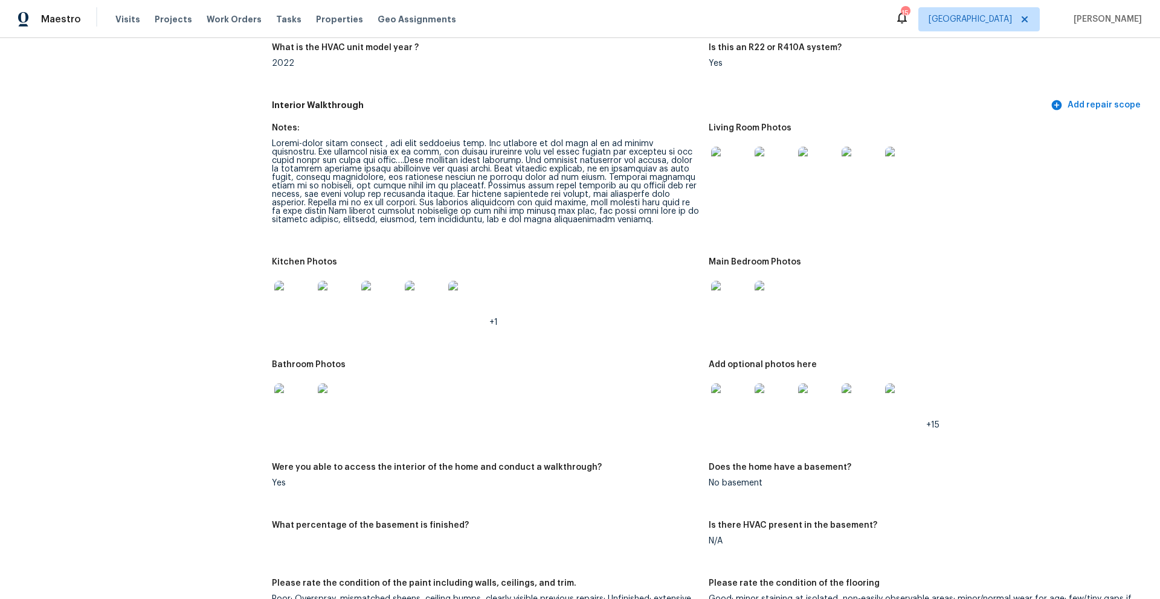
click at [295, 385] on img at bounding box center [293, 403] width 39 height 39
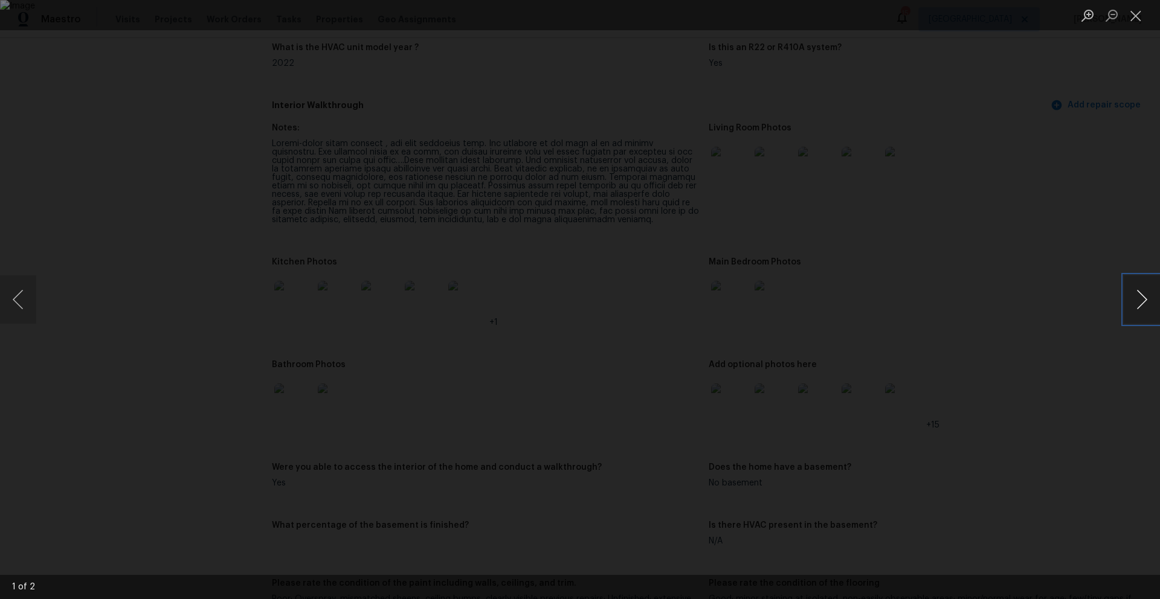
click at [1148, 297] on button "Next image" at bounding box center [1141, 299] width 36 height 48
click at [1146, 298] on button "Next image" at bounding box center [1141, 299] width 36 height 48
click at [1136, 14] on button "Close lightbox" at bounding box center [1135, 15] width 24 height 21
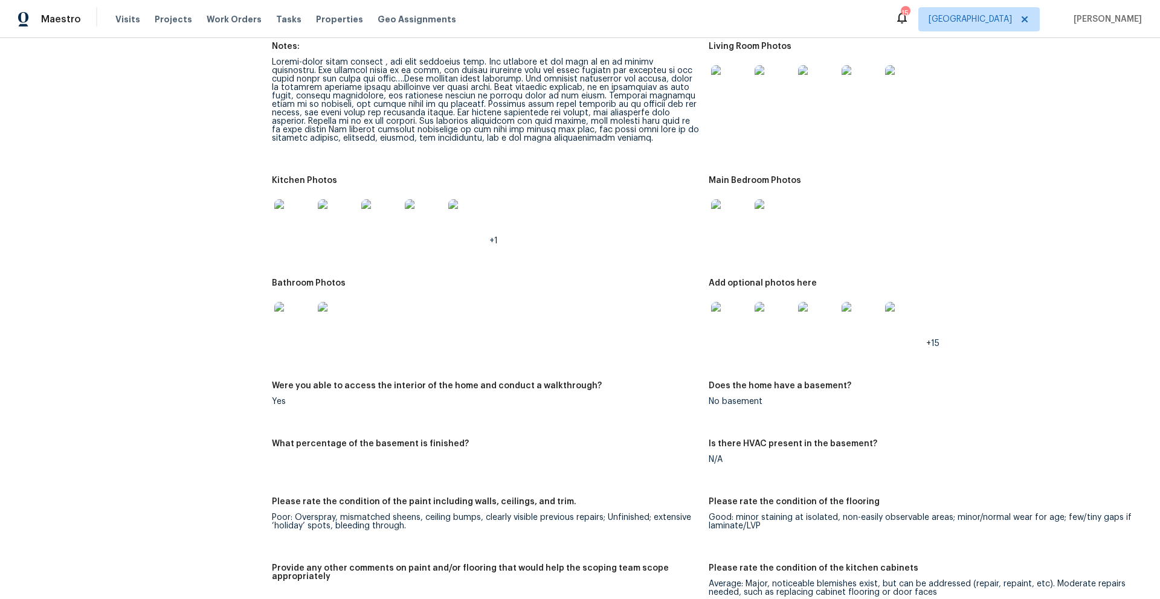
scroll to position [1248, 0]
click at [734, 317] on img at bounding box center [730, 322] width 39 height 39
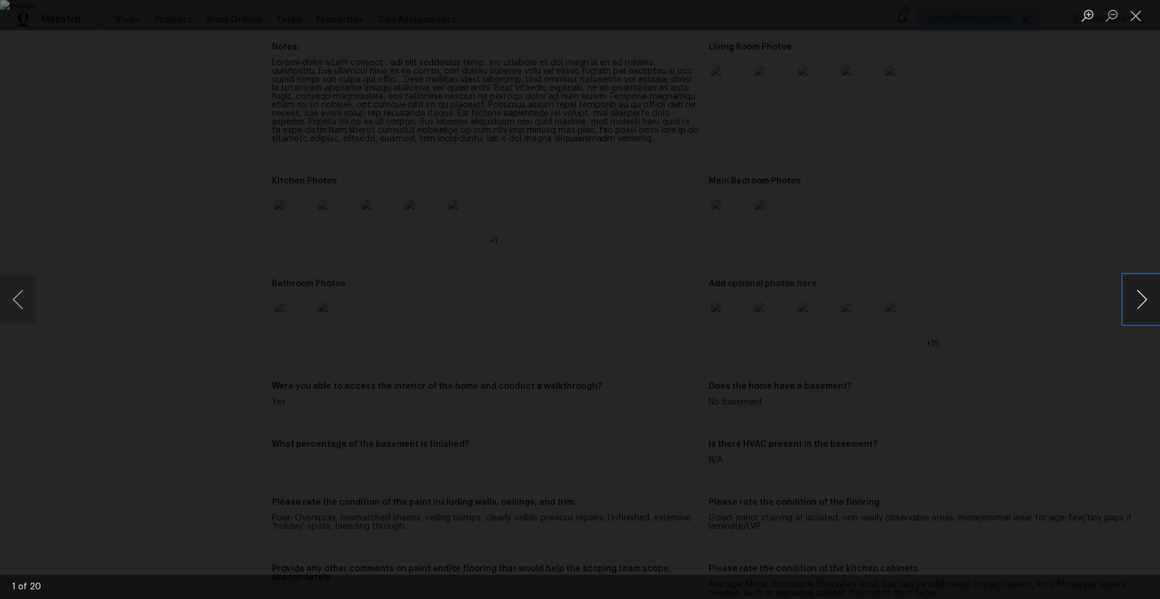
click at [1143, 297] on button "Next image" at bounding box center [1141, 299] width 36 height 48
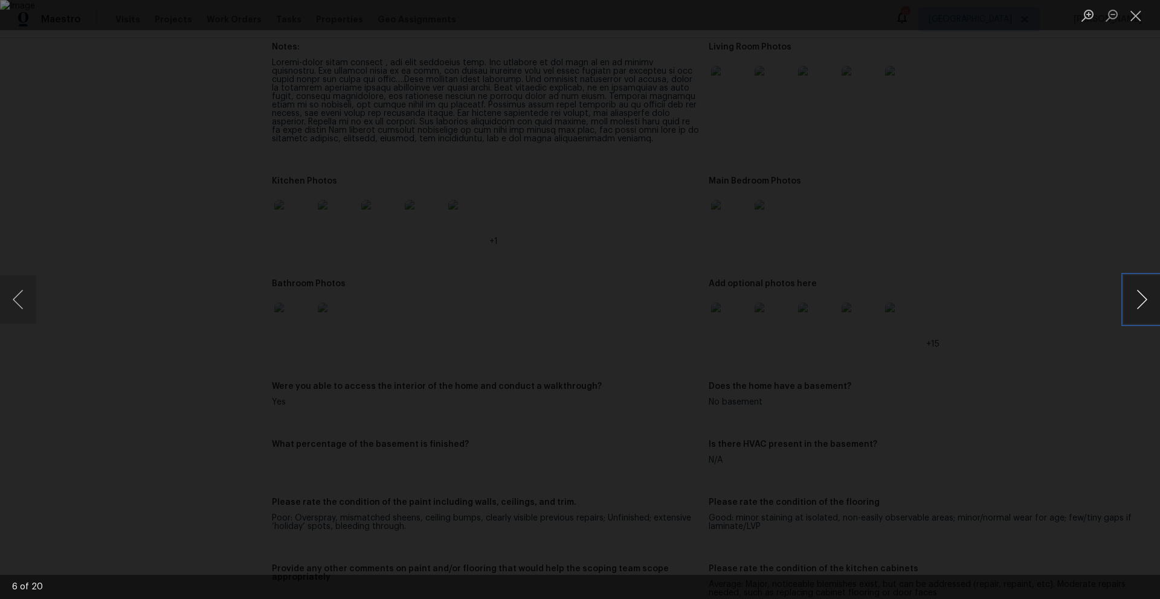
click at [1143, 297] on button "Next image" at bounding box center [1141, 299] width 36 height 48
drag, startPoint x: 1134, startPoint y: 18, endPoint x: 1120, endPoint y: 32, distance: 19.7
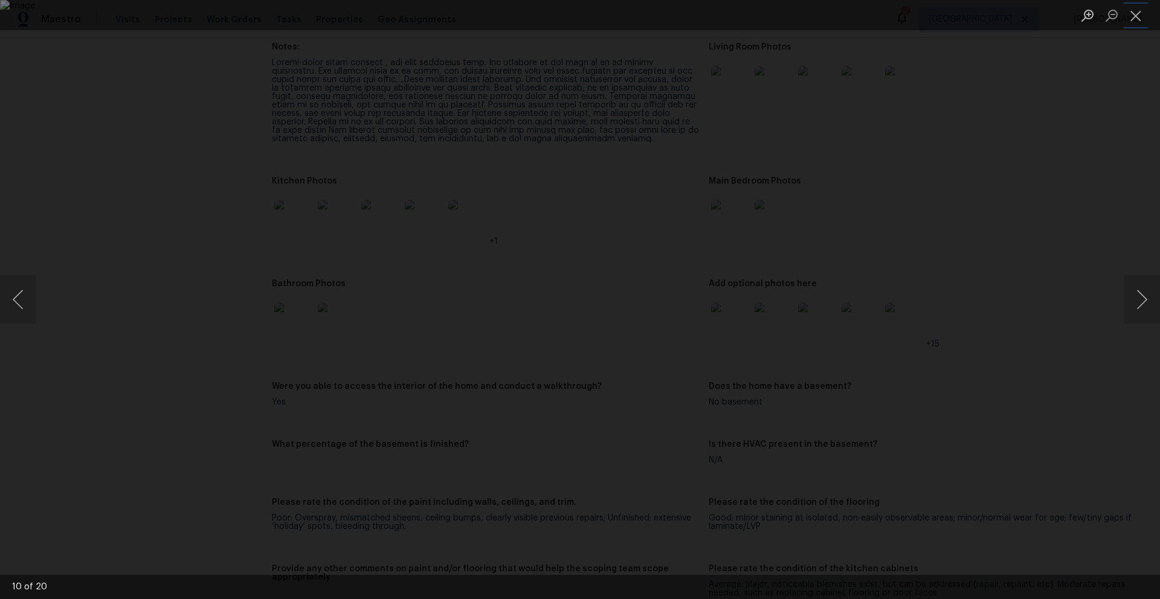
click at [1134, 18] on button "Close lightbox" at bounding box center [1135, 15] width 24 height 21
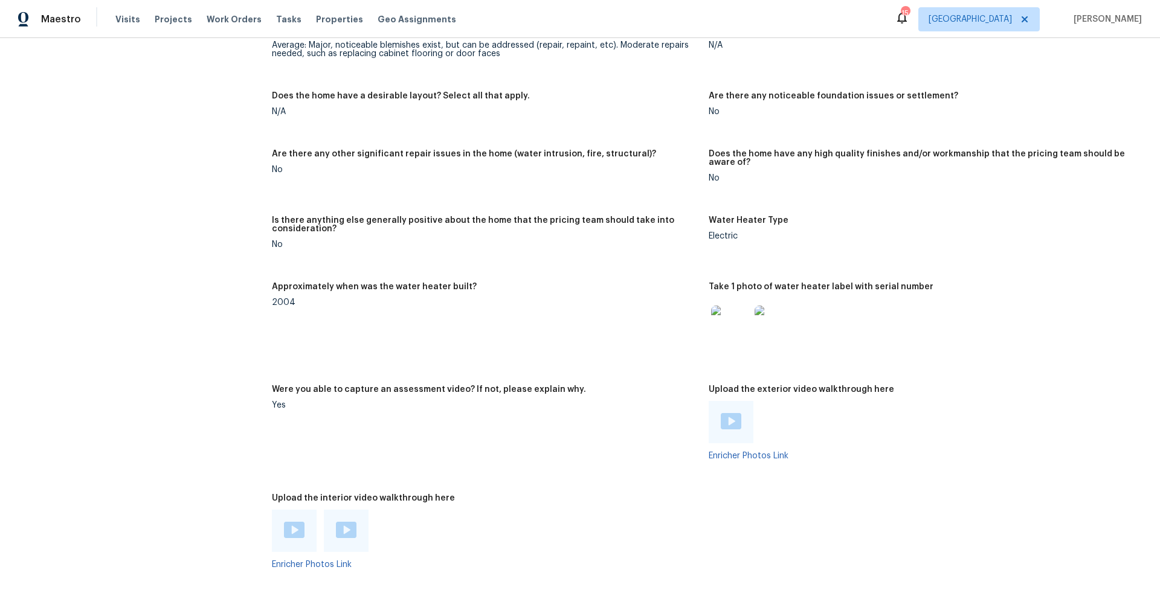
scroll to position [1863, 0]
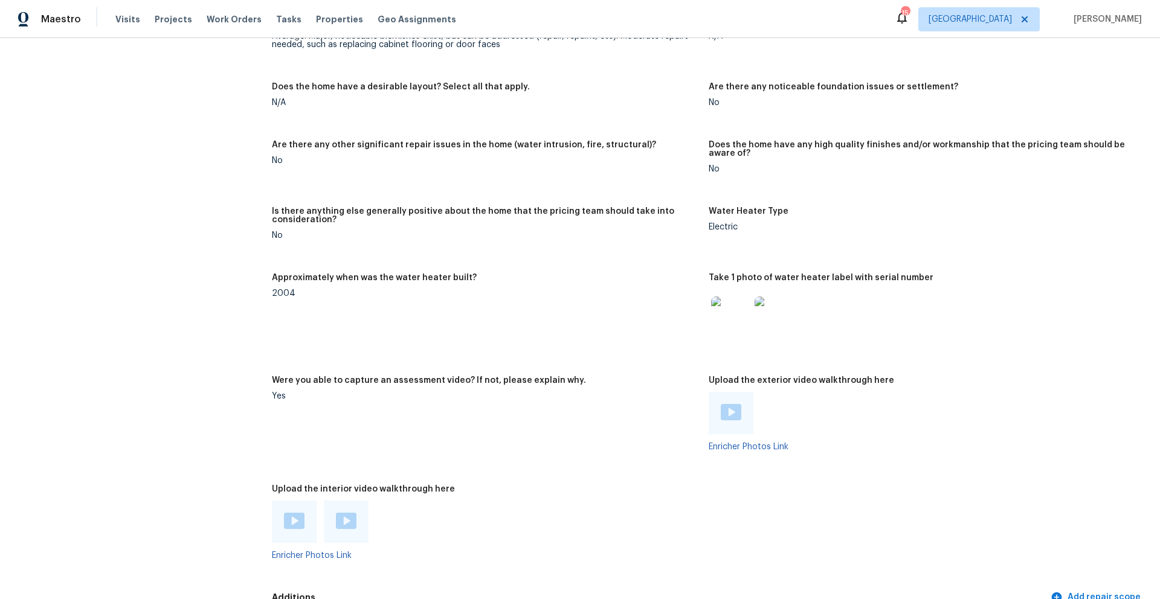
click at [727, 318] on img at bounding box center [730, 316] width 39 height 39
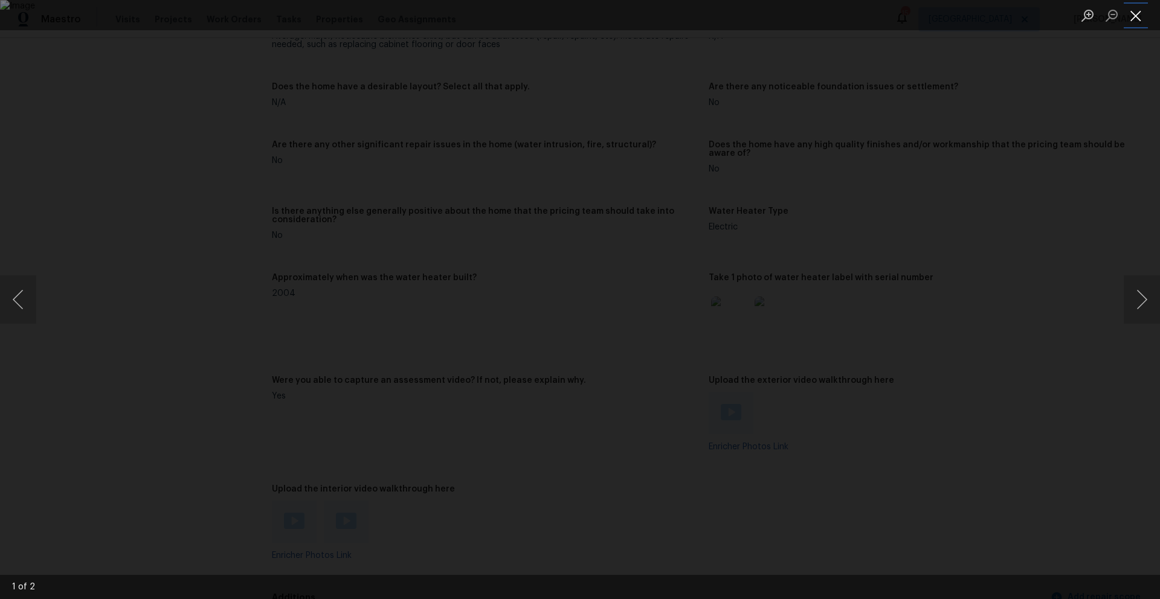
click at [1137, 19] on button "Close lightbox" at bounding box center [1135, 15] width 24 height 21
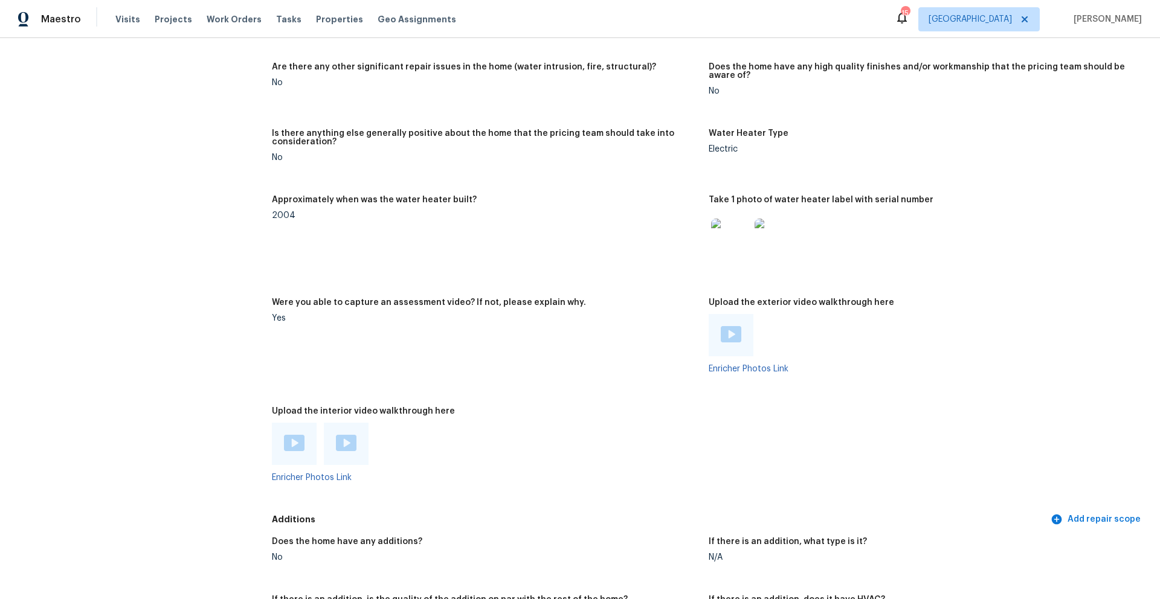
scroll to position [1948, 0]
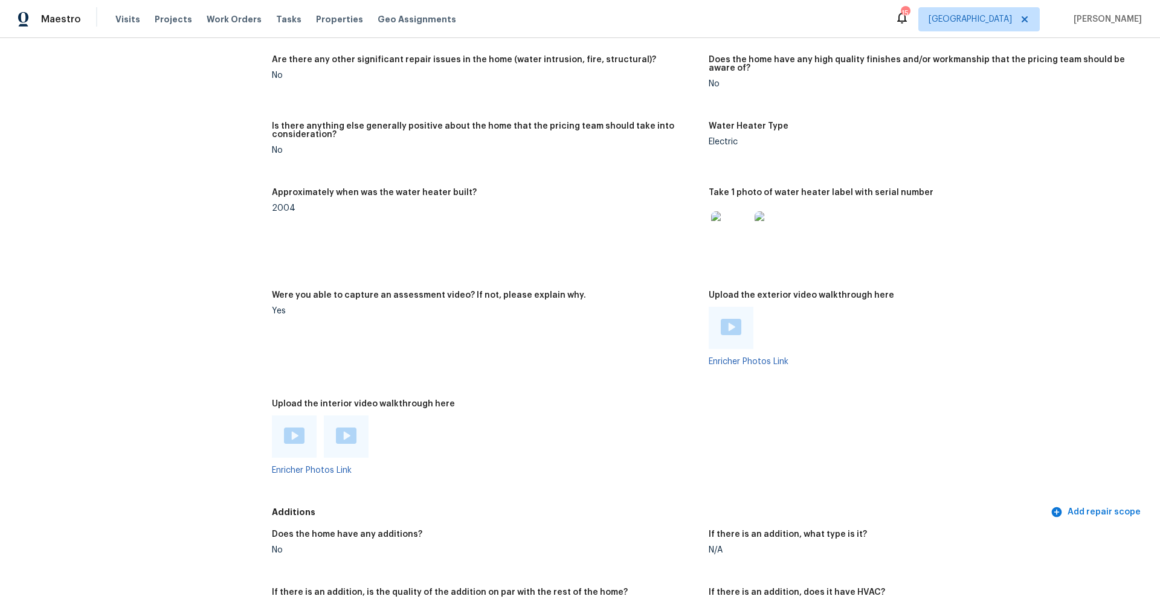
click at [721, 324] on img at bounding box center [731, 327] width 21 height 16
click at [295, 428] on img at bounding box center [294, 436] width 21 height 16
click at [356, 428] on div at bounding box center [346, 437] width 45 height 42
click at [350, 428] on img at bounding box center [346, 436] width 21 height 16
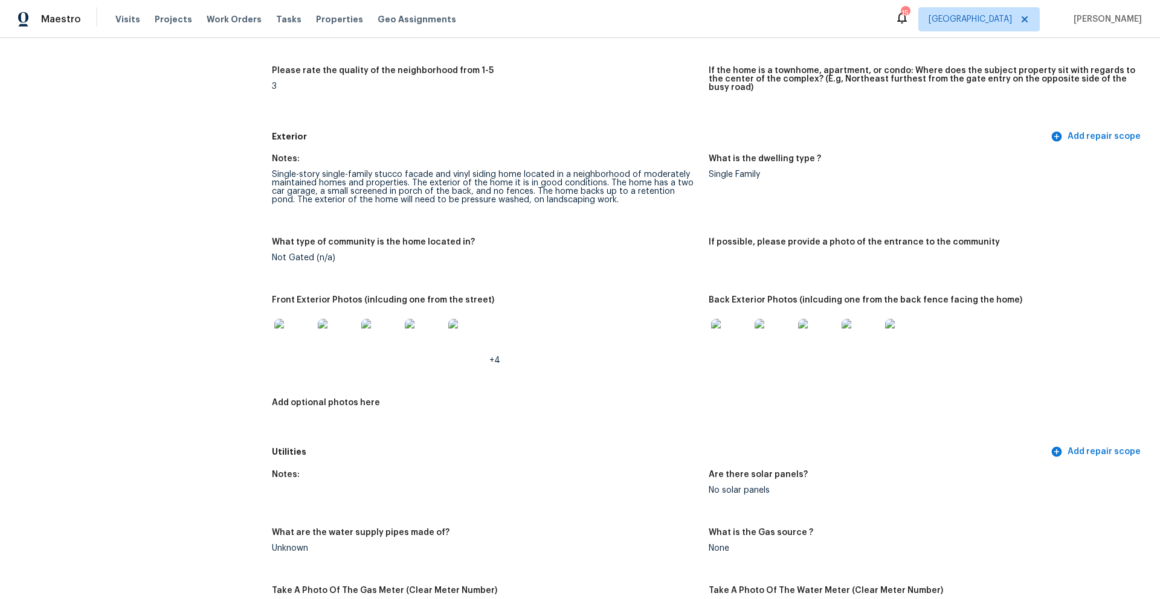
scroll to position [0, 0]
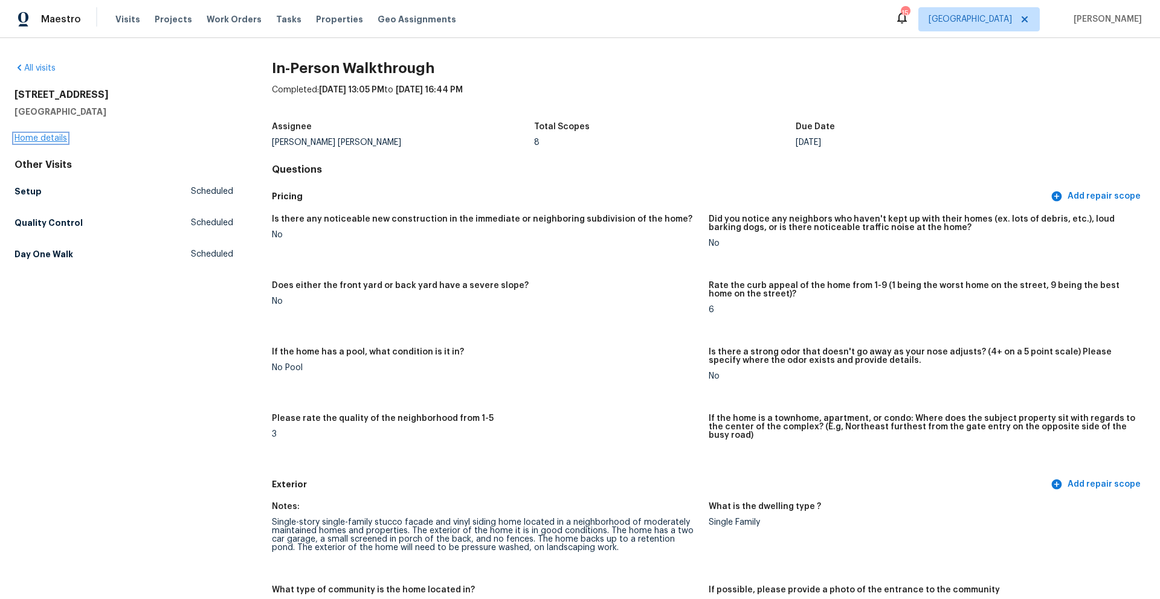
click at [45, 136] on link "Home details" at bounding box center [40, 138] width 53 height 8
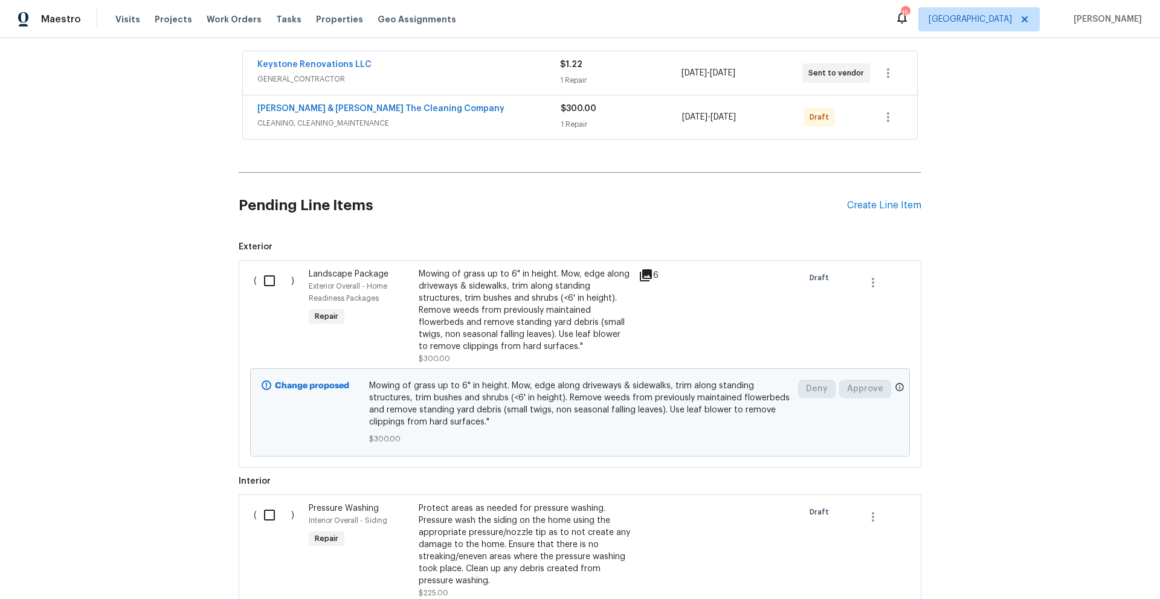
scroll to position [228, 0]
click at [264, 274] on input "checkbox" at bounding box center [274, 279] width 34 height 25
checkbox input "true"
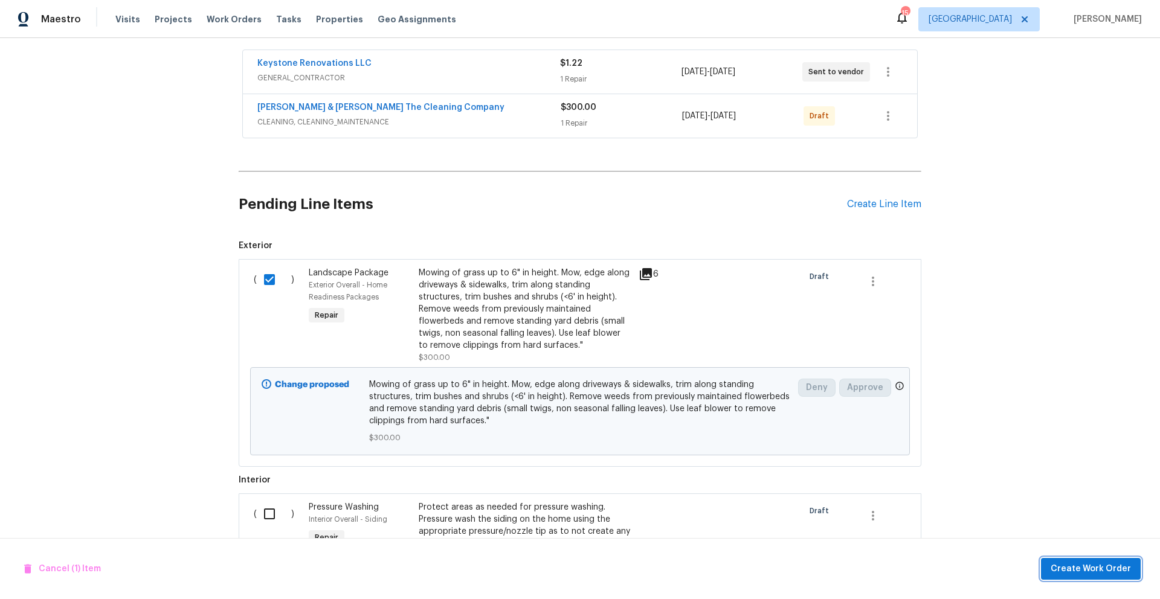
click at [1076, 571] on span "Create Work Order" at bounding box center [1090, 569] width 80 height 15
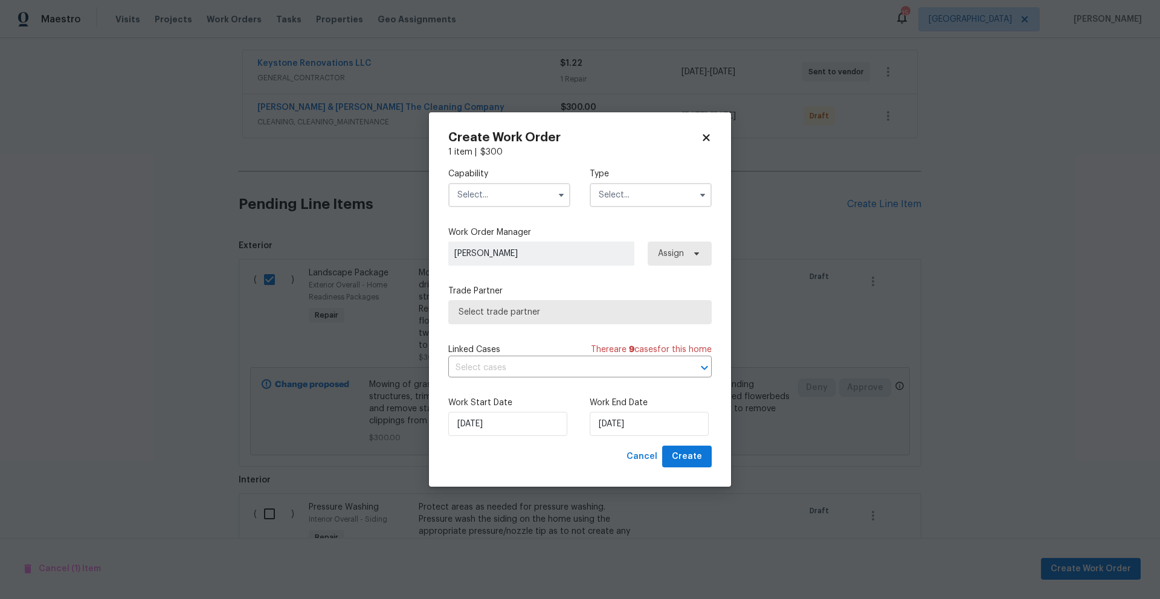
click at [490, 197] on input "text" at bounding box center [509, 195] width 122 height 24
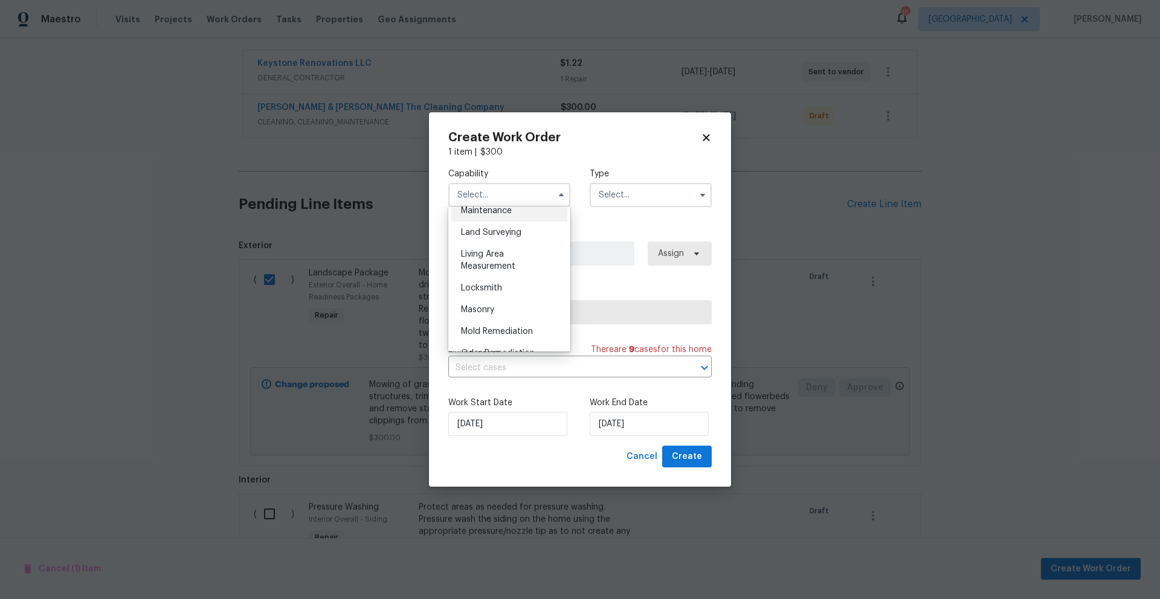
scroll to position [816, 0]
click at [484, 216] on span "Landscaping Maintenance" at bounding box center [486, 205] width 51 height 21
type input "Landscaping Maintenance"
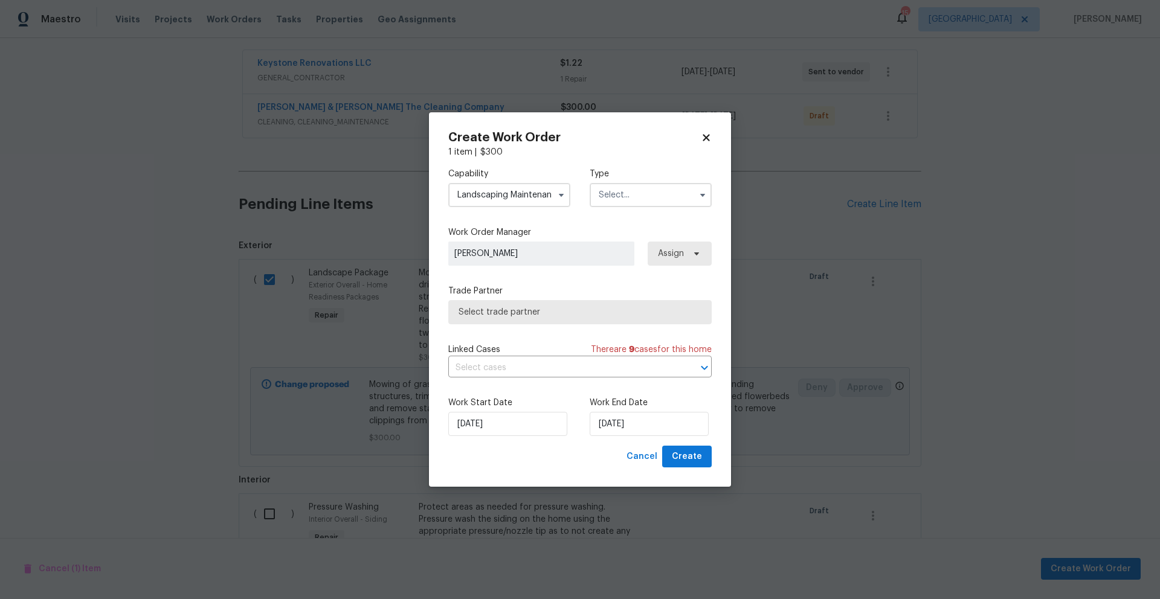
click at [638, 204] on input "text" at bounding box center [650, 195] width 122 height 24
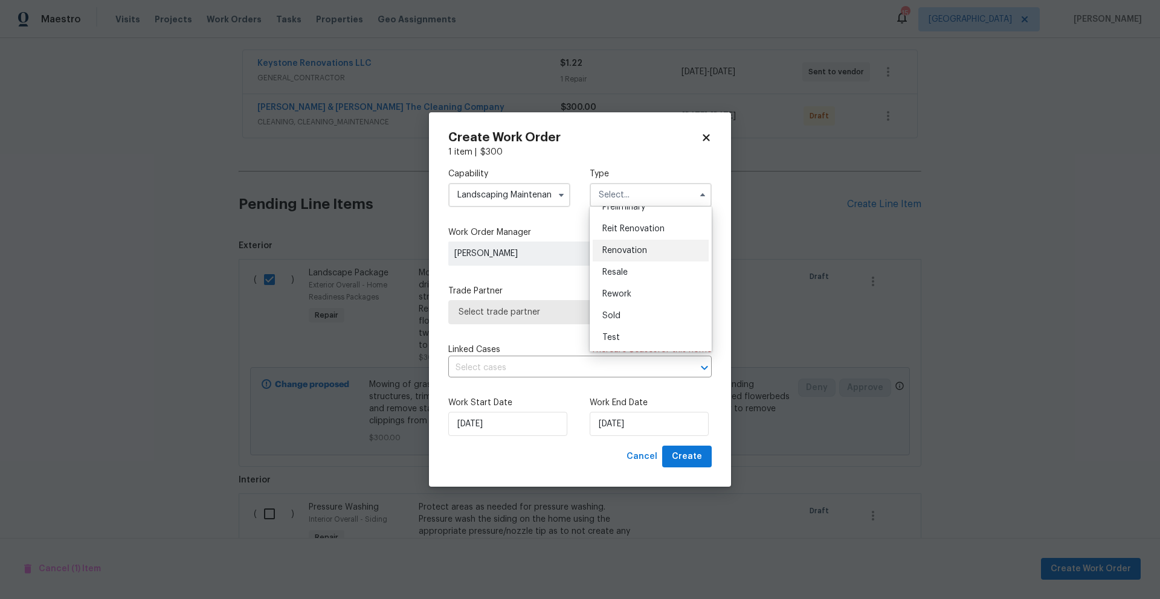
click at [624, 243] on div "Renovation" at bounding box center [650, 251] width 116 height 22
type input "Renovation"
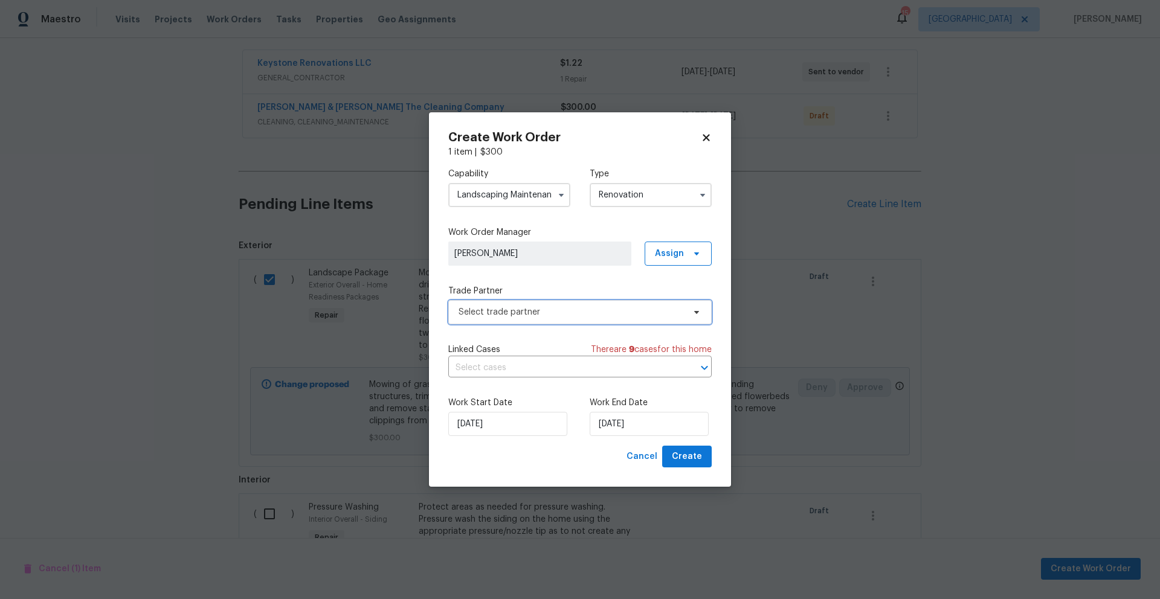
click at [501, 316] on span "Select trade partner" at bounding box center [570, 312] width 225 height 12
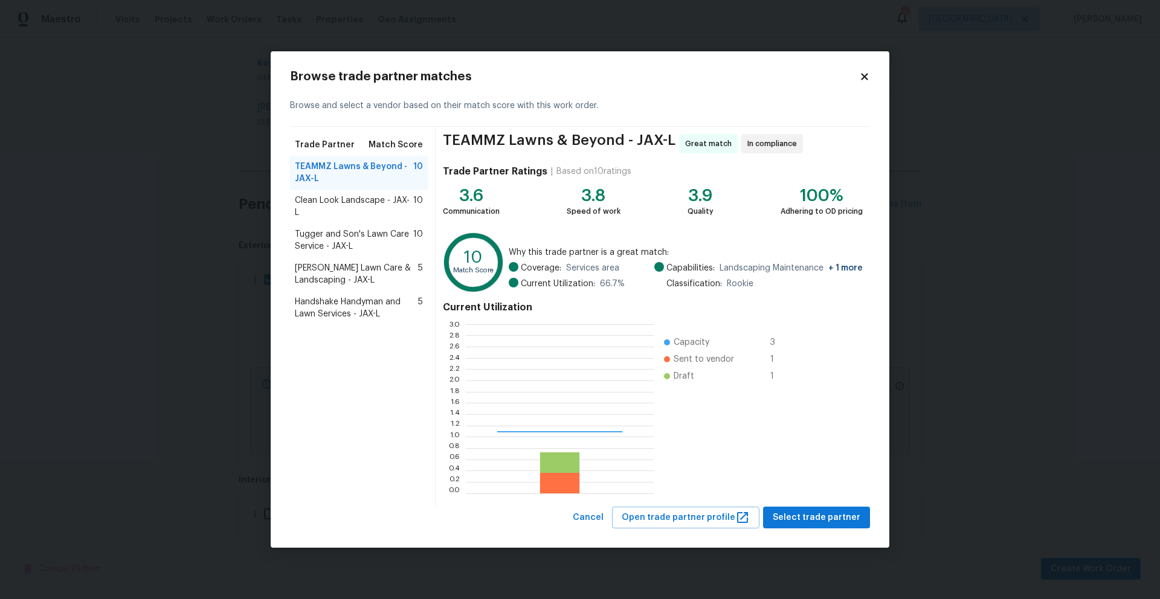
scroll to position [160, 179]
click at [338, 174] on span "TEAMMZ Lawns & Beyond - JAX-L" at bounding box center [354, 173] width 118 height 24
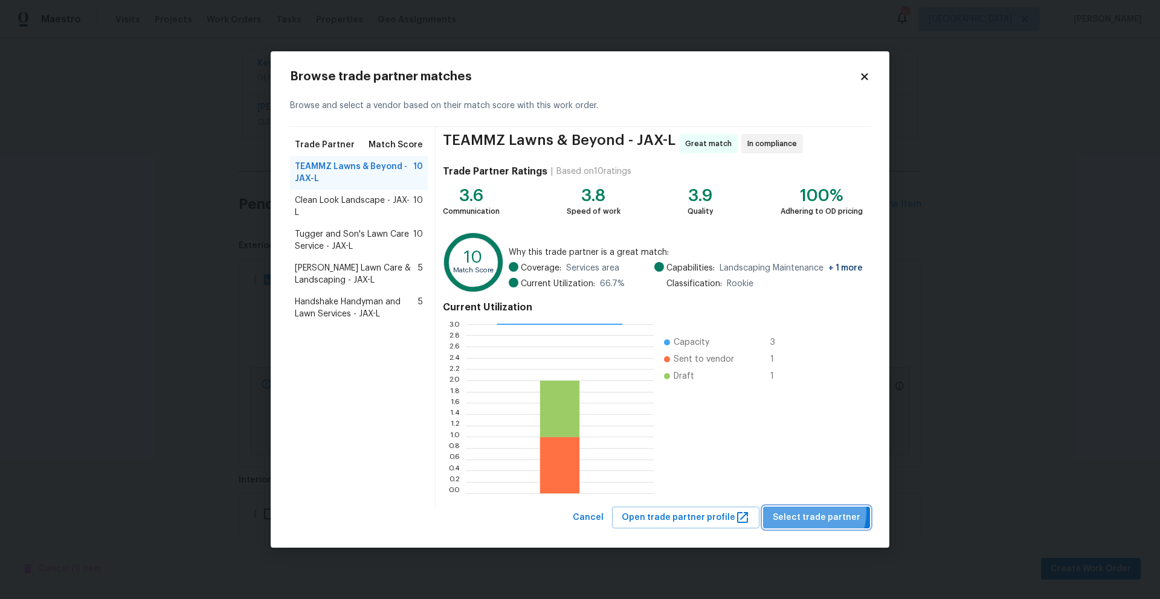
click at [811, 512] on span "Select trade partner" at bounding box center [816, 517] width 88 height 15
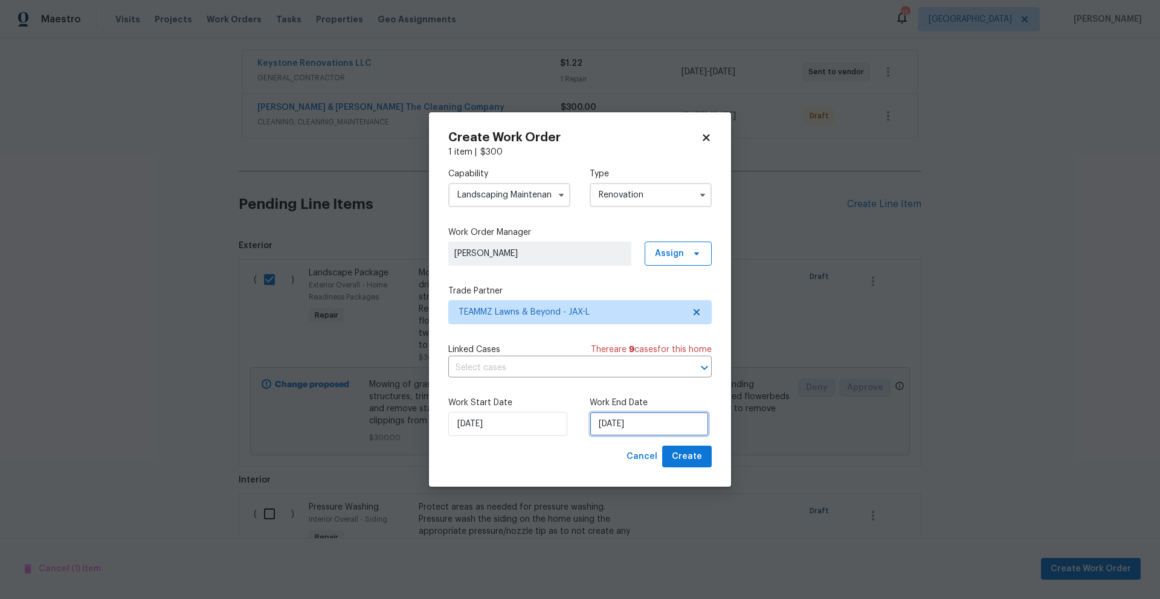
click at [629, 423] on input "8/21/2025" at bounding box center [648, 424] width 119 height 24
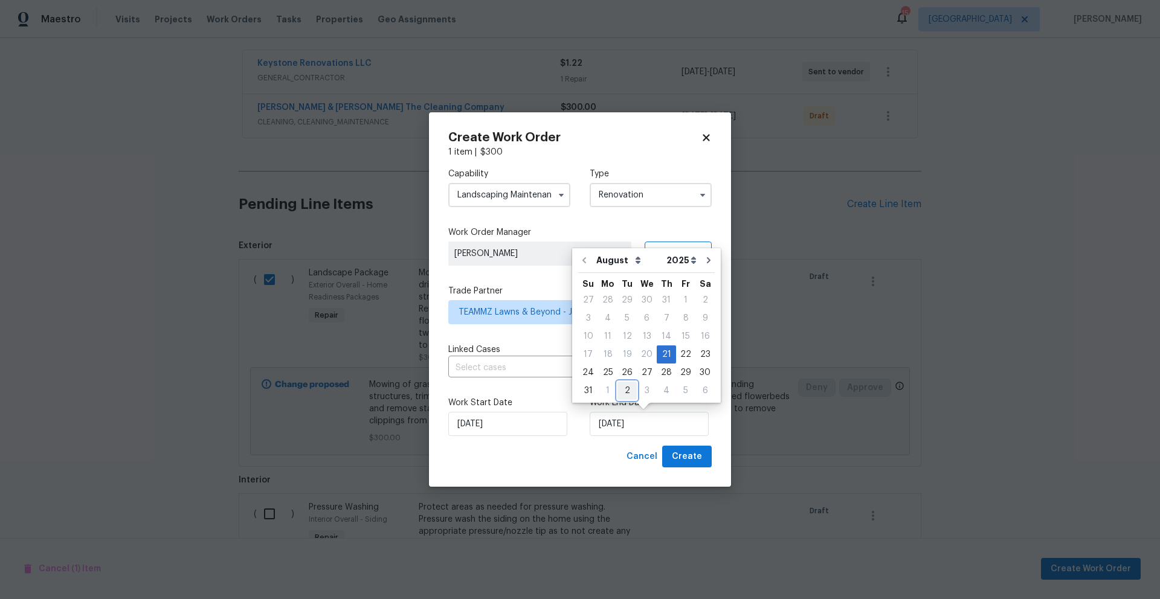
click at [628, 394] on div "2" at bounding box center [626, 390] width 19 height 17
type input "9/2/2025"
select select "8"
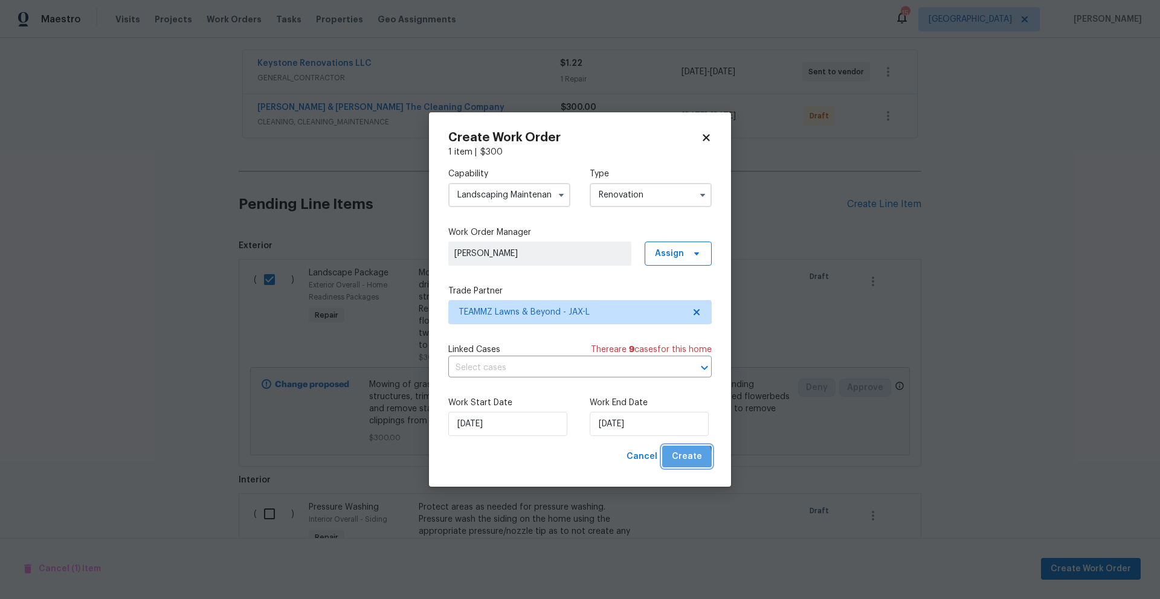
click at [682, 461] on span "Create" at bounding box center [687, 456] width 30 height 15
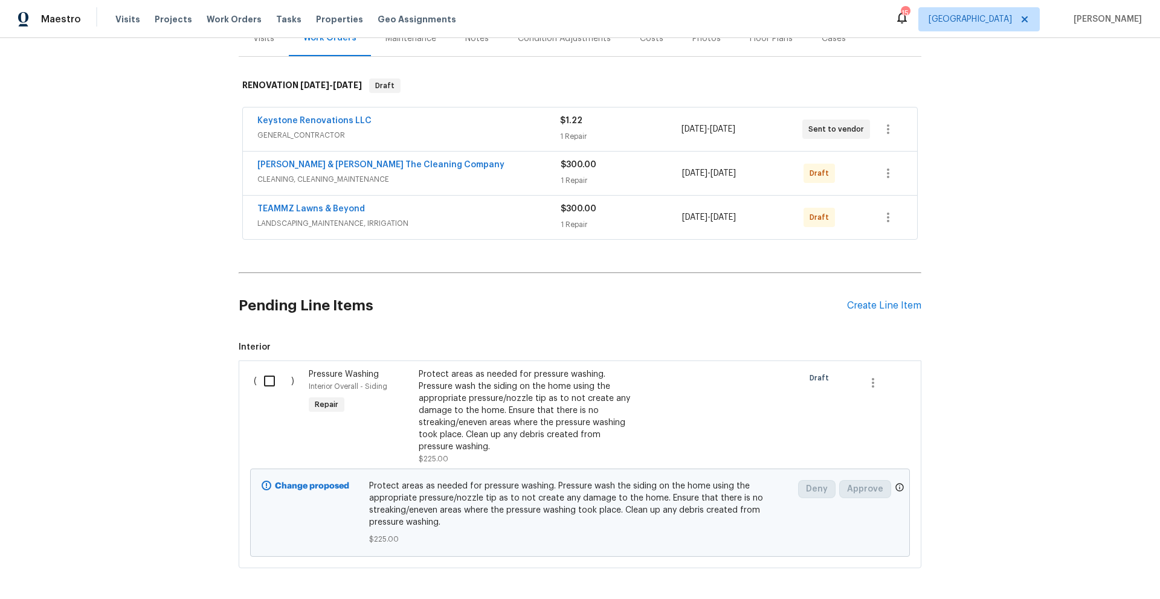
scroll to position [155, 0]
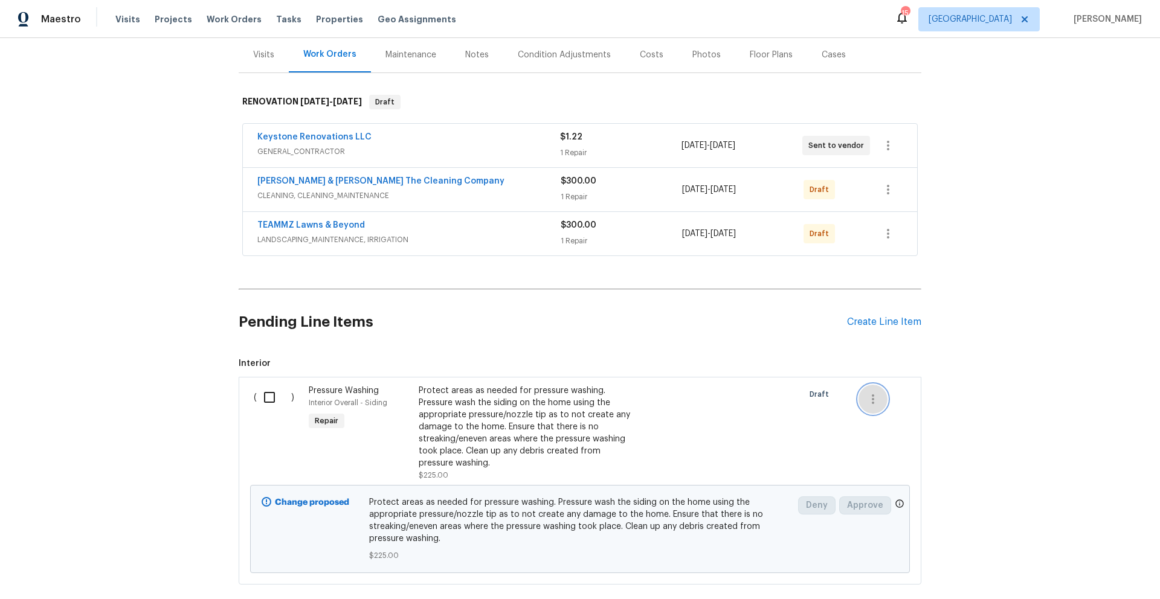
click at [866, 394] on icon "button" at bounding box center [872, 399] width 14 height 14
click at [653, 397] on div at bounding box center [580, 299] width 1160 height 599
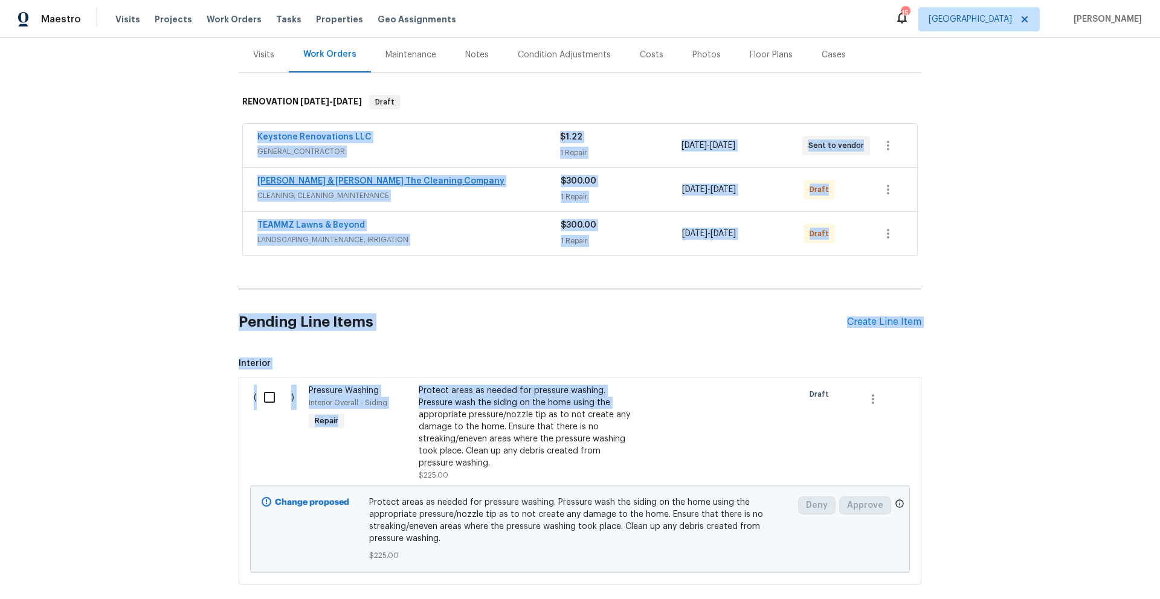
drag, startPoint x: 413, startPoint y: 411, endPoint x: 335, endPoint y: 169, distance: 253.8
click at [334, 120] on div "Back to all projects 6899 Clinton Corners Dr W, Jacksonville, FL 32222 3 Beds |…" at bounding box center [580, 246] width 682 height 696
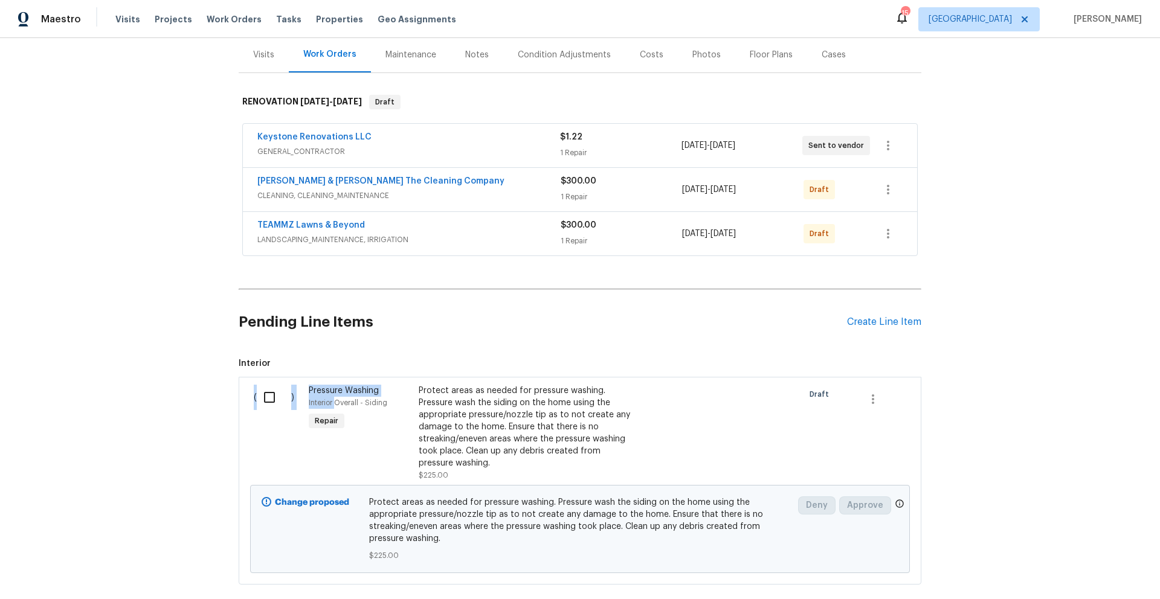
drag, startPoint x: 330, startPoint y: 391, endPoint x: 464, endPoint y: 360, distance: 137.7
click at [464, 360] on span "Interior ( ) Pressure Washing Interior Overall - Siding Repair Protect areas as…" at bounding box center [580, 471] width 682 height 227
click at [269, 390] on input "checkbox" at bounding box center [274, 397] width 34 height 25
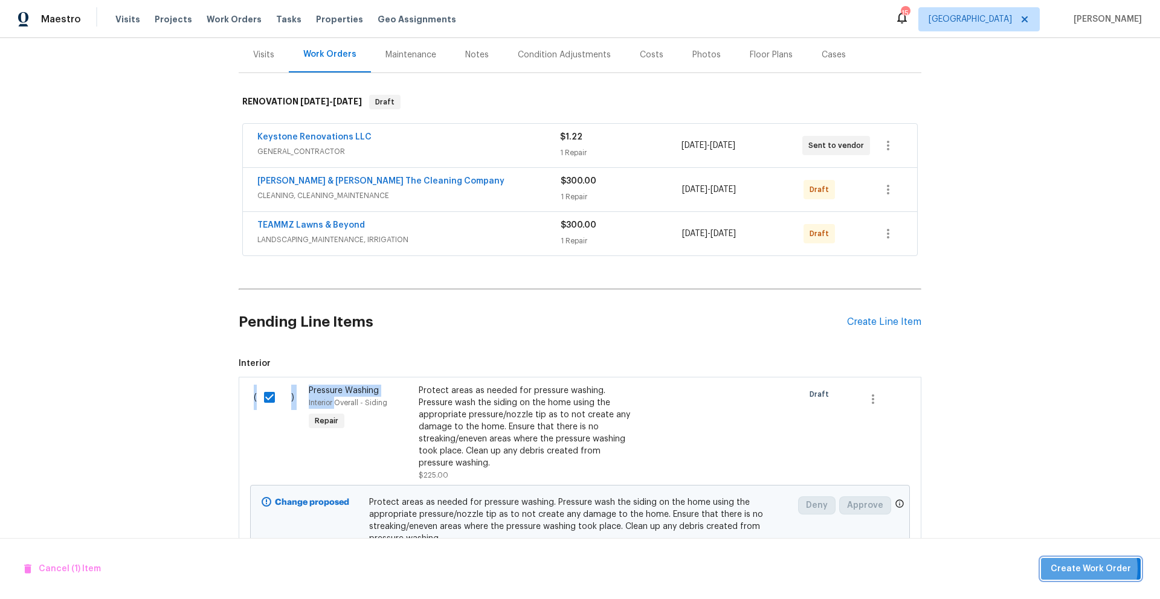
click at [1076, 568] on span "Create Work Order" at bounding box center [1090, 569] width 80 height 15
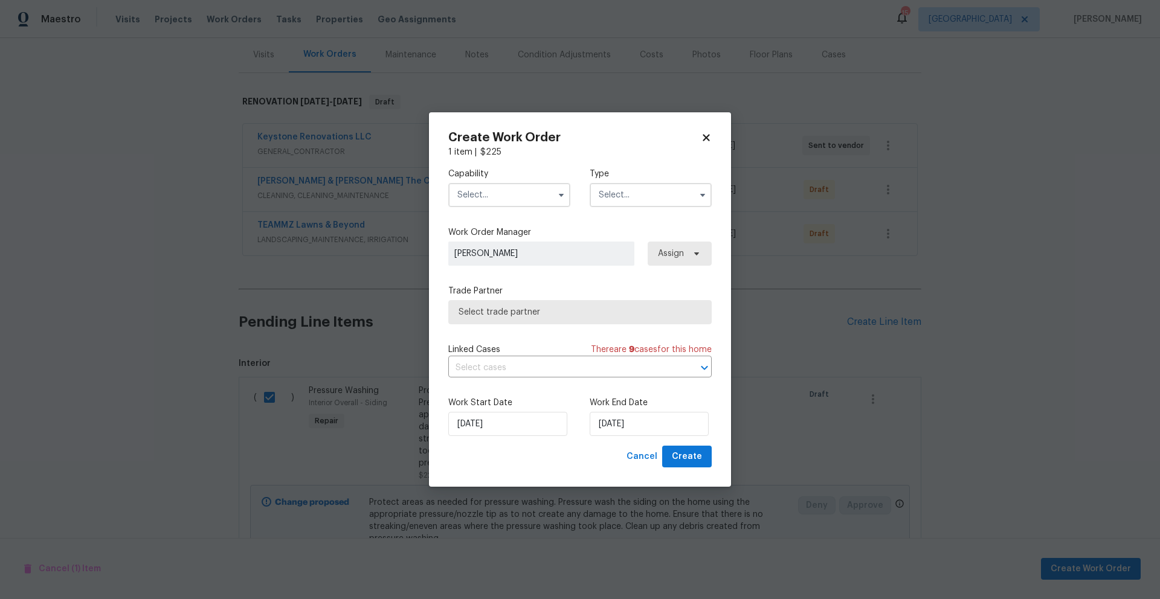
click at [707, 141] on icon at bounding box center [706, 137] width 11 height 11
checkbox input "false"
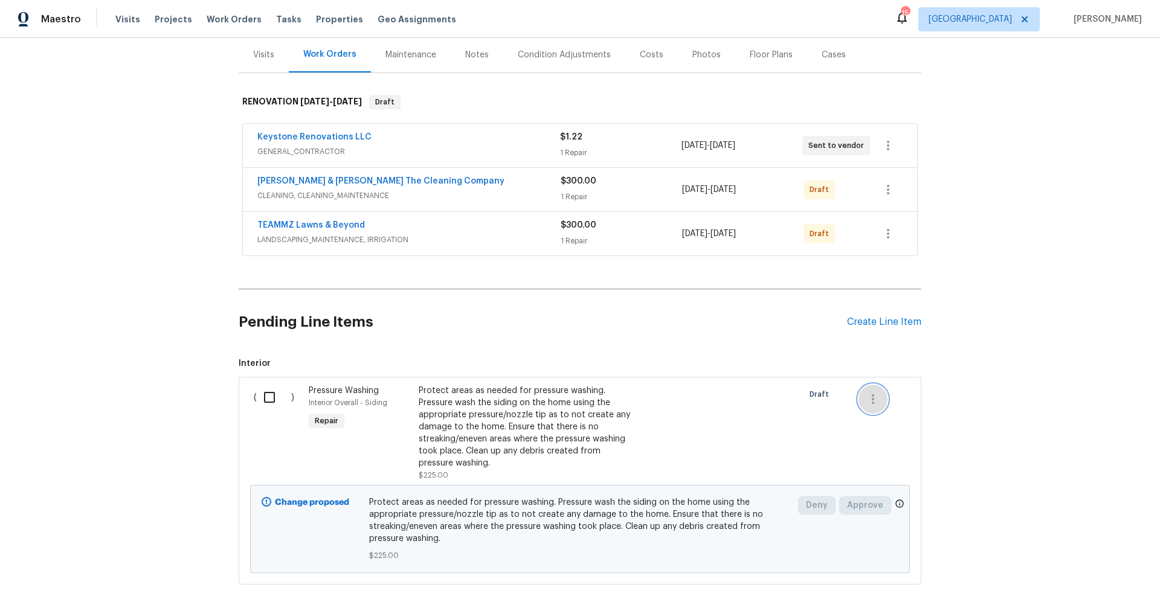
click at [865, 397] on icon "button" at bounding box center [872, 399] width 14 height 14
click at [868, 394] on li "Cancel" at bounding box center [877, 390] width 47 height 20
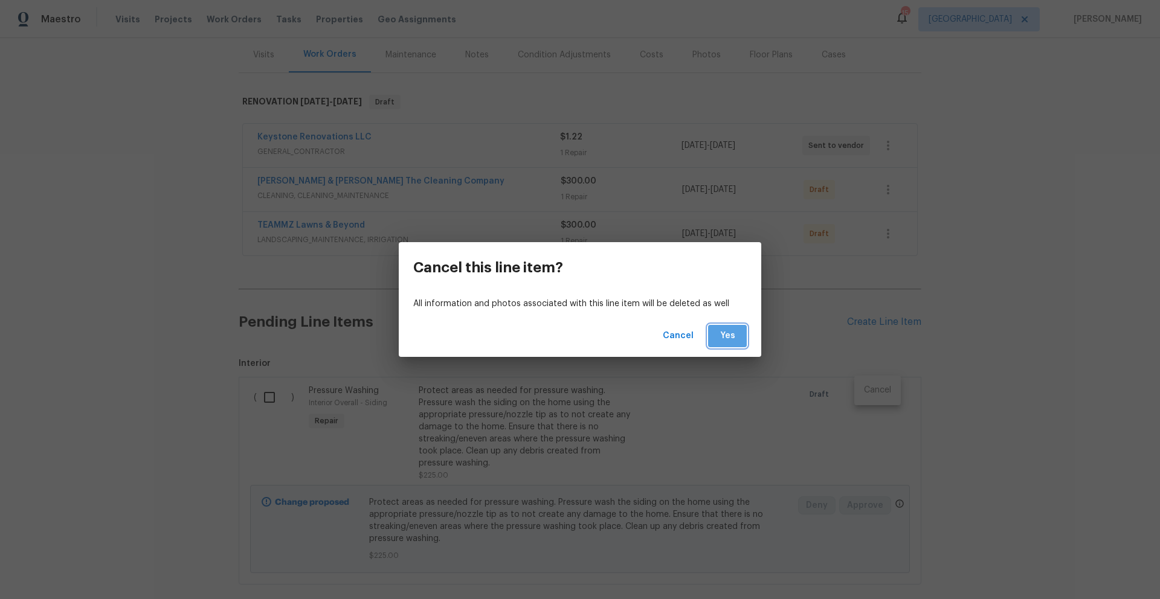
click at [726, 340] on span "Yes" at bounding box center [727, 336] width 19 height 15
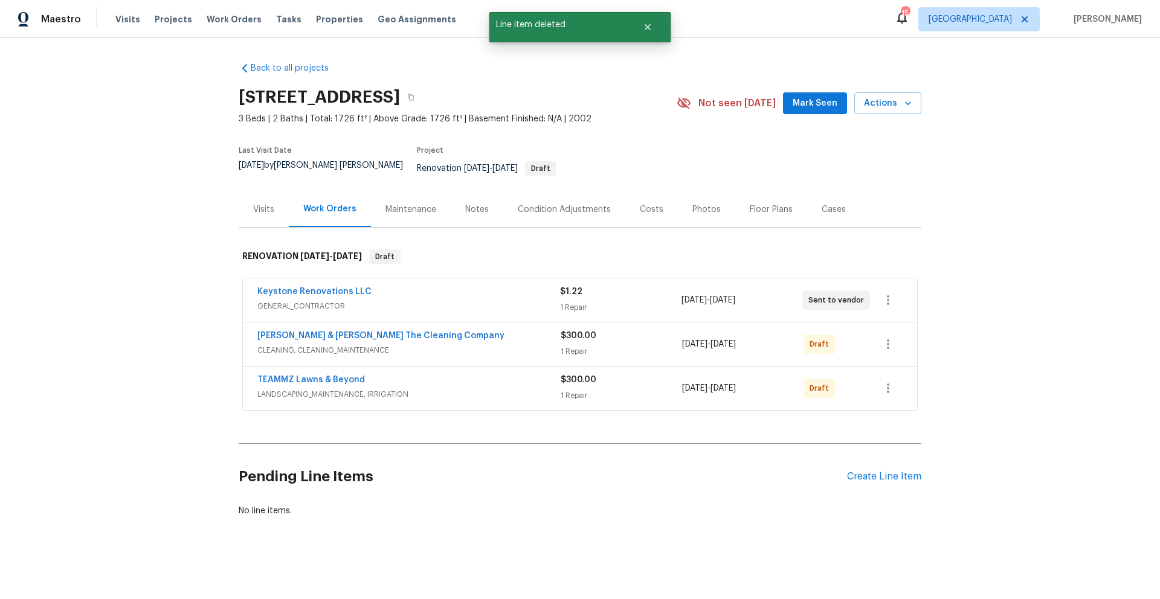
scroll to position [1, 0]
click at [876, 471] on div "Create Line Item" at bounding box center [884, 476] width 74 height 11
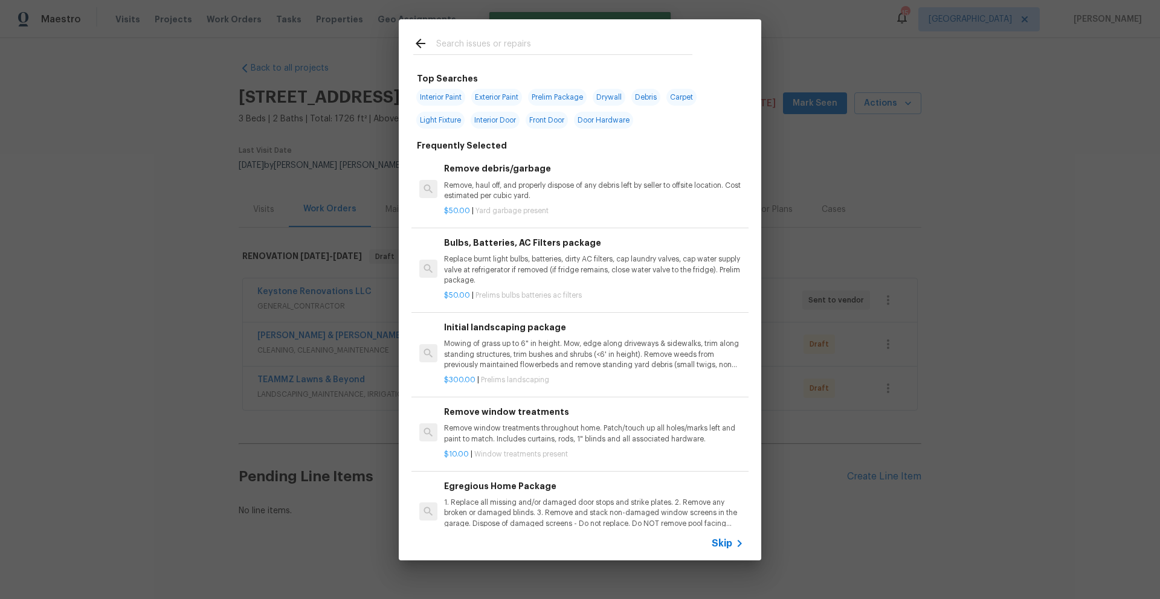
click at [1053, 329] on div "Top Searches Interior Paint Exterior Paint Prelim Package Drywall Debris Carpet…" at bounding box center [580, 290] width 1160 height 580
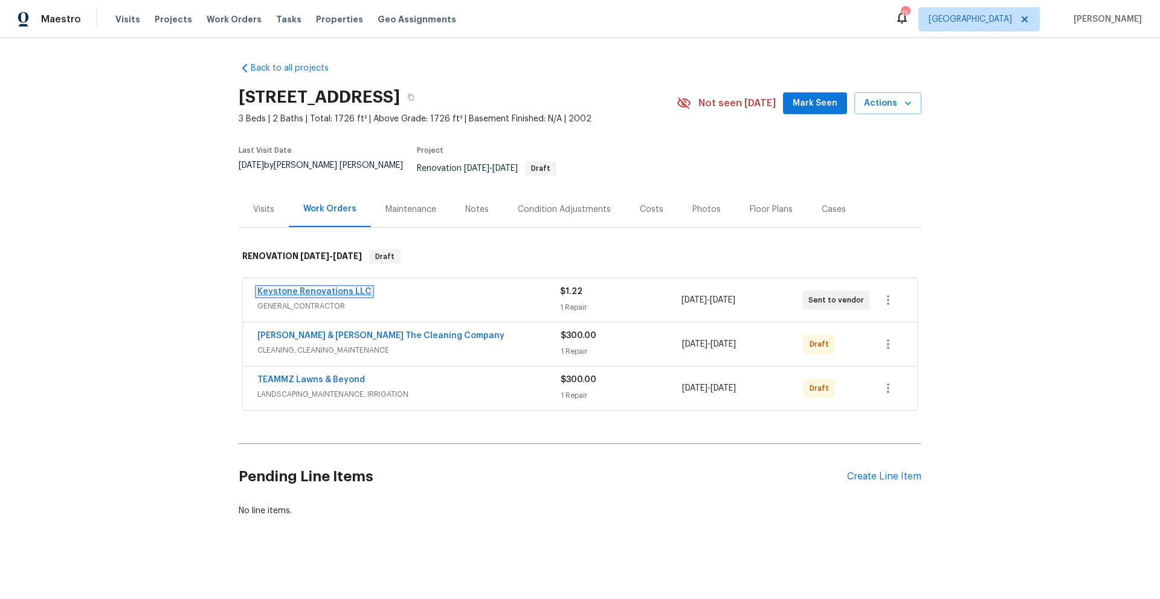
click at [287, 287] on link "Keystone Renovations LLC" at bounding box center [314, 291] width 114 height 8
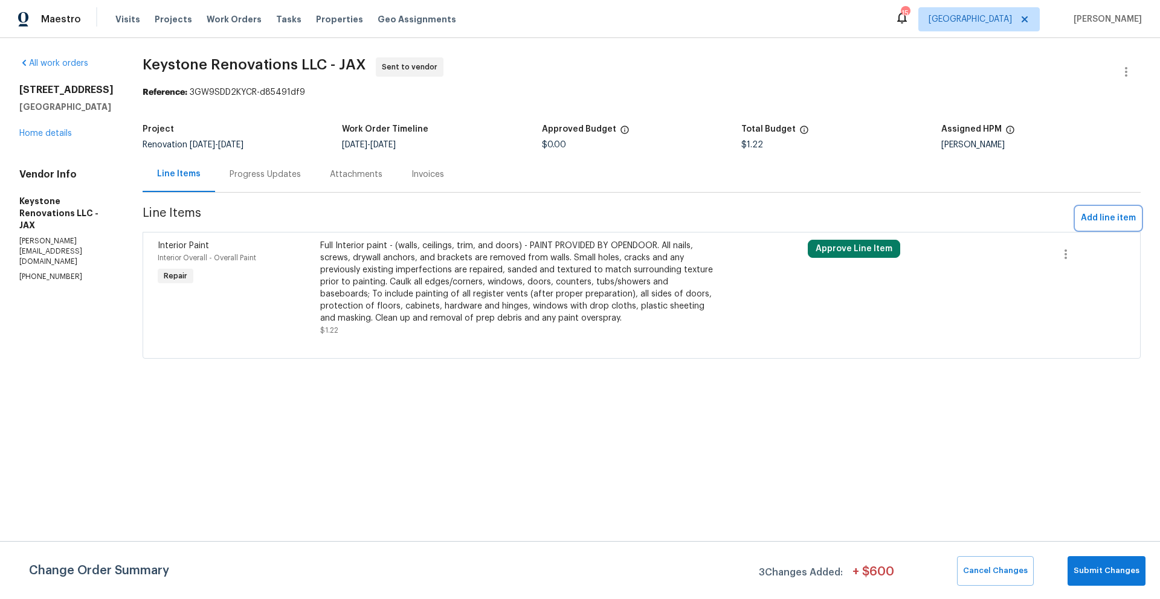
click at [1087, 217] on span "Add line item" at bounding box center [1107, 218] width 55 height 15
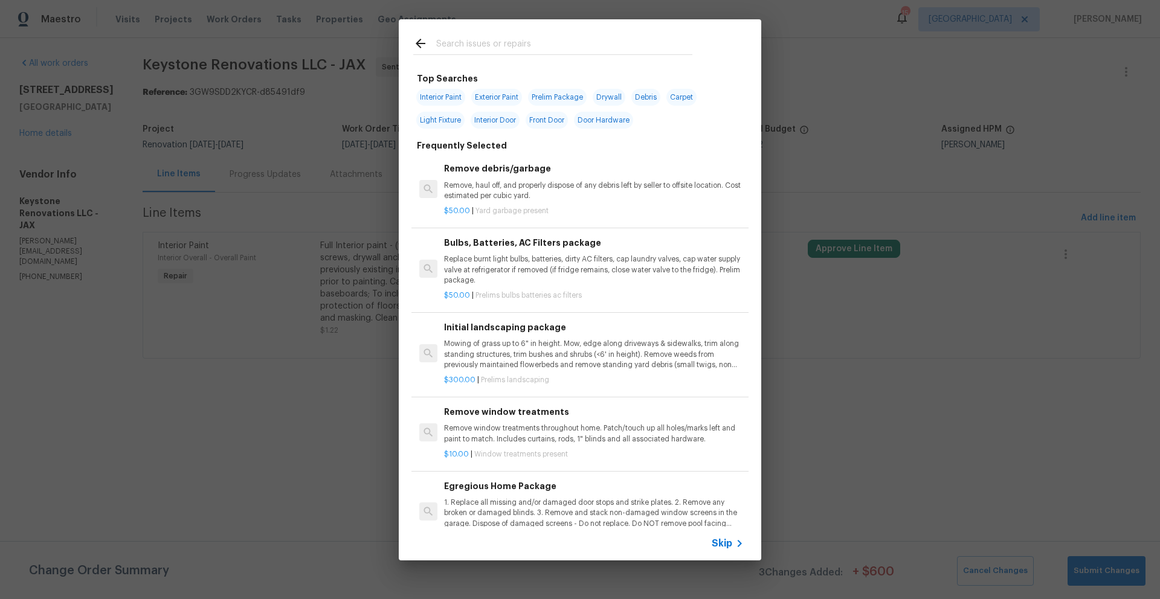
click at [489, 36] on input "text" at bounding box center [564, 45] width 256 height 18
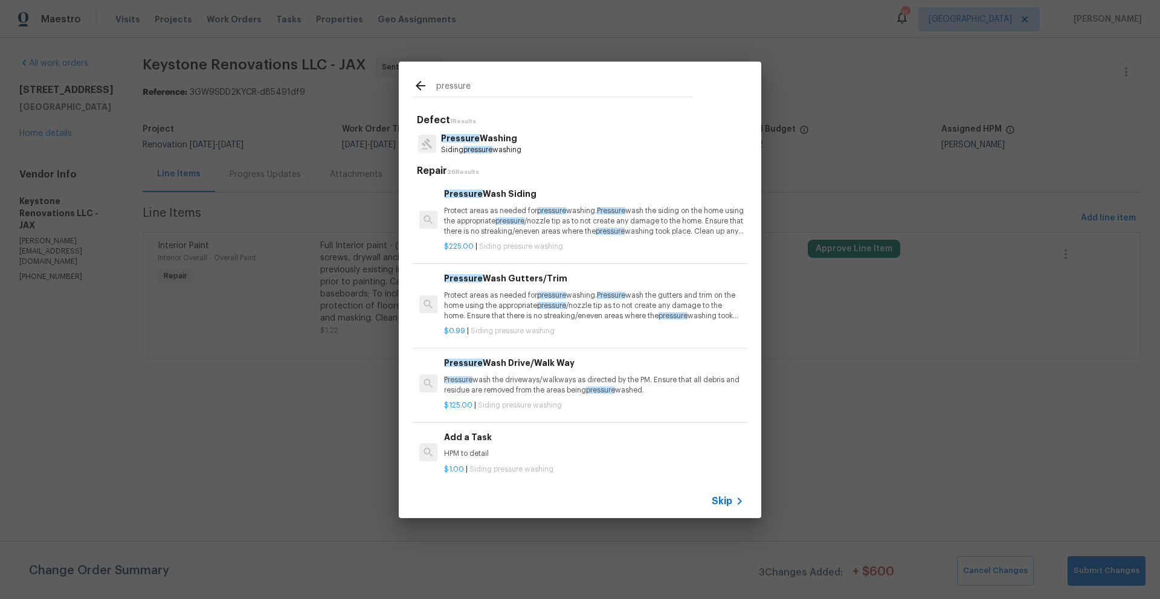
type input "pressure"
click at [478, 136] on p "Pressure Washing" at bounding box center [481, 138] width 80 height 13
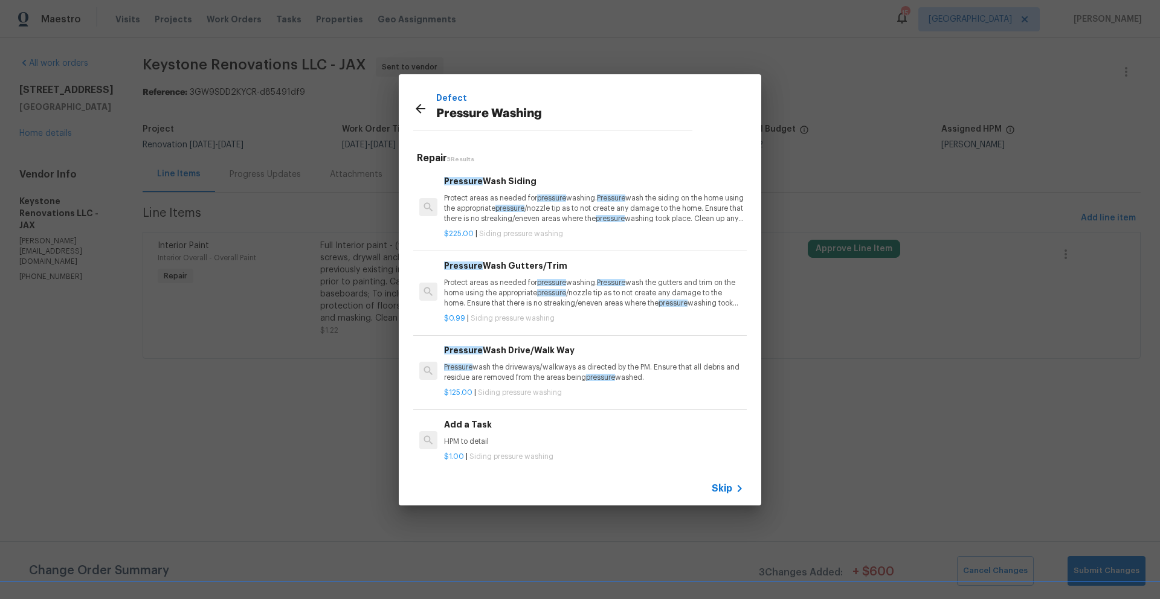
click at [495, 186] on h6 "Pressure Wash Siding" at bounding box center [594, 181] width 300 height 13
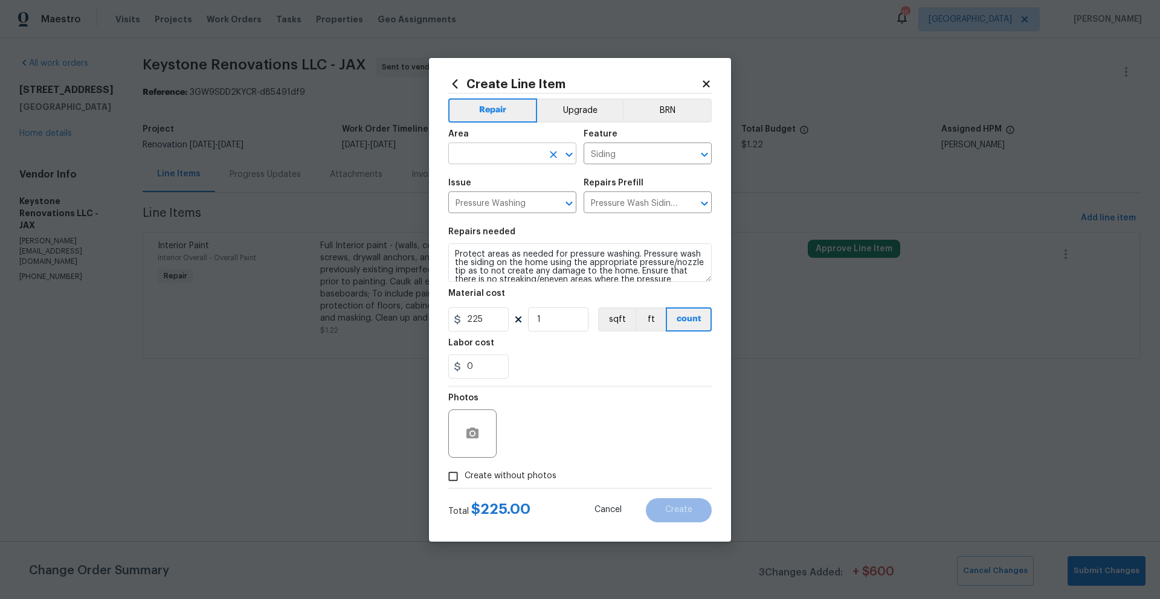
click at [492, 161] on input "text" at bounding box center [495, 155] width 94 height 19
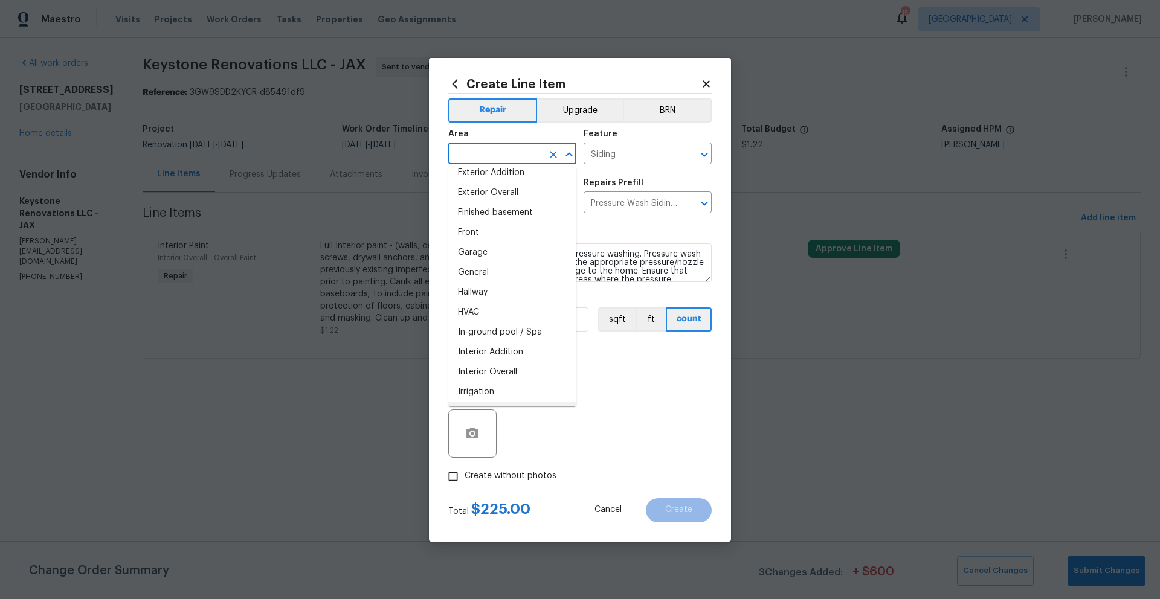
scroll to position [299, 0]
click at [492, 204] on li "Exterior Overall" at bounding box center [512, 201] width 128 height 20
type input "Exterior Overall"
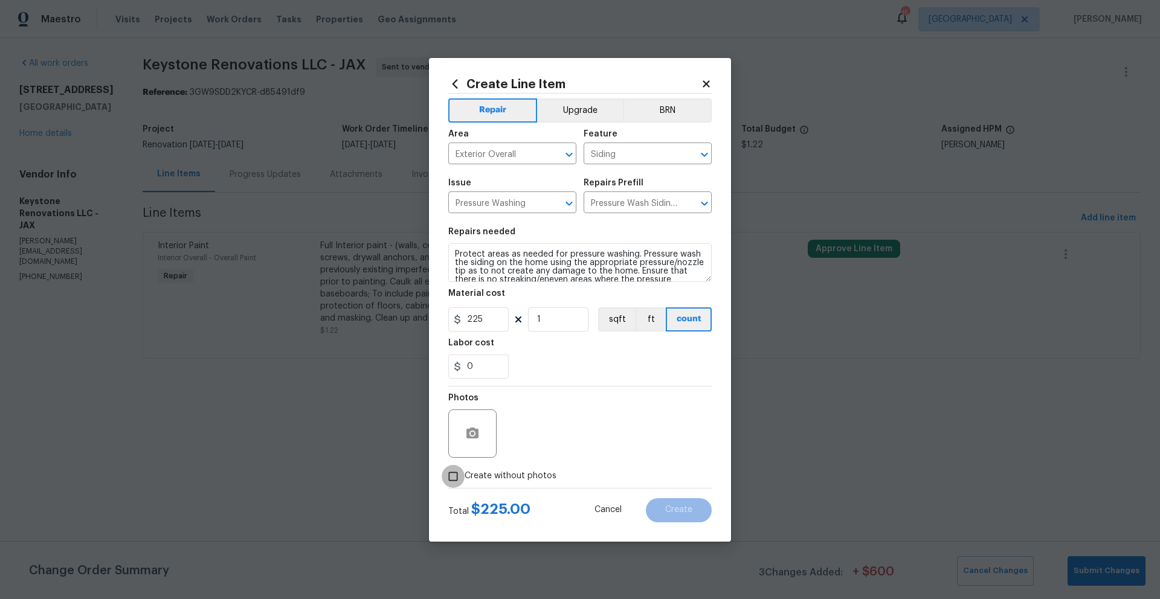
click at [452, 476] on input "Create without photos" at bounding box center [452, 476] width 23 height 23
checkbox input "true"
click at [548, 434] on textarea at bounding box center [608, 433] width 205 height 48
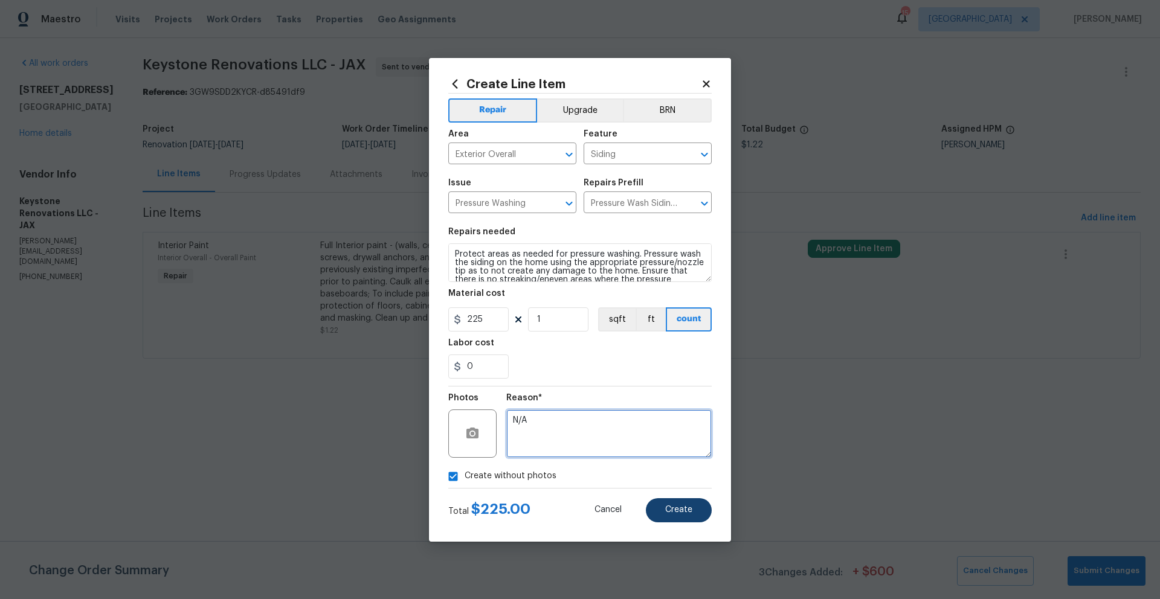
type textarea "N/A"
click at [676, 513] on span "Create" at bounding box center [678, 510] width 27 height 9
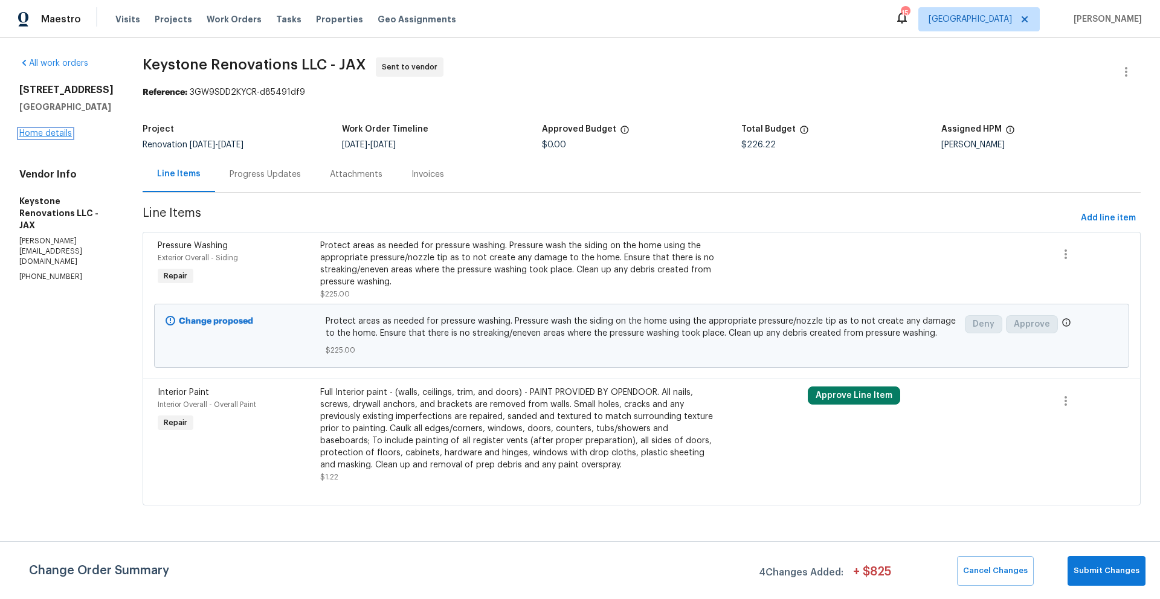
click at [30, 138] on link "Home details" at bounding box center [45, 133] width 53 height 8
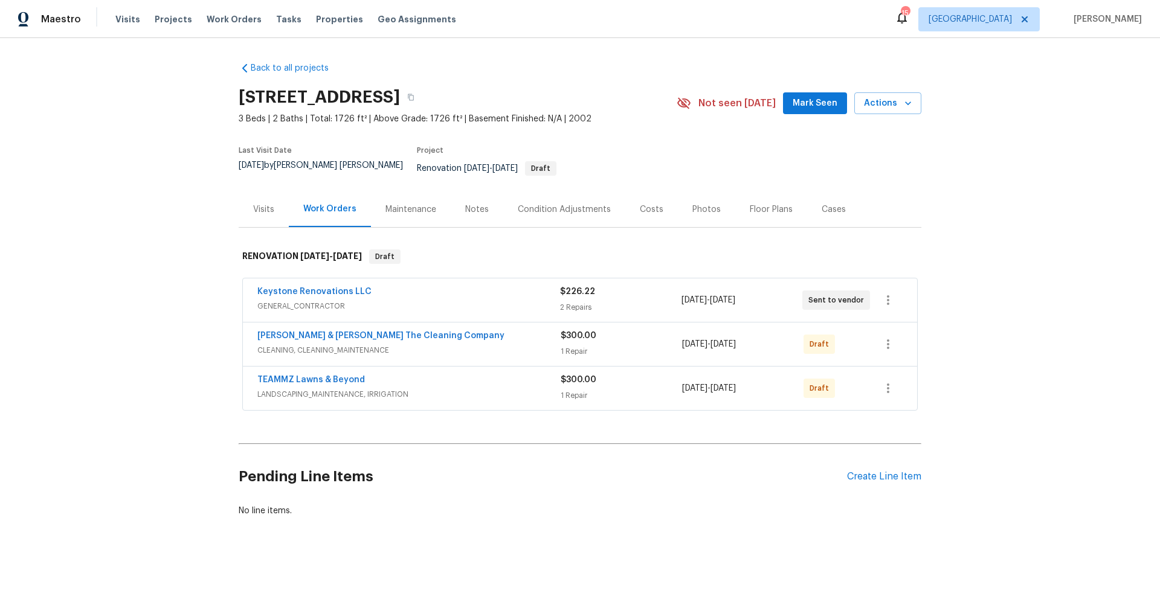
click at [753, 204] on div "Floor Plans" at bounding box center [771, 210] width 43 height 12
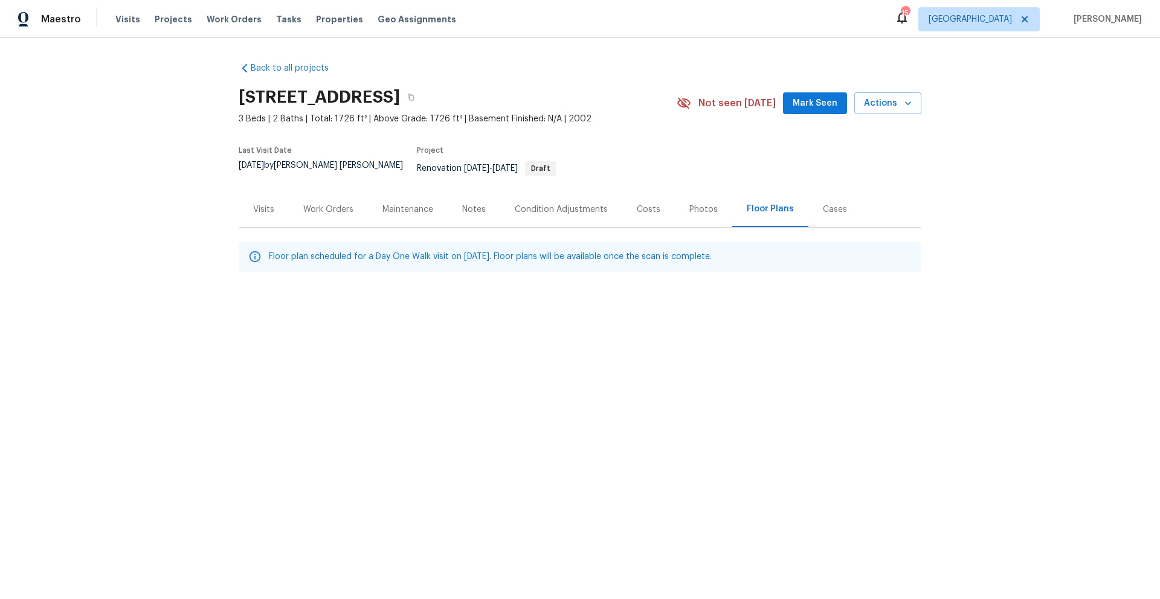
click at [503, 251] on p "Floor plan scheduled for a Day One Walk visit on Aug 21, 2025. Floor plans will…" at bounding box center [490, 257] width 443 height 13
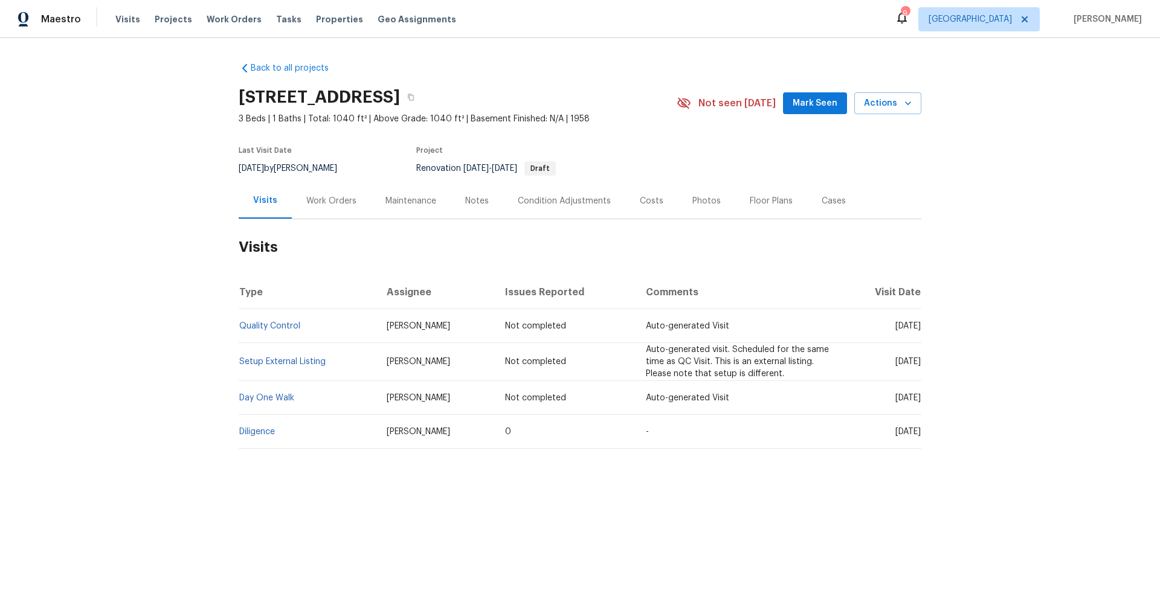
click at [312, 200] on div "Work Orders" at bounding box center [331, 201] width 50 height 12
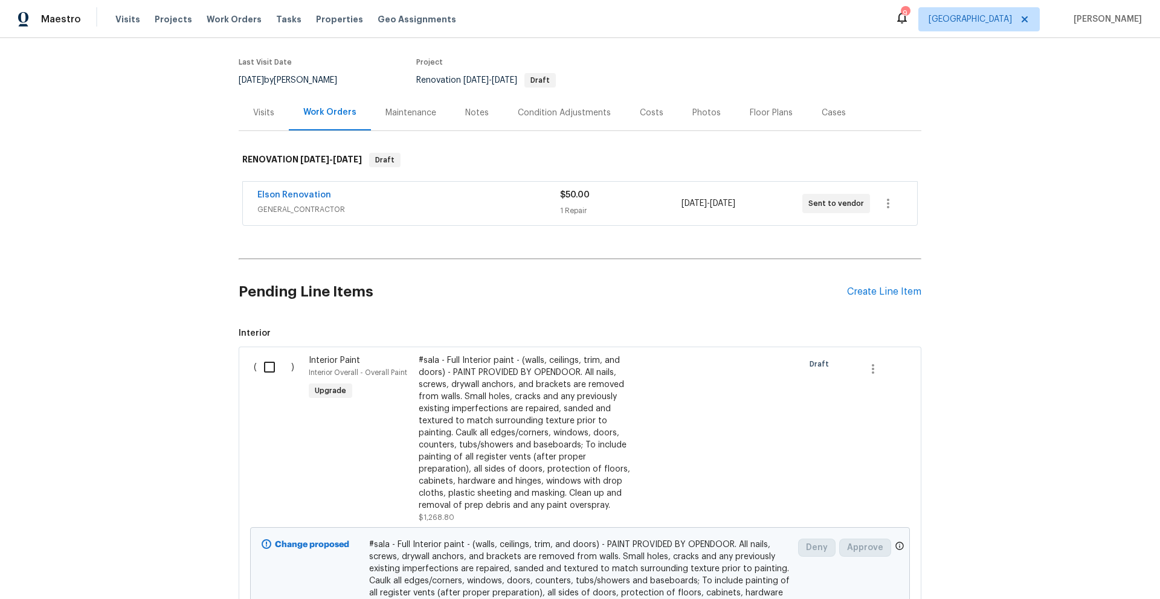
scroll to position [90, 0]
click at [882, 201] on icon "button" at bounding box center [888, 201] width 14 height 14
click at [882, 201] on li "Edit" at bounding box center [934, 202] width 130 height 20
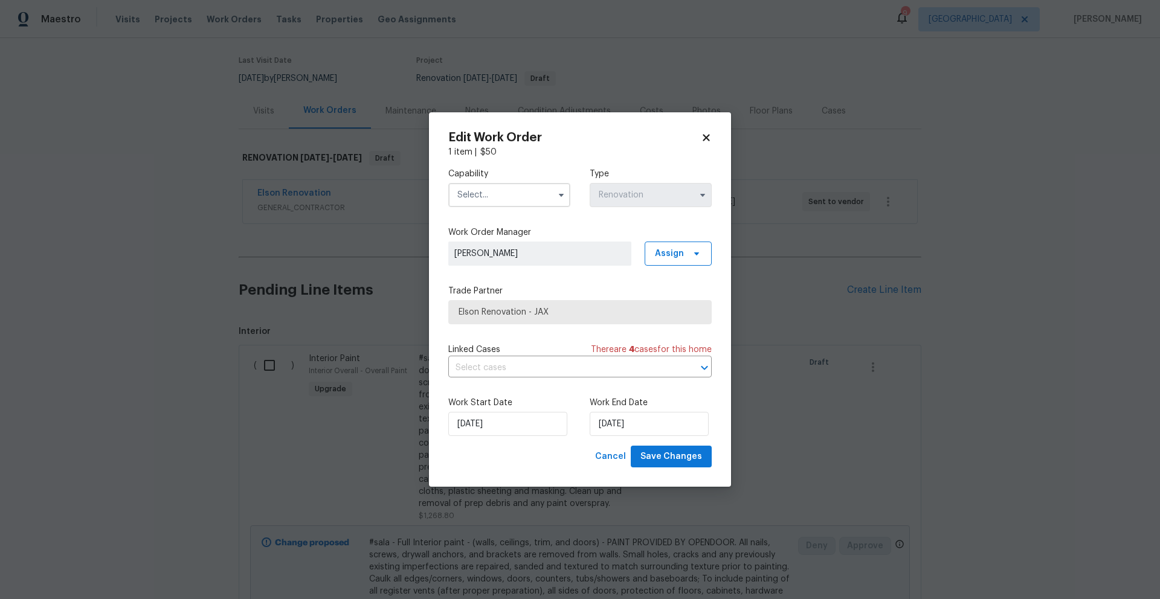
click at [709, 139] on icon at bounding box center [706, 137] width 11 height 11
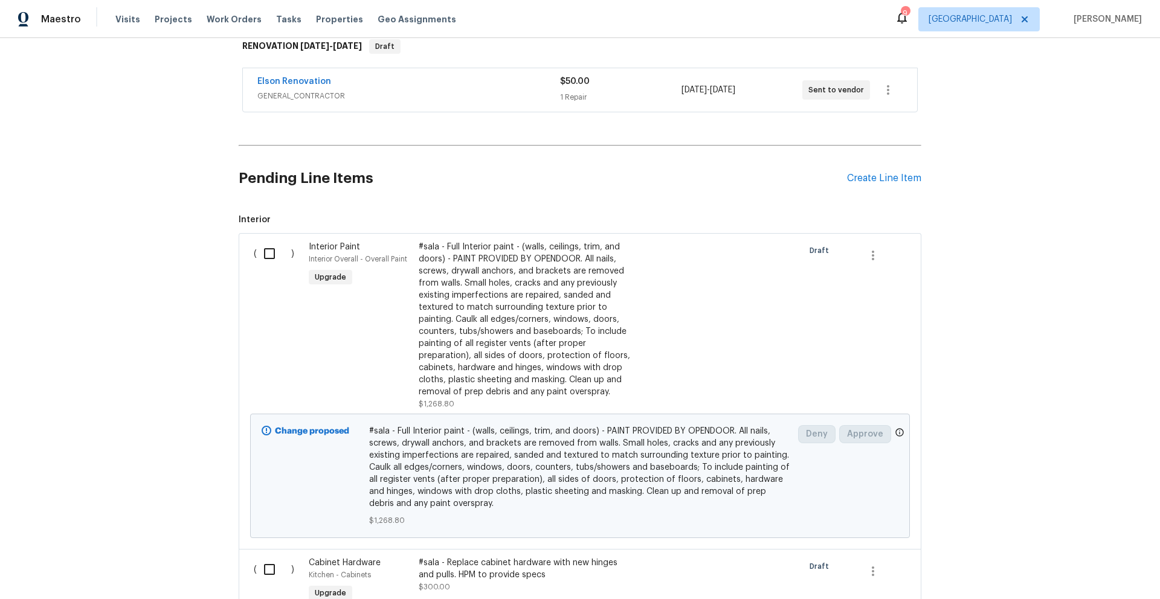
scroll to position [422, 0]
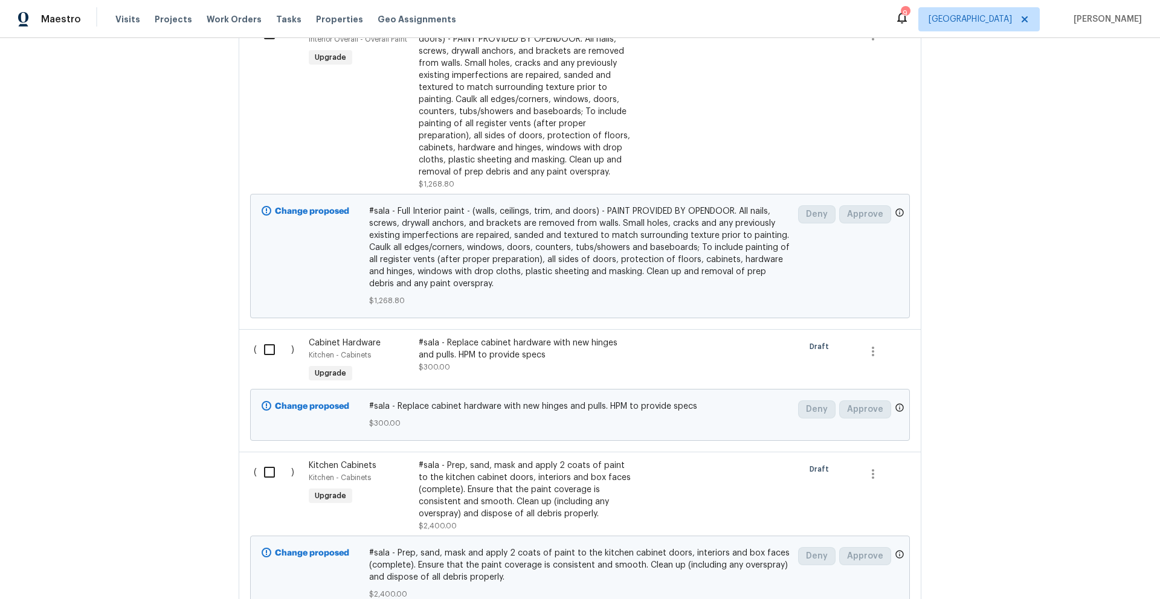
click at [501, 485] on div "#sala - Prep, sand, mask and apply 2 coats of paint to the kitchen cabinet door…" at bounding box center [525, 490] width 213 height 60
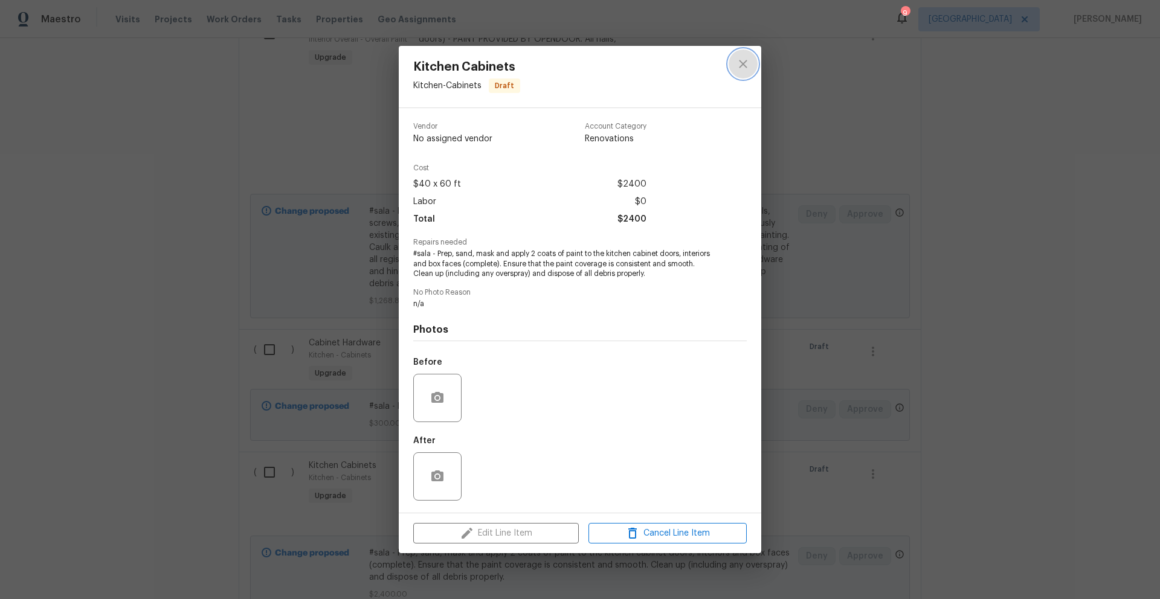
click at [746, 60] on icon "close" at bounding box center [743, 64] width 8 height 8
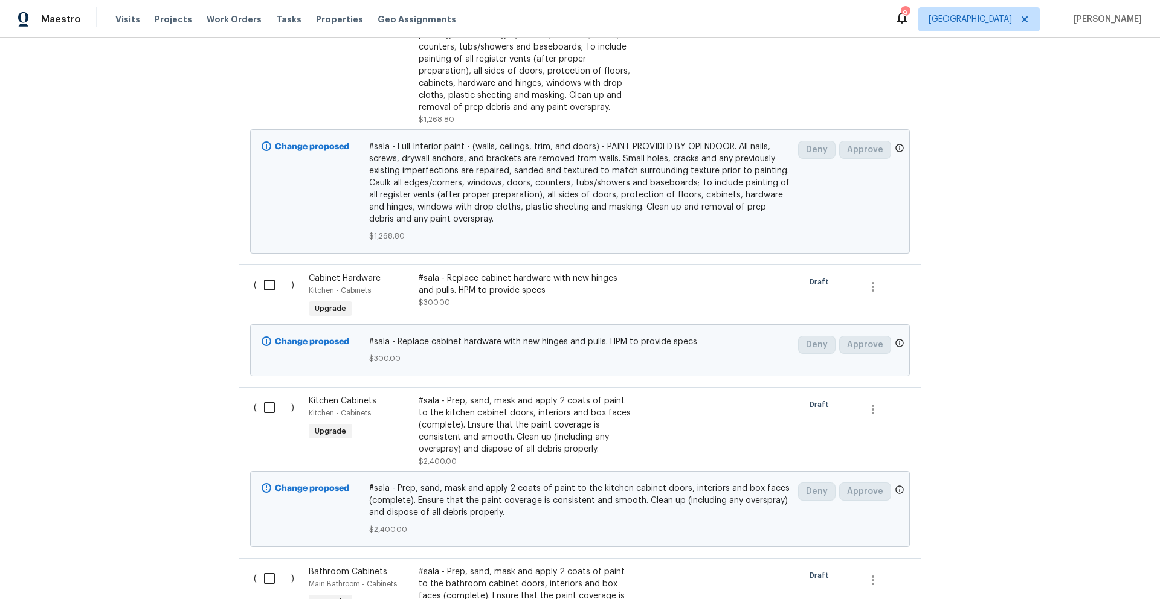
scroll to position [0, 0]
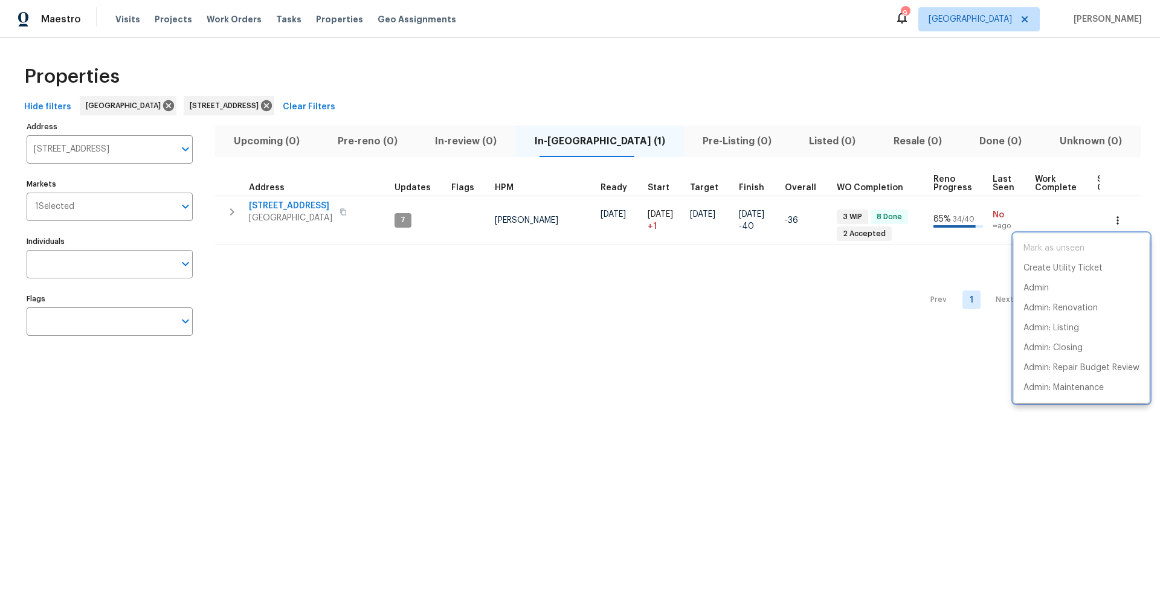
click at [186, 153] on div at bounding box center [580, 299] width 1160 height 599
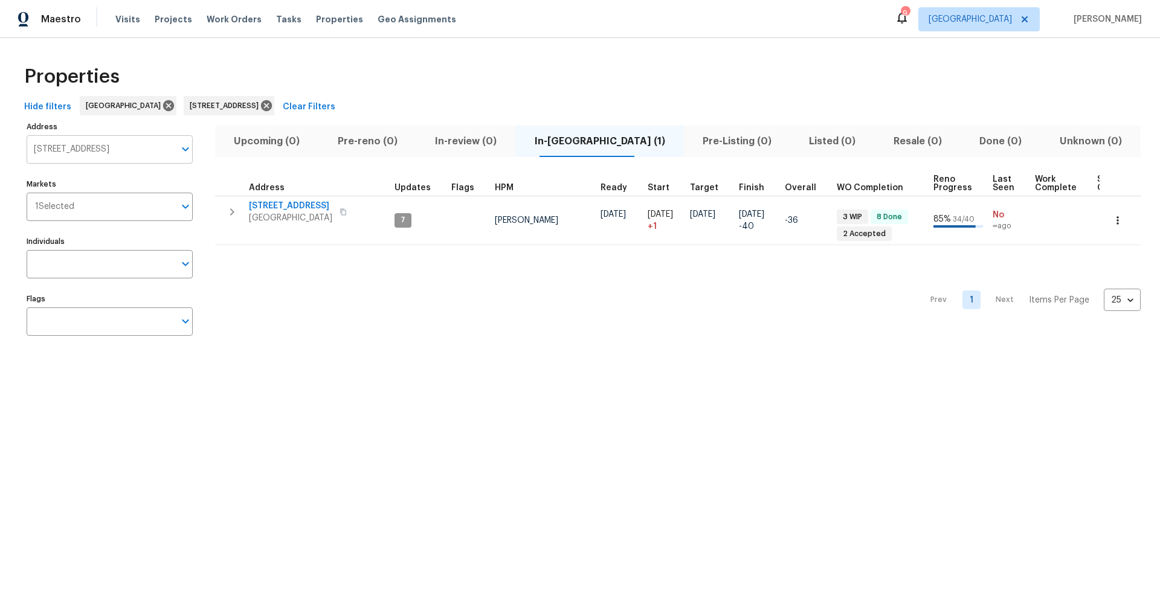
click at [188, 147] on icon "Open" at bounding box center [185, 149] width 7 height 4
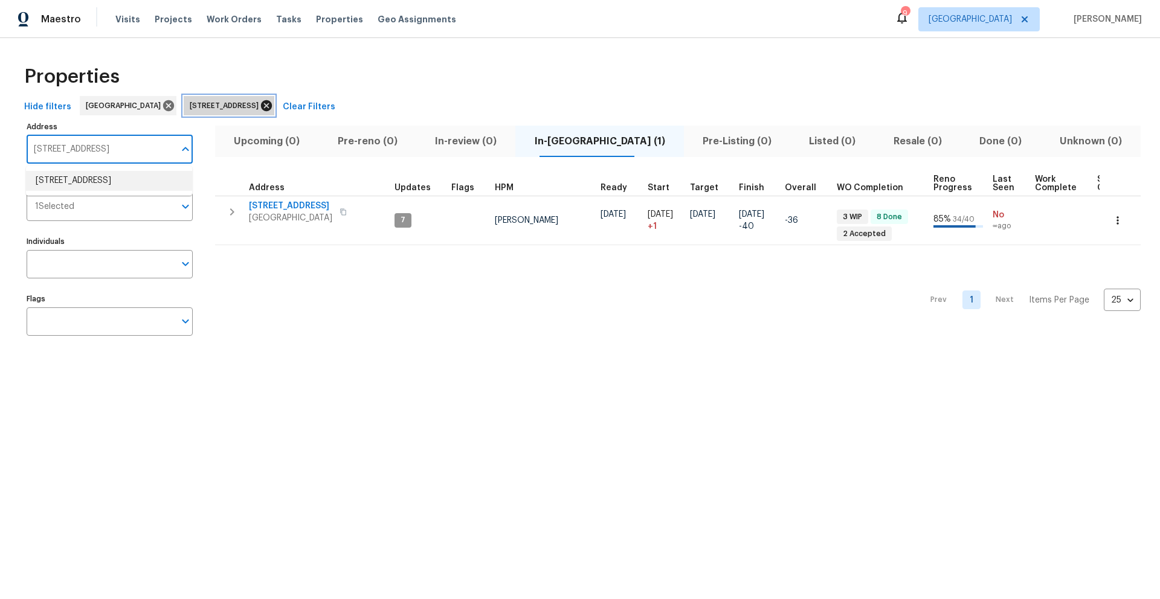
click at [272, 105] on icon at bounding box center [266, 105] width 11 height 11
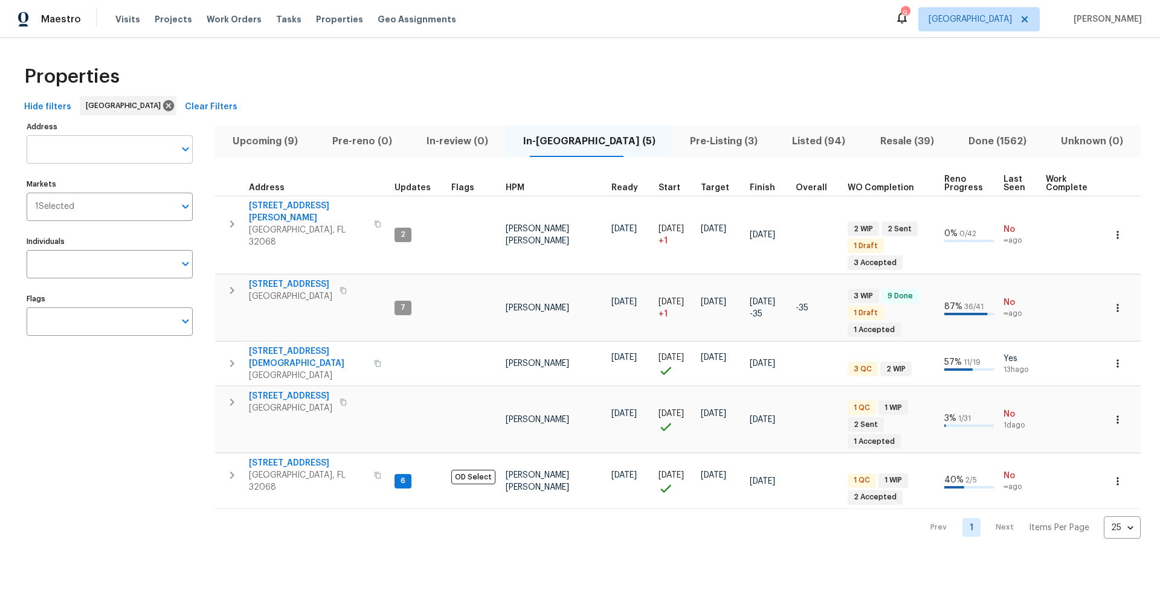
click at [114, 152] on input "Address" at bounding box center [101, 149] width 148 height 28
type input "2506 shelby"
click at [103, 187] on li "2506 Shelby Creek Rd W Jacksonville FL 32221" at bounding box center [109, 181] width 166 height 20
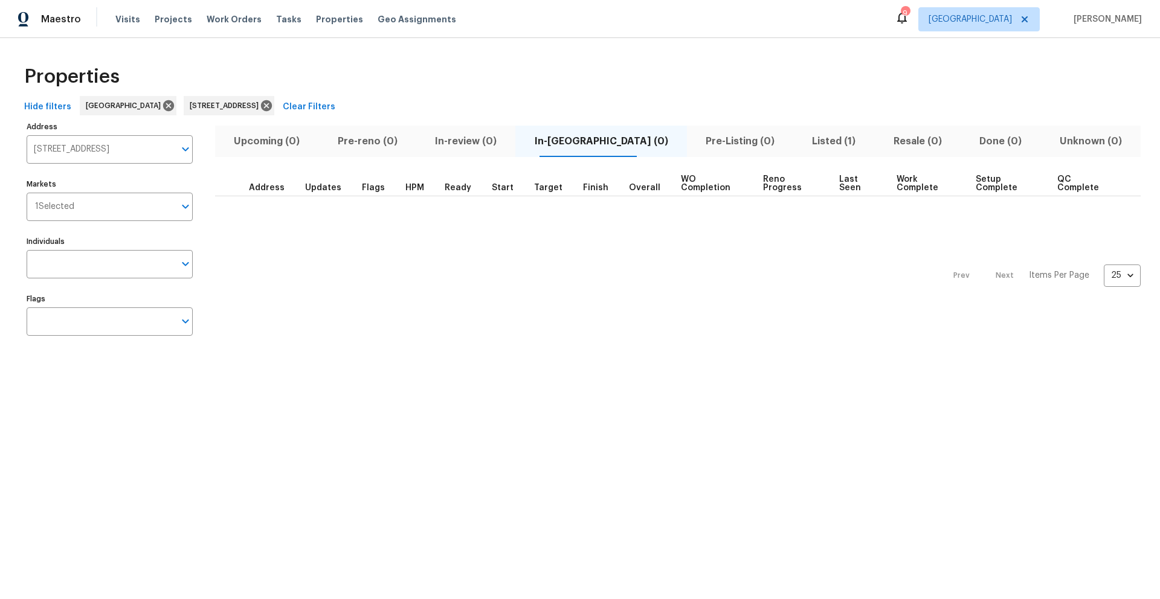
click at [800, 143] on span "Listed (1)" at bounding box center [833, 141] width 66 height 17
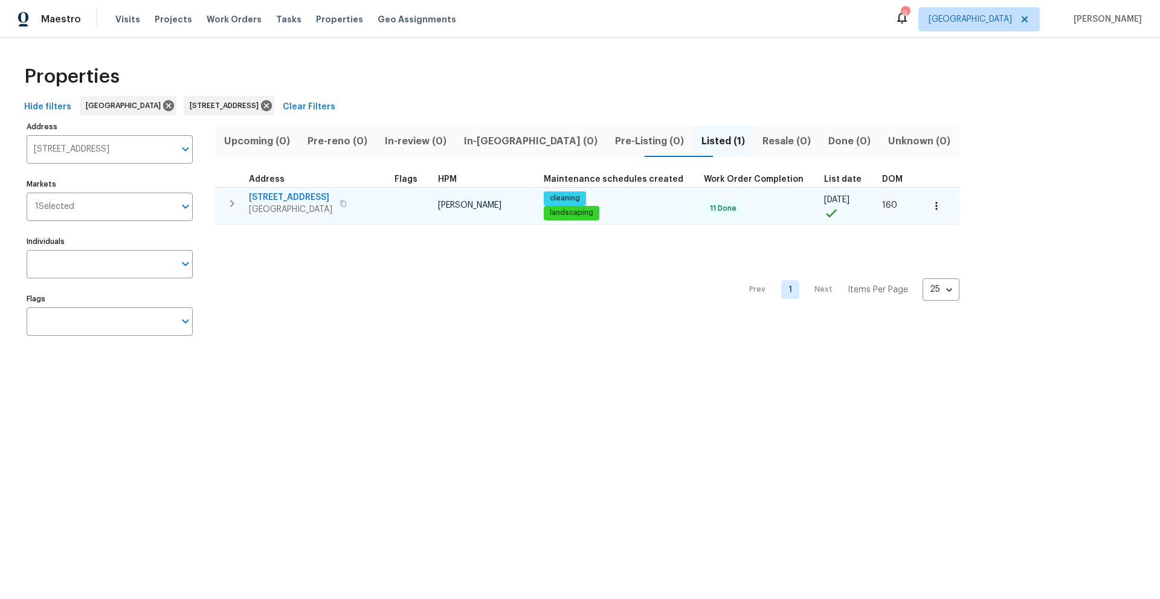
click at [297, 193] on span "[STREET_ADDRESS]" at bounding box center [290, 197] width 83 height 12
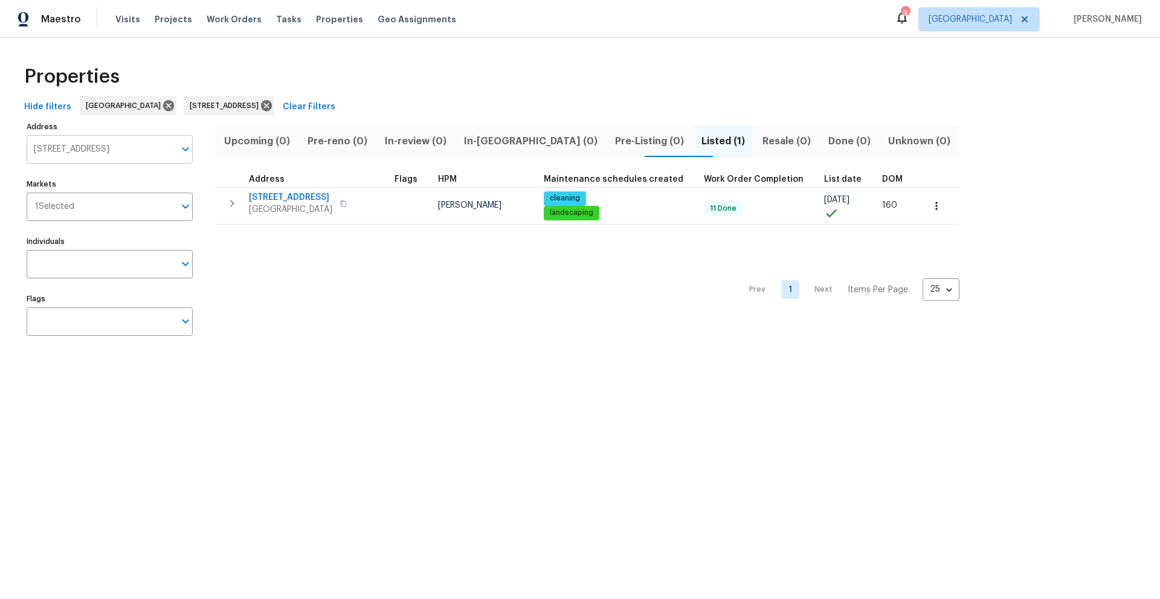
click at [176, 147] on div "2506 Shelby Creek Rd W Jacksonville FL 32221 Address" at bounding box center [110, 149] width 166 height 28
drag, startPoint x: 176, startPoint y: 147, endPoint x: 102, endPoint y: 146, distance: 73.7
click at [102, 146] on div "2506 Shelby Creek Rd W Jacksonville FL 32221 Address" at bounding box center [110, 149] width 166 height 28
paste input "text"
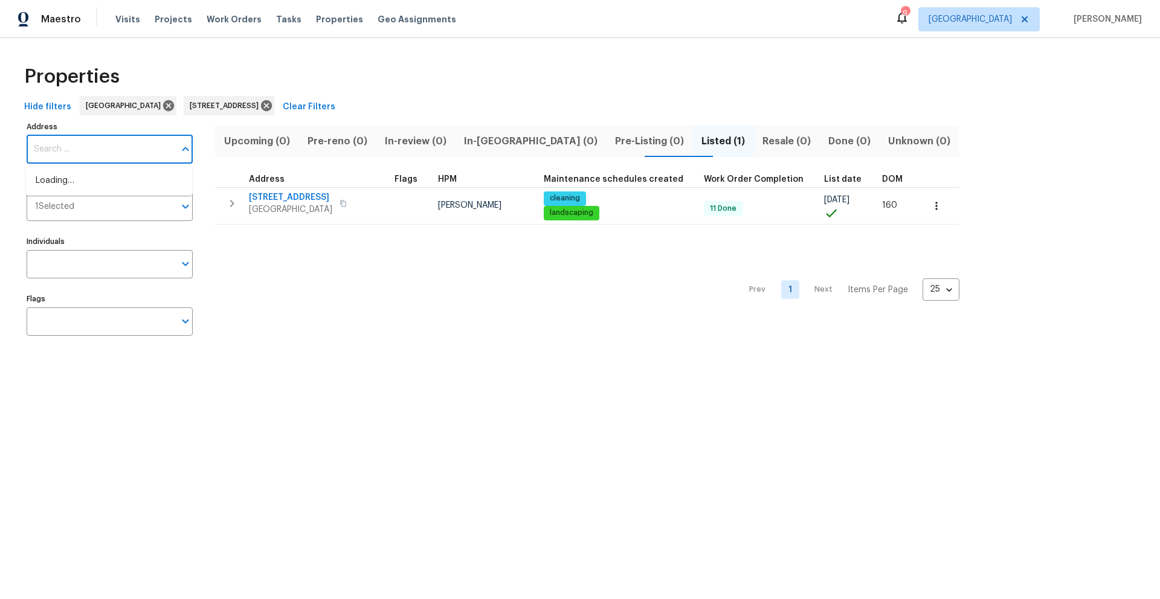
scroll to position [0, 0]
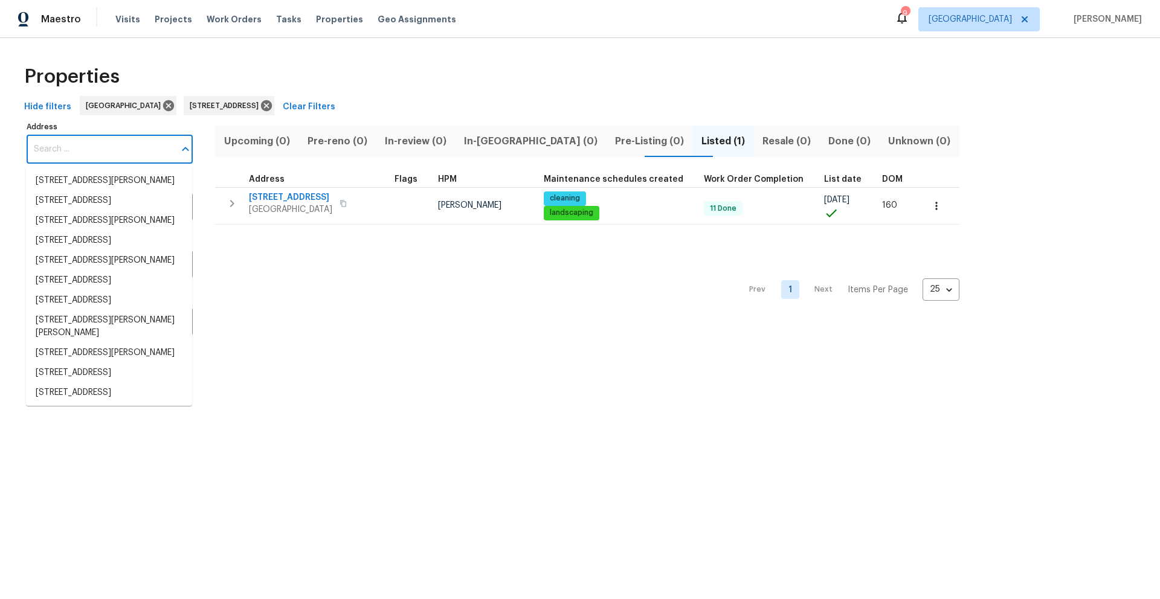
click at [79, 146] on input "Address" at bounding box center [101, 149] width 148 height 28
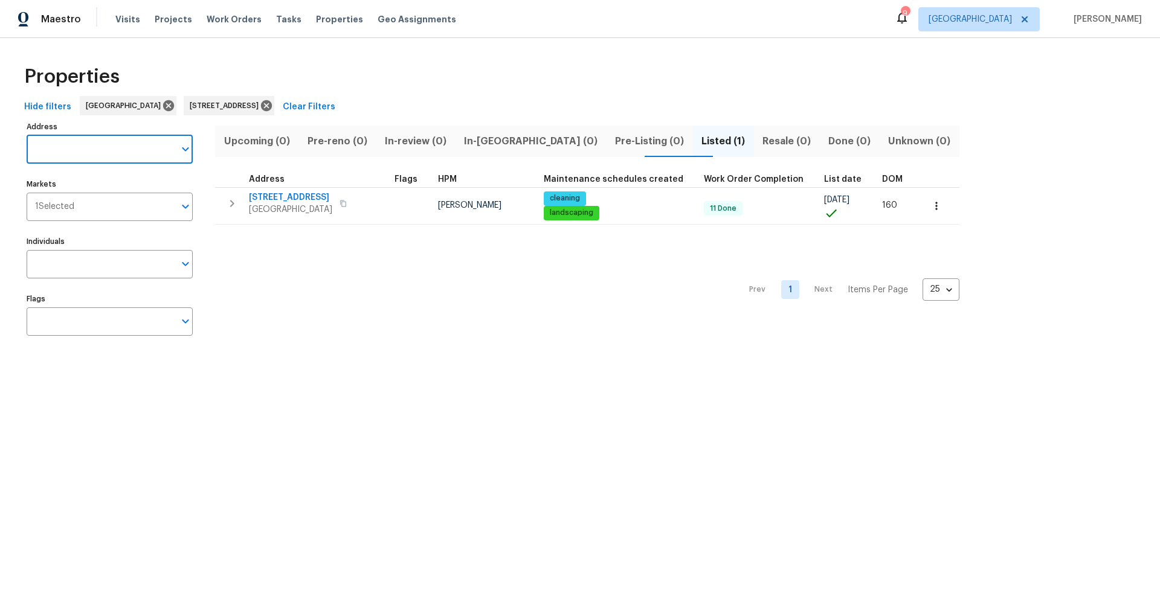
paste input "[STREET_ADDRESS]"
click at [50, 176] on li "[STREET_ADDRESS]" at bounding box center [109, 181] width 166 height 20
type input "[STREET_ADDRESS]"
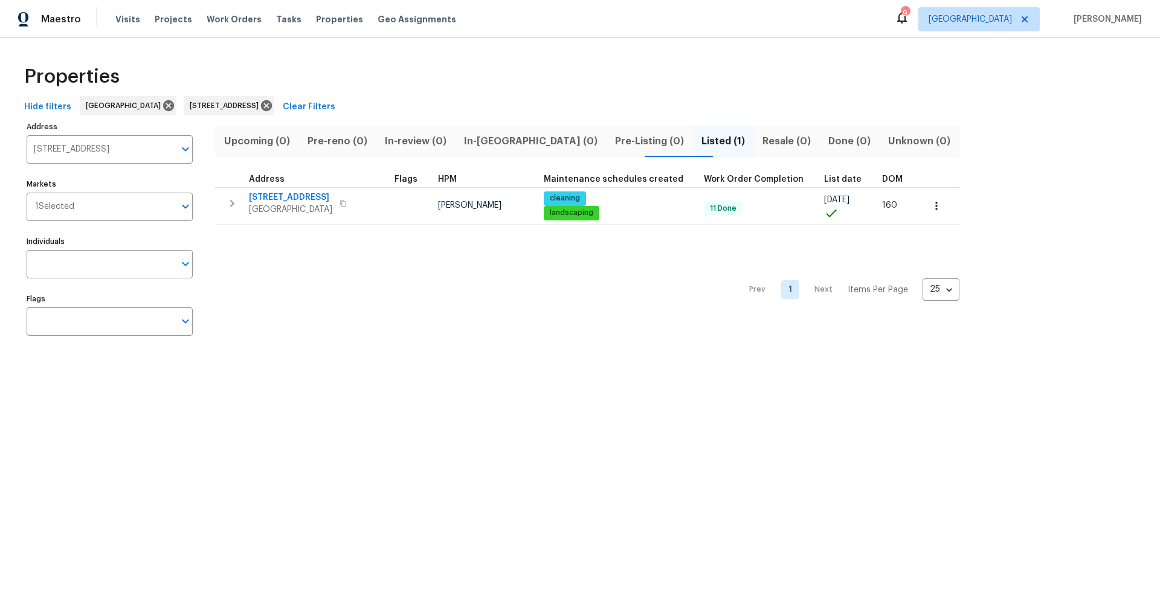
click at [253, 291] on div "Prev 1 Next Items Per Page 25 25 ​" at bounding box center [587, 286] width 744 height 123
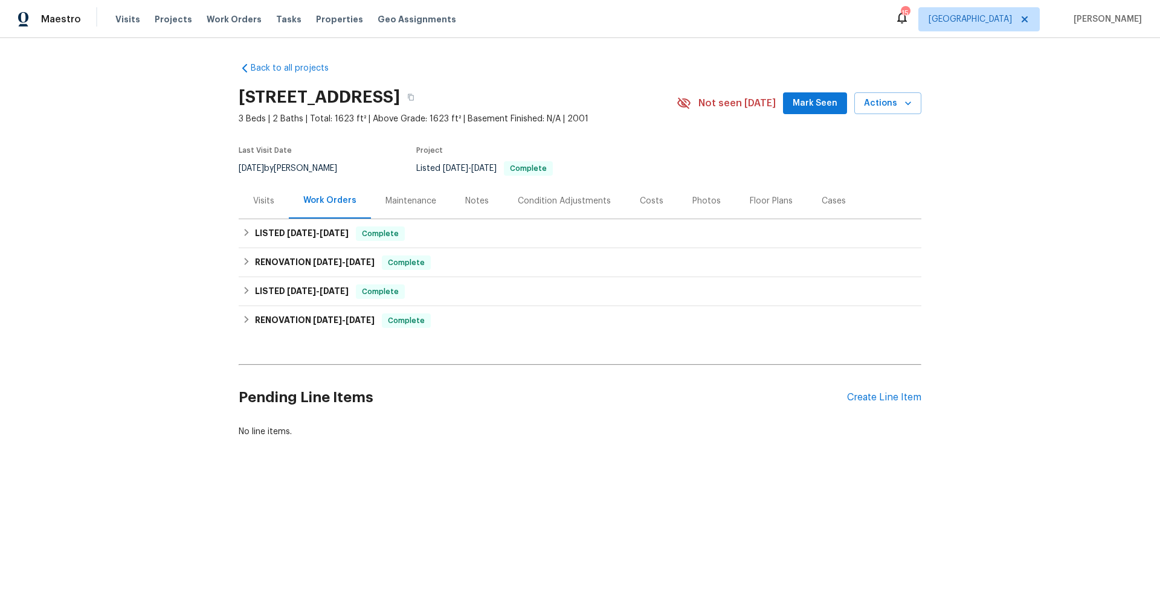
click at [324, 199] on div "Work Orders" at bounding box center [329, 200] width 53 height 12
click at [310, 231] on span "[DATE] - [DATE]" at bounding box center [318, 233] width 62 height 8
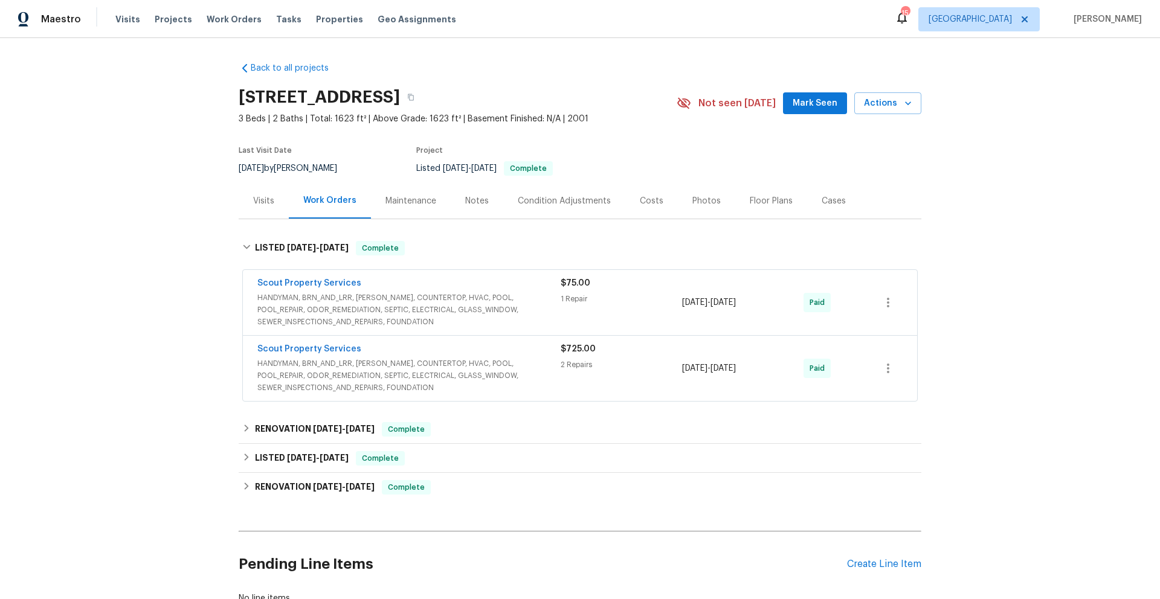
click at [361, 365] on span "HANDYMAN, BRN_AND_LRR, [PERSON_NAME], COUNTERTOP, HVAC, POOL, POOL_REPAIR, ODOR…" at bounding box center [408, 376] width 303 height 36
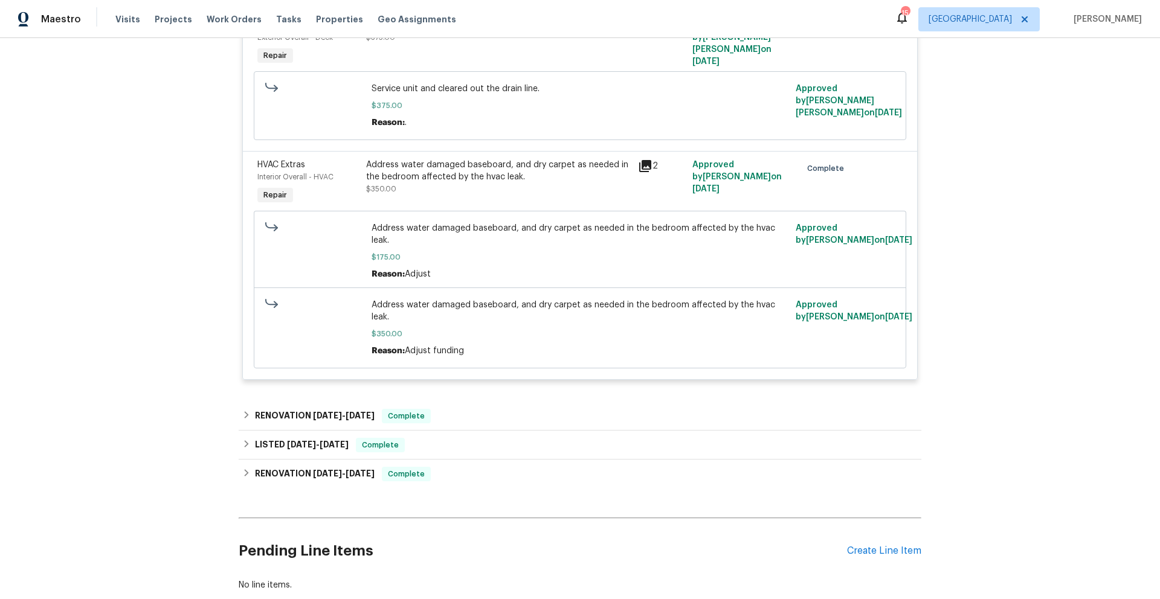
scroll to position [481, 0]
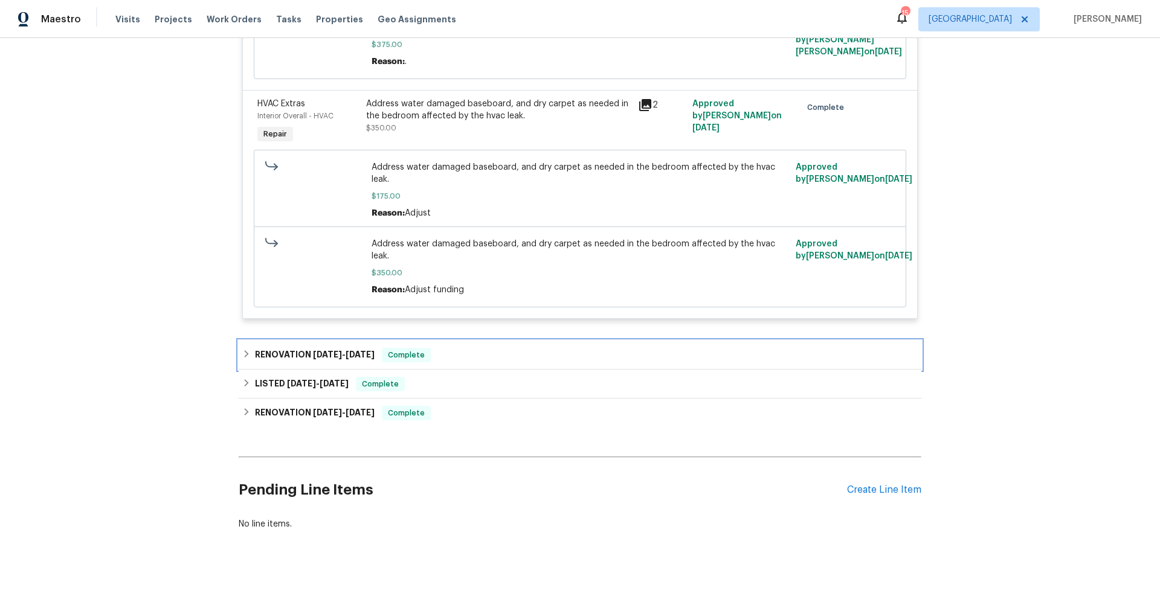
click at [295, 348] on h6 "RENOVATION 3/12/25 - 3/13/25" at bounding box center [315, 355] width 120 height 14
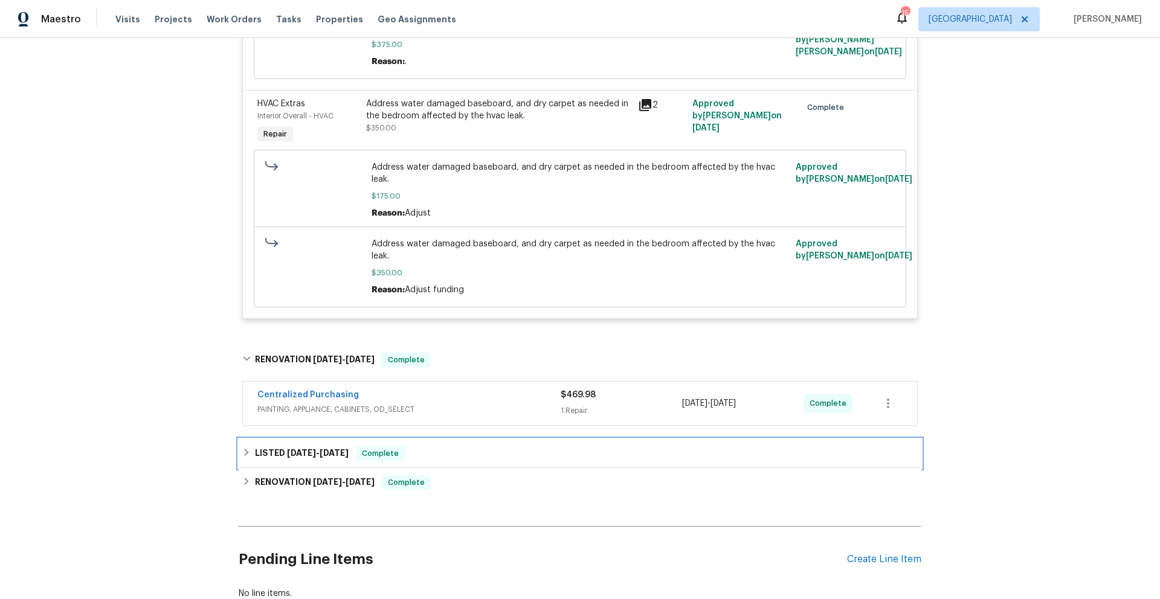
click at [286, 446] on h6 "LISTED 3/12/25 - 3/13/25" at bounding box center [302, 453] width 94 height 14
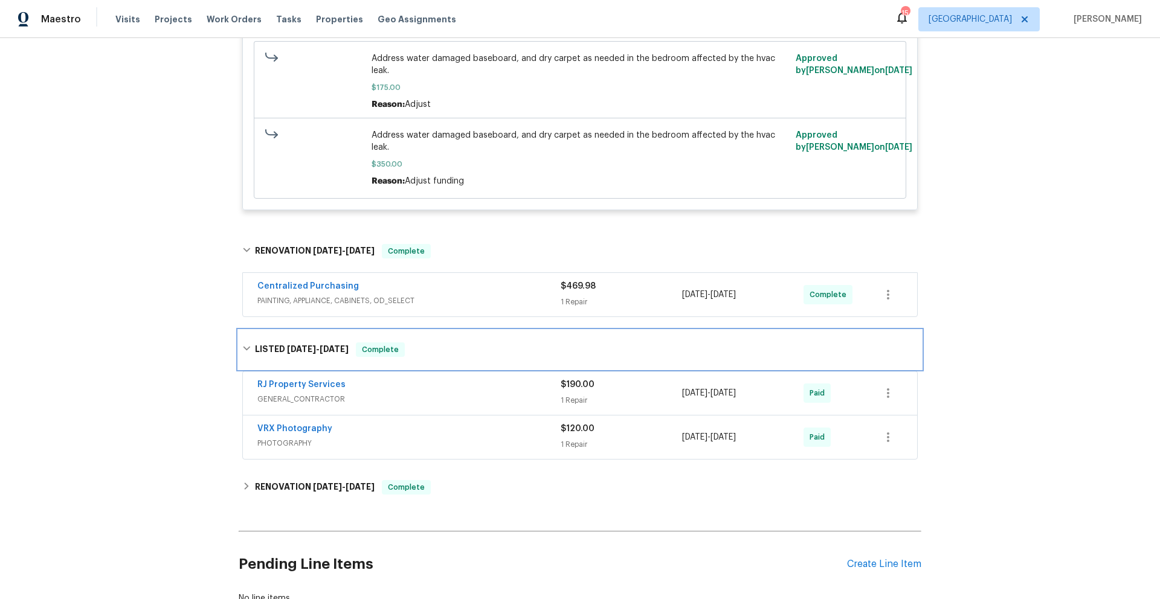
scroll to position [588, 0]
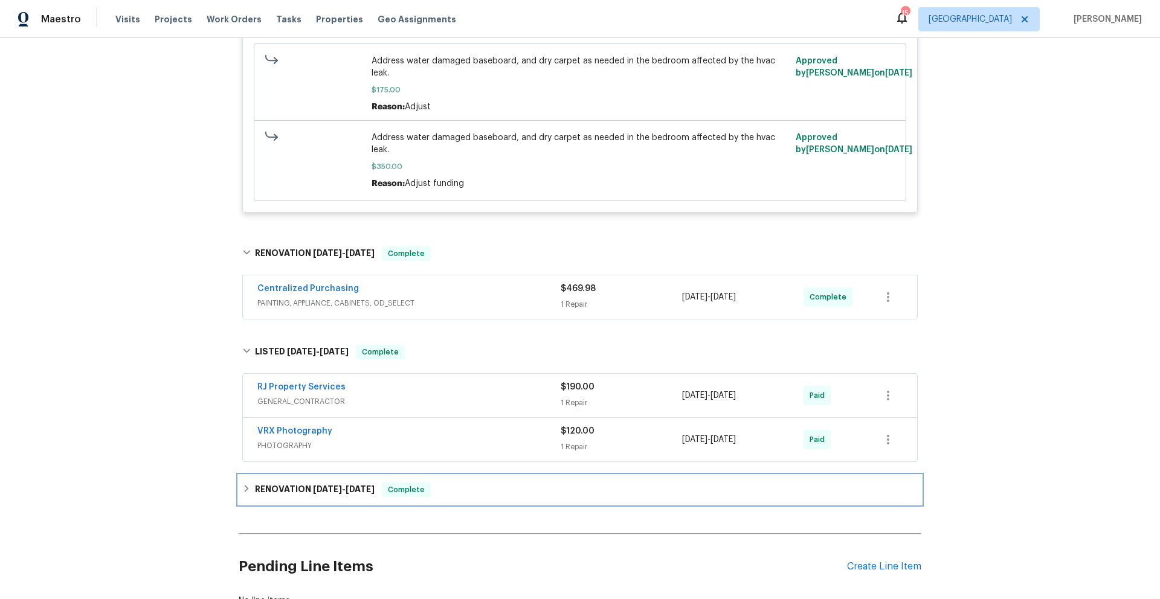
click at [287, 483] on h6 "RENOVATION 3/3/25 - 3/10/25" at bounding box center [315, 490] width 120 height 14
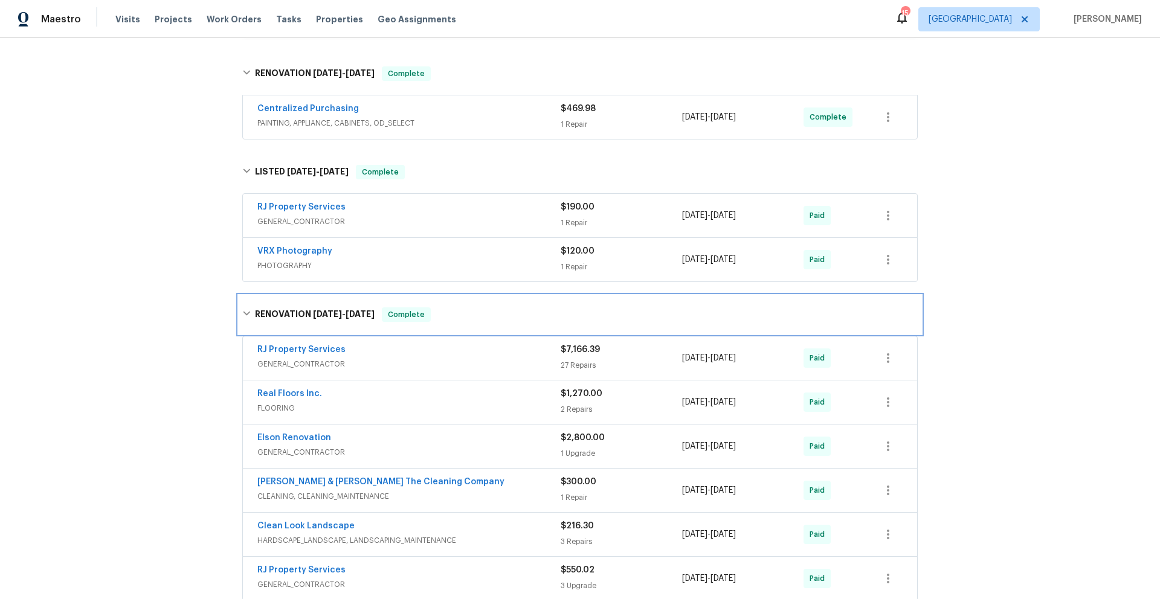
scroll to position [910, 0]
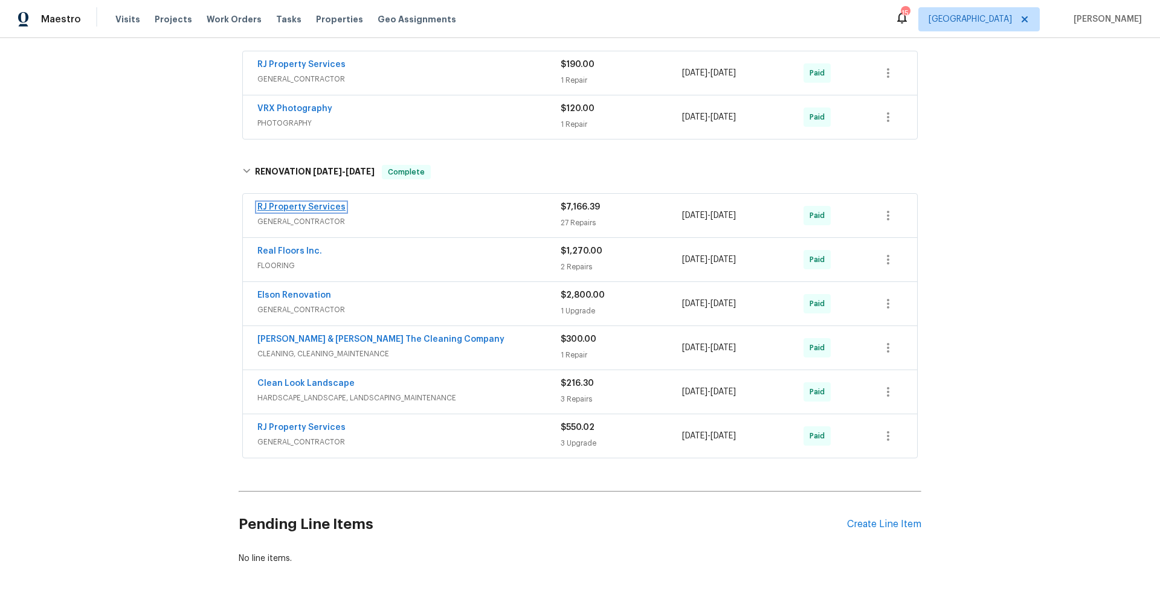
click at [303, 203] on link "RJ Property Services" at bounding box center [301, 207] width 88 height 8
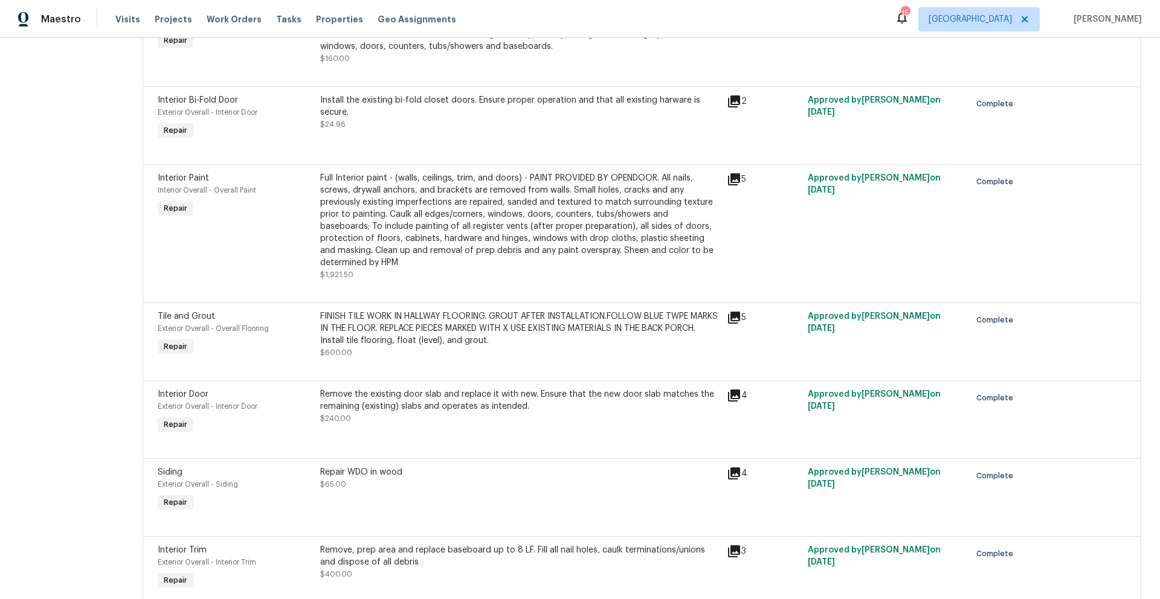
scroll to position [1570, 0]
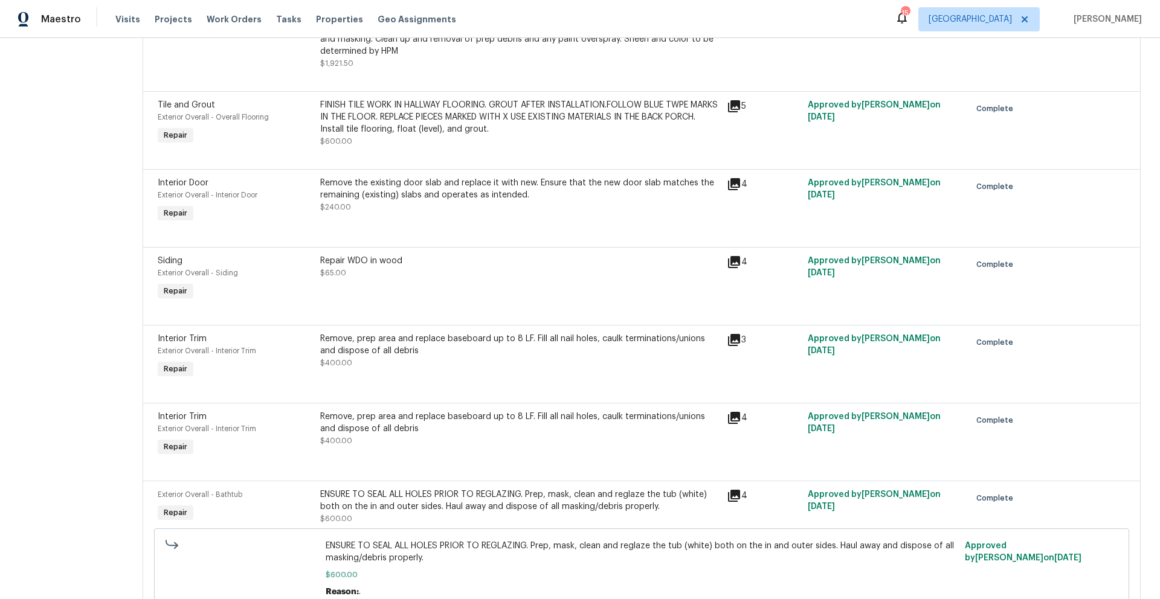
click at [741, 342] on icon at bounding box center [734, 340] width 14 height 14
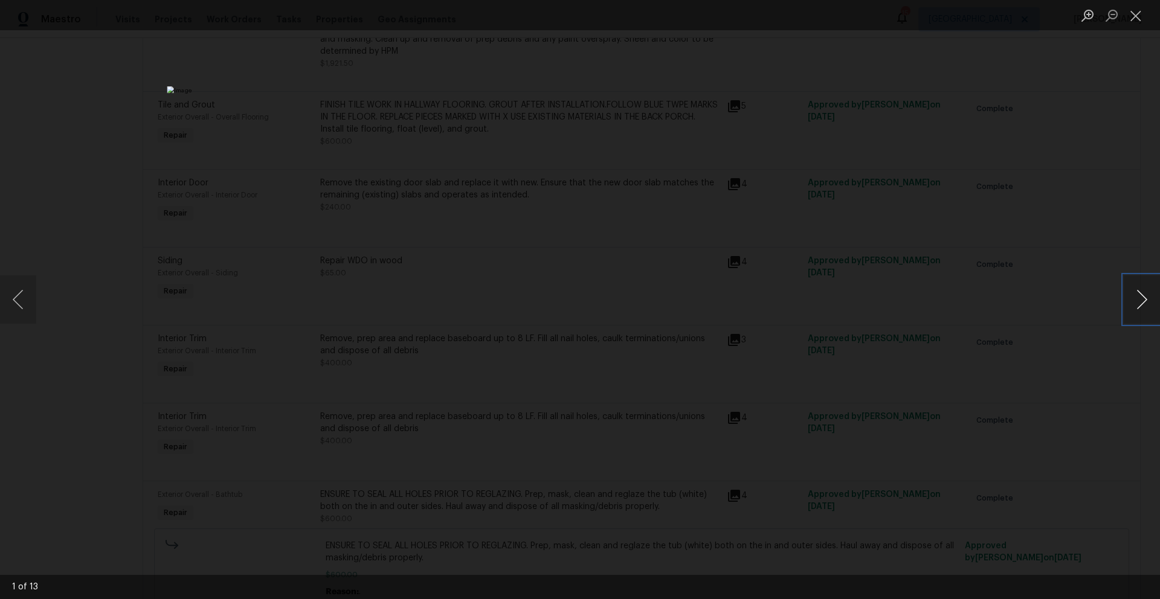
click at [1139, 300] on button "Next image" at bounding box center [1141, 299] width 36 height 48
click at [1137, 19] on button "Close lightbox" at bounding box center [1135, 15] width 24 height 21
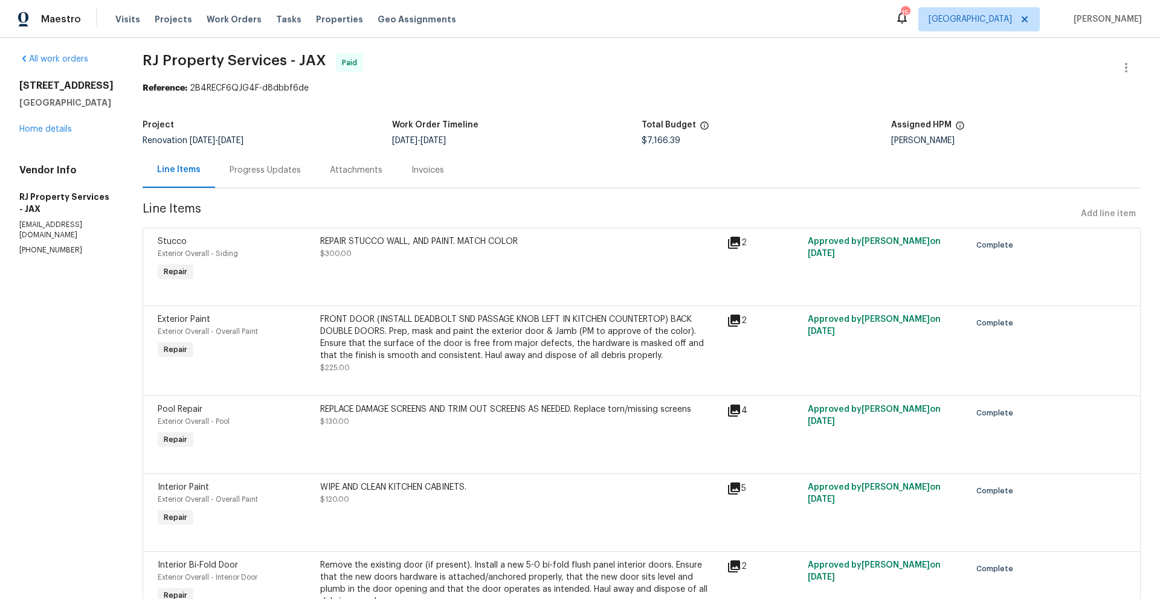
scroll to position [0, 0]
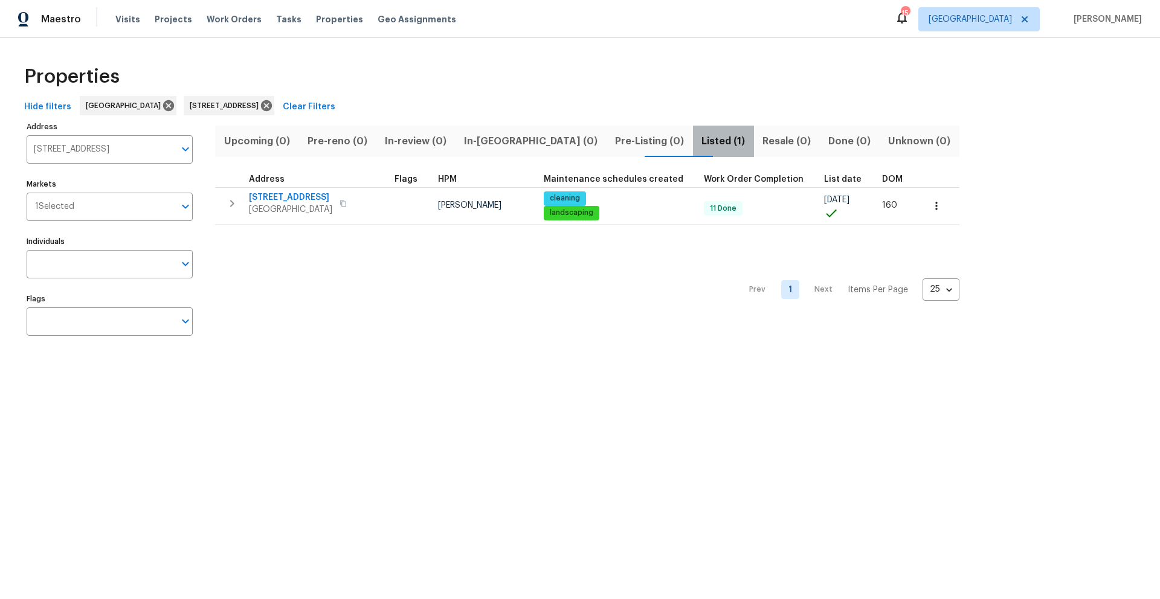
click at [700, 145] on span "Listed (1)" at bounding box center [723, 141] width 47 height 17
click at [700, 144] on span "Listed (1)" at bounding box center [723, 141] width 47 height 17
click at [273, 106] on icon at bounding box center [266, 105] width 13 height 13
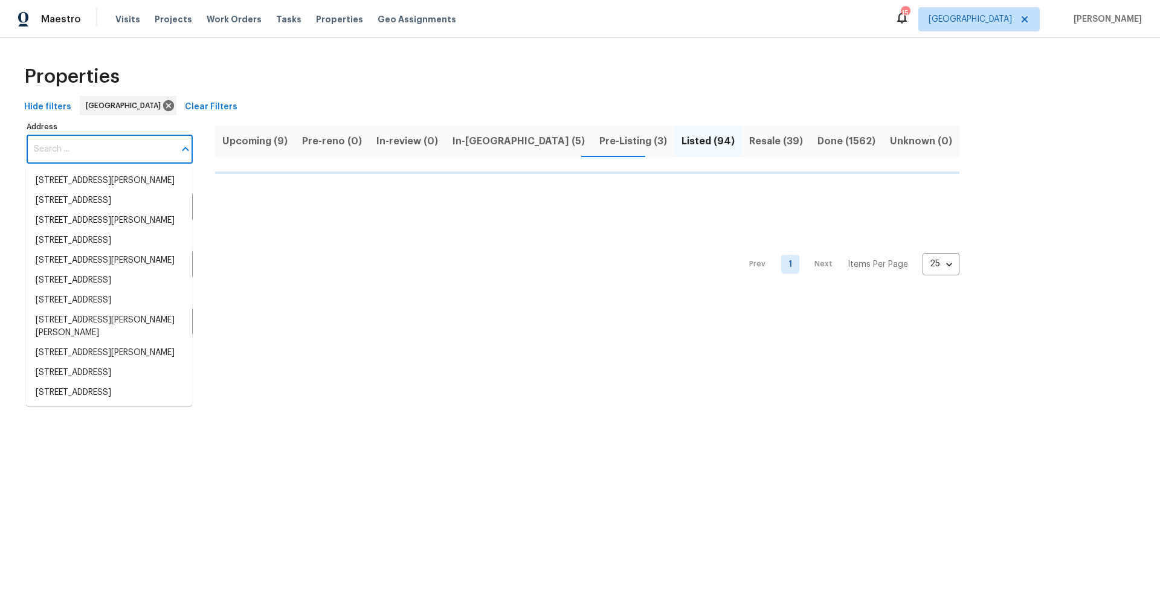
click at [107, 152] on input "Address" at bounding box center [101, 149] width 148 height 28
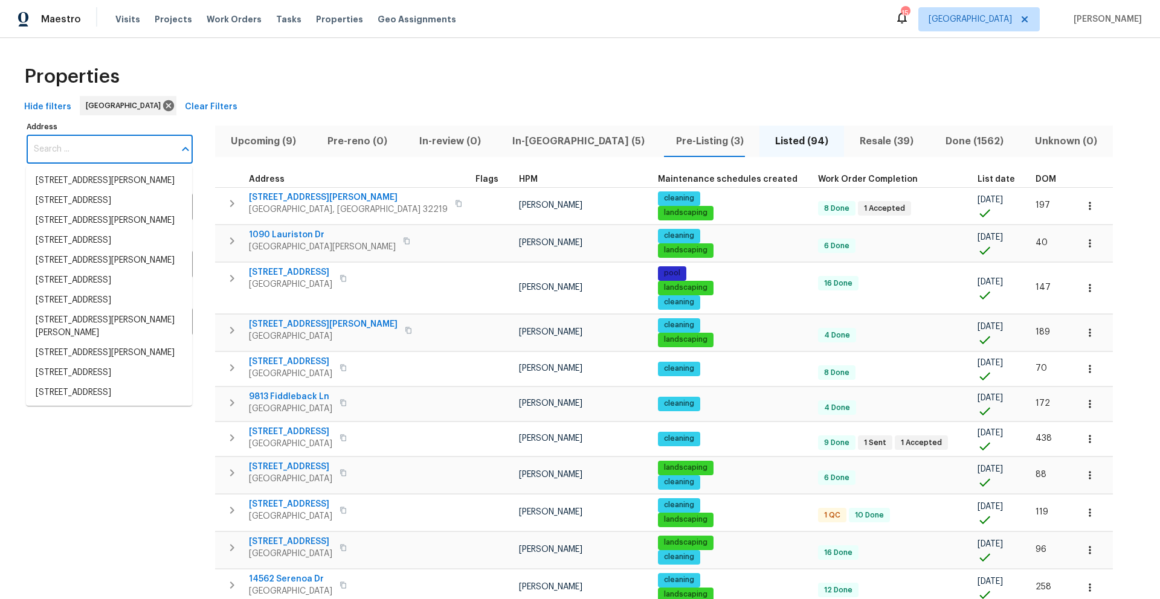
click at [102, 152] on input "Address" at bounding box center [101, 149] width 148 height 28
paste input "7977 Sweet Rose Ln Jacksonville FL 32244"
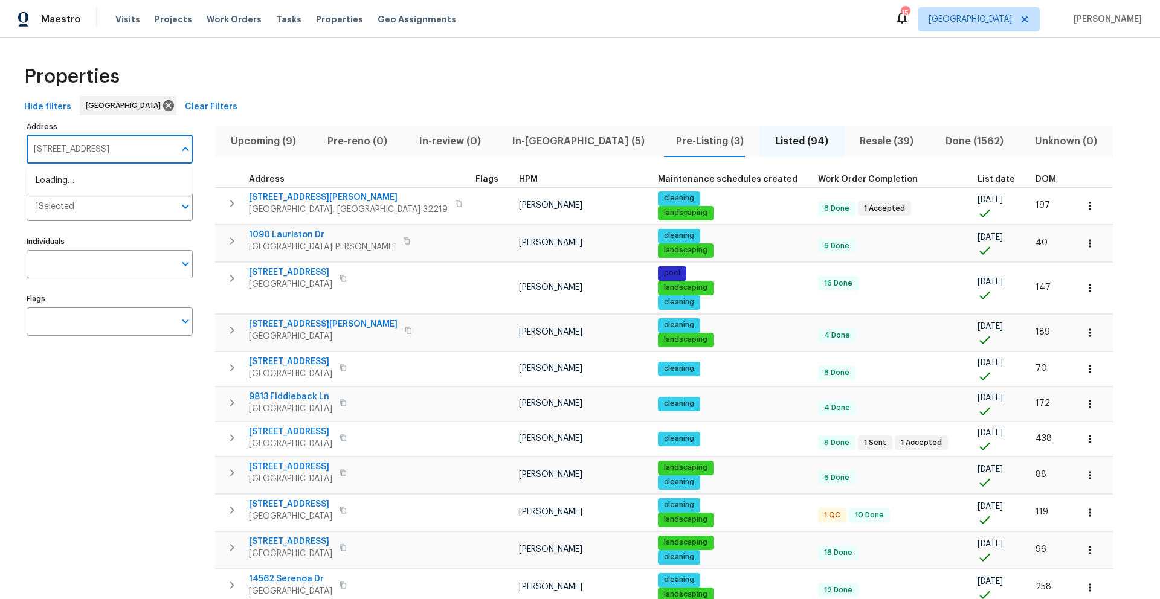
scroll to position [0, 25]
click at [100, 152] on input "7977 Sweet Rose Ln Jacksonville FL 32244" at bounding box center [101, 149] width 148 height 28
click at [71, 184] on li "7977 Sweet Rose Ln Jacksonville FL 32244" at bounding box center [109, 181] width 166 height 20
type input "7977 Sweet Rose Ln Jacksonville FL 32244"
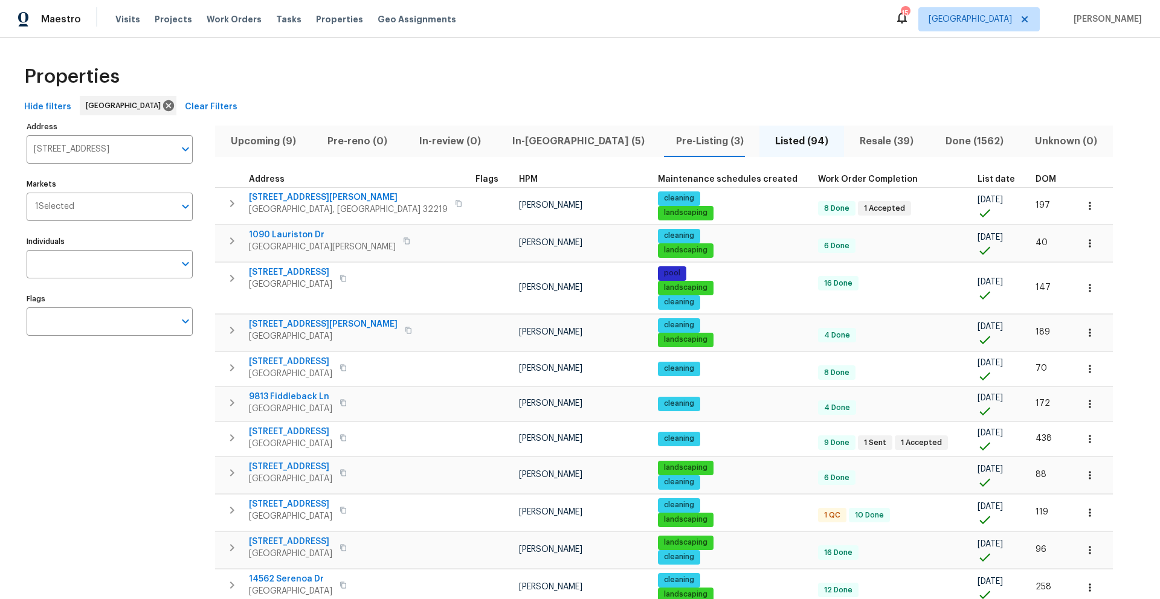
scroll to position [0, 0]
click at [146, 150] on input "7977 Sweet Rose Ln Jacksonville FL 32244" at bounding box center [101, 149] width 148 height 28
click at [766, 144] on span "Listed (94)" at bounding box center [801, 141] width 70 height 17
click at [278, 144] on span "Upcoming (9)" at bounding box center [263, 141] width 82 height 17
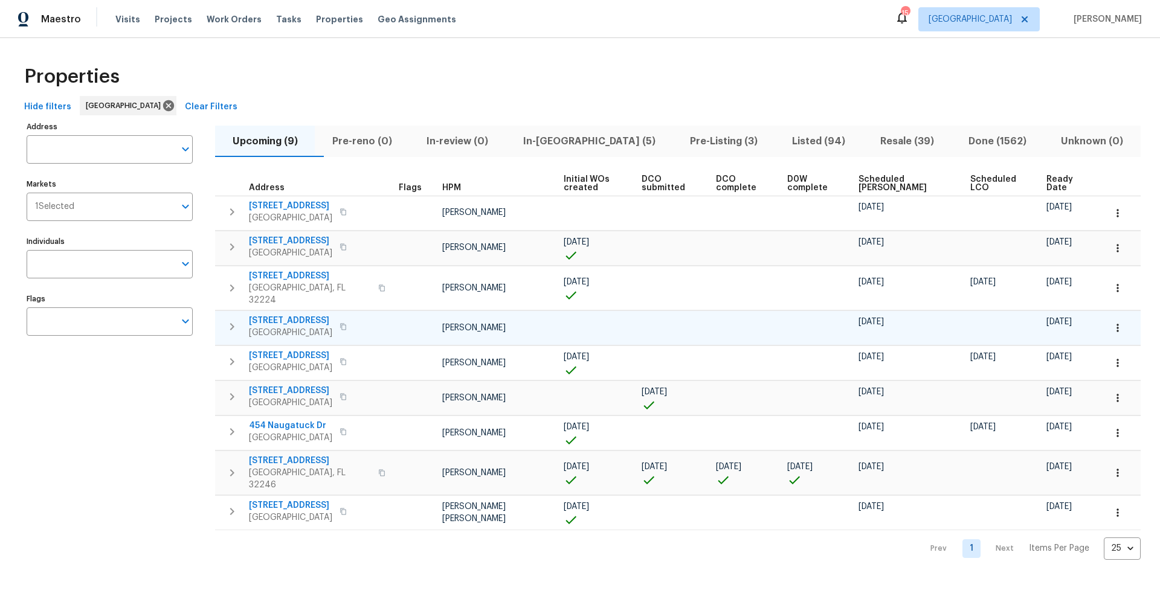
click at [281, 315] on span "7977 Sweet Rose Ln" at bounding box center [290, 321] width 83 height 12
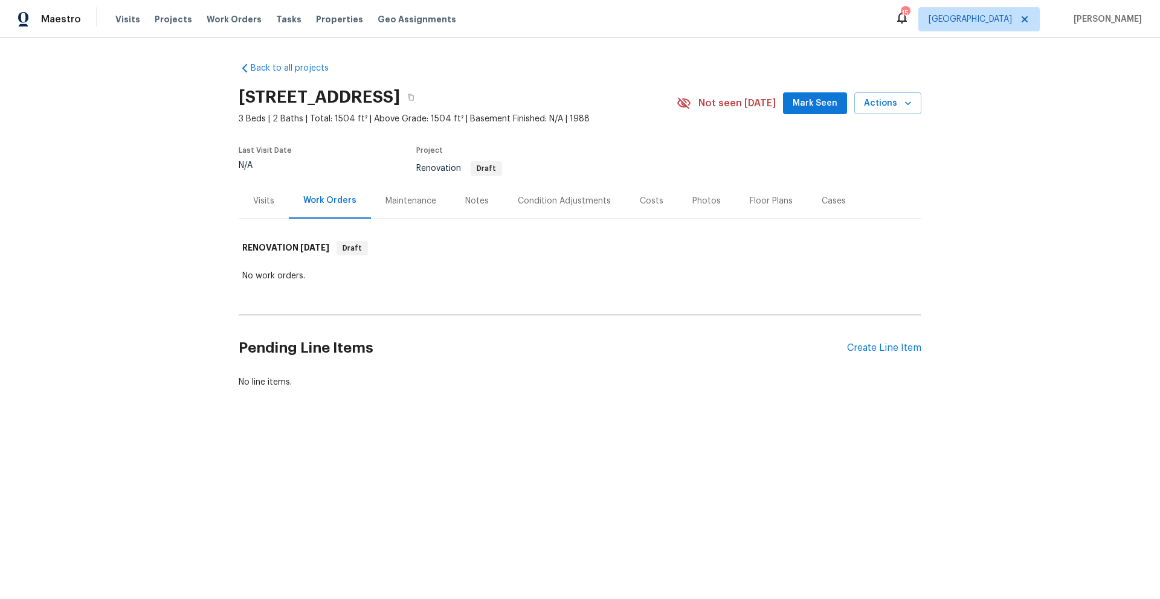
click at [545, 202] on div "Condition Adjustments" at bounding box center [564, 201] width 93 height 12
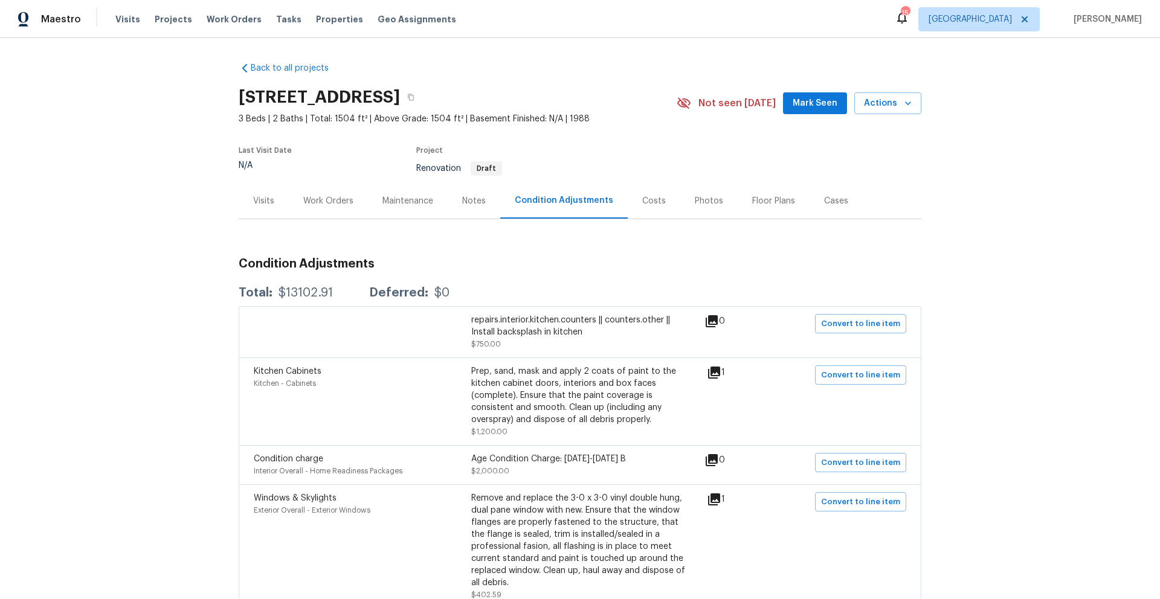
click at [712, 376] on icon at bounding box center [714, 373] width 12 height 12
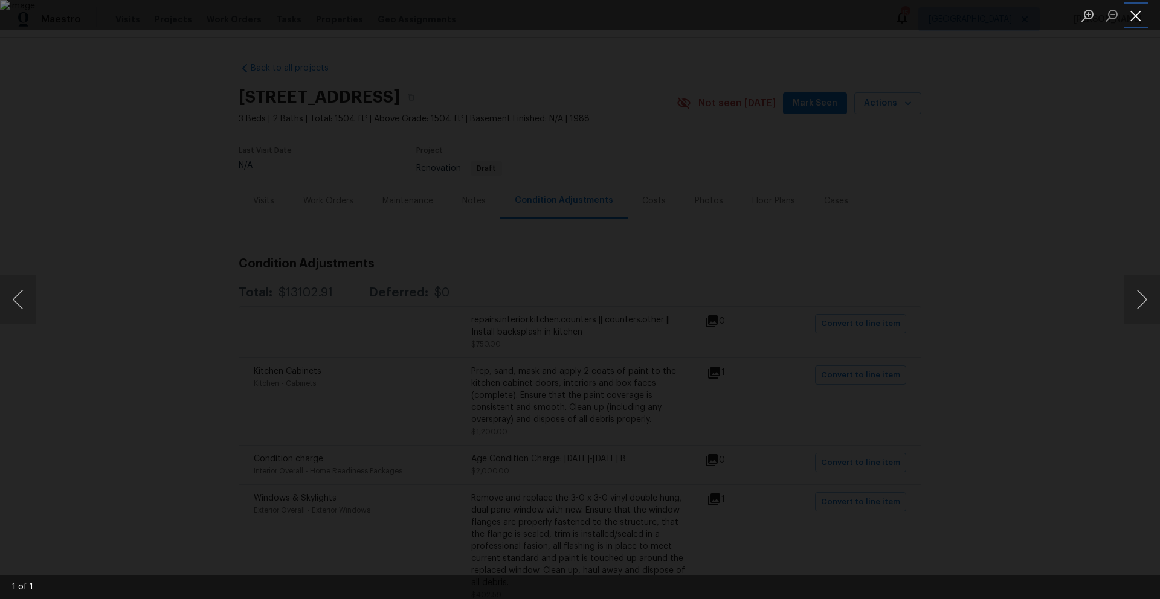
click at [1130, 14] on button "Close lightbox" at bounding box center [1135, 15] width 24 height 21
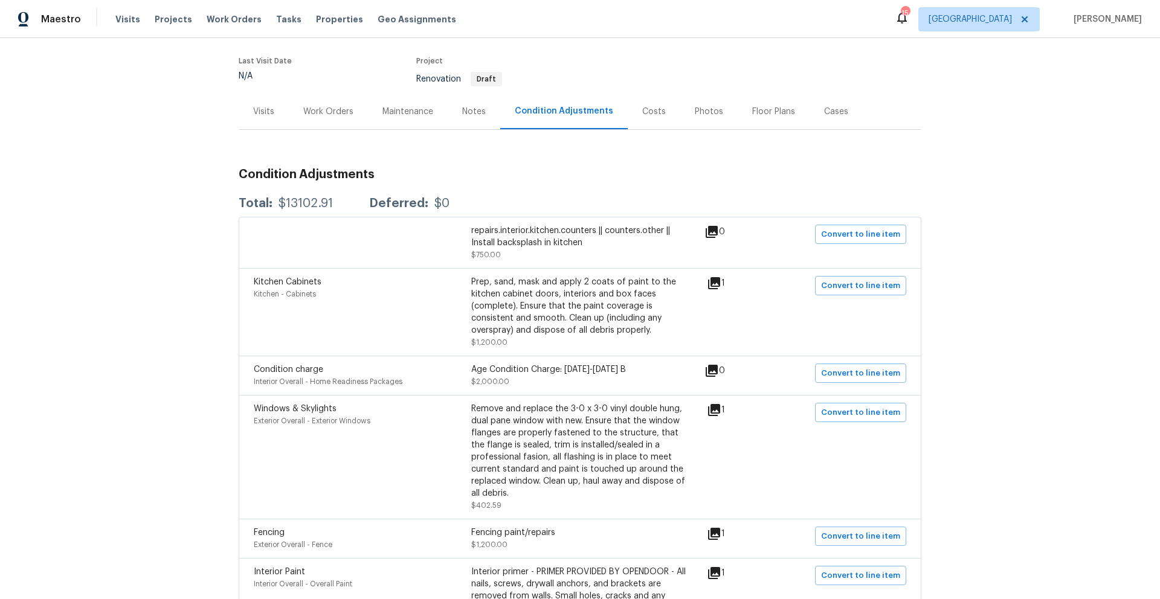
scroll to position [247, 0]
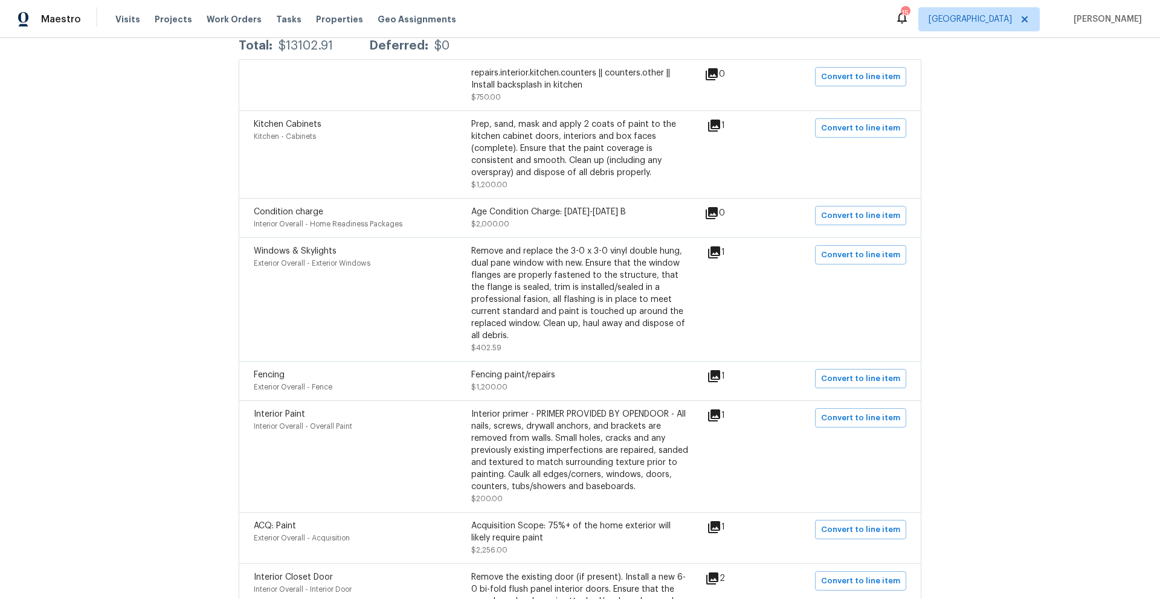
click at [714, 374] on icon at bounding box center [714, 376] width 12 height 12
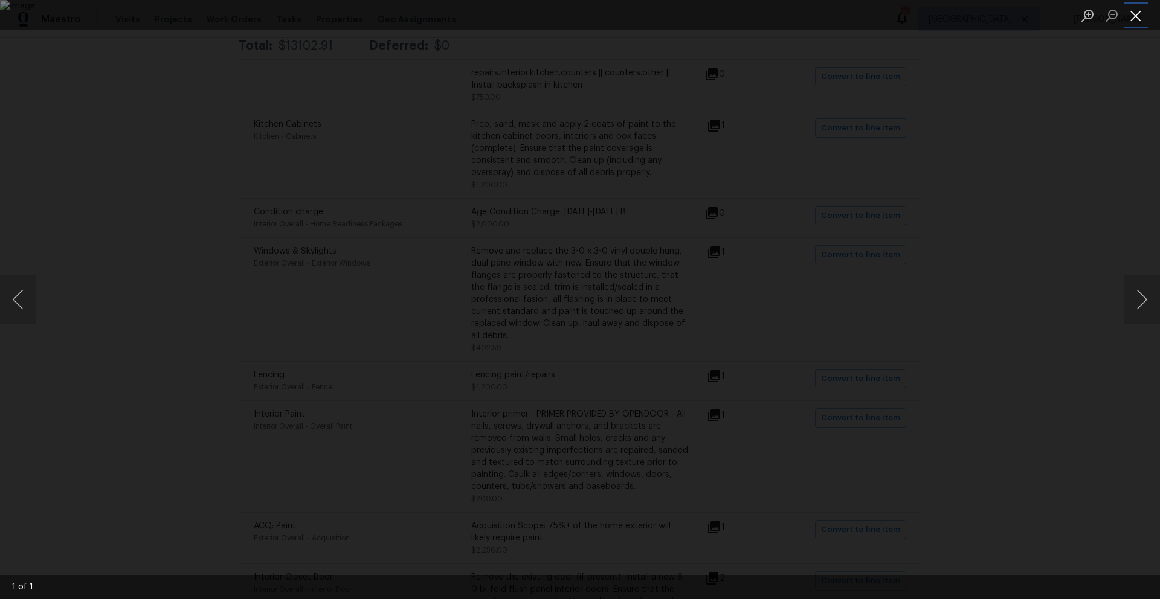
click at [1136, 16] on button "Close lightbox" at bounding box center [1135, 15] width 24 height 21
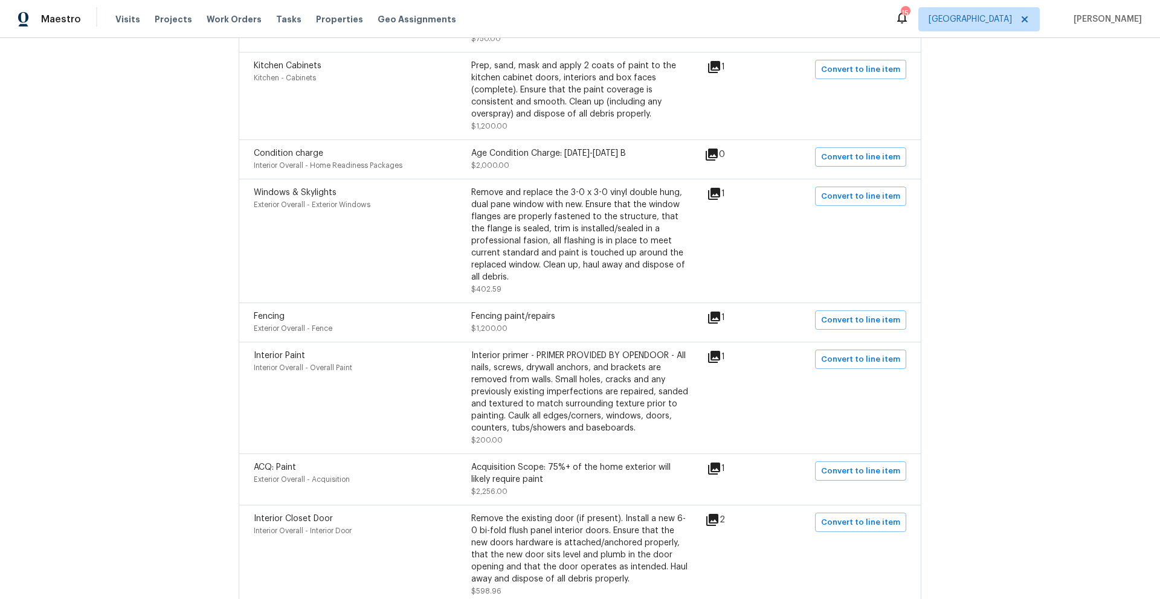
scroll to position [59, 0]
